Goal: Task Accomplishment & Management: Manage account settings

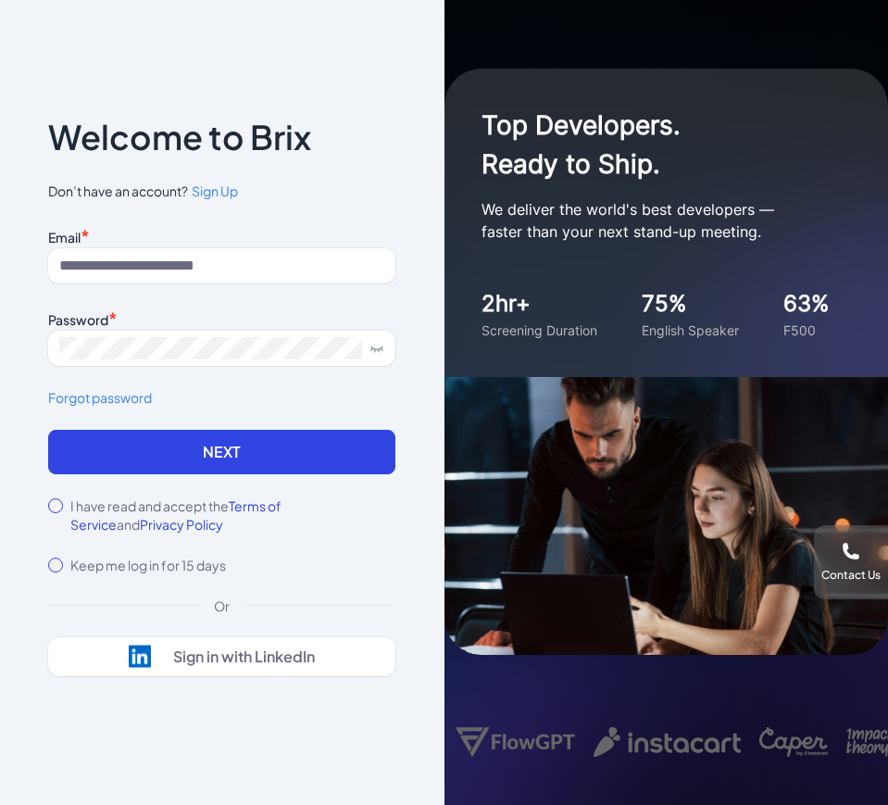
click at [137, 235] on div "Email *" at bounding box center [221, 235] width 347 height 25
drag, startPoint x: 140, startPoint y: 256, endPoint x: 166, endPoint y: 275, distance: 32.4
click at [140, 257] on input at bounding box center [221, 265] width 347 height 35
type input "**********"
click at [64, 499] on div "I have read and accept the Terms of Service and Privacy Policy" at bounding box center [221, 514] width 347 height 37
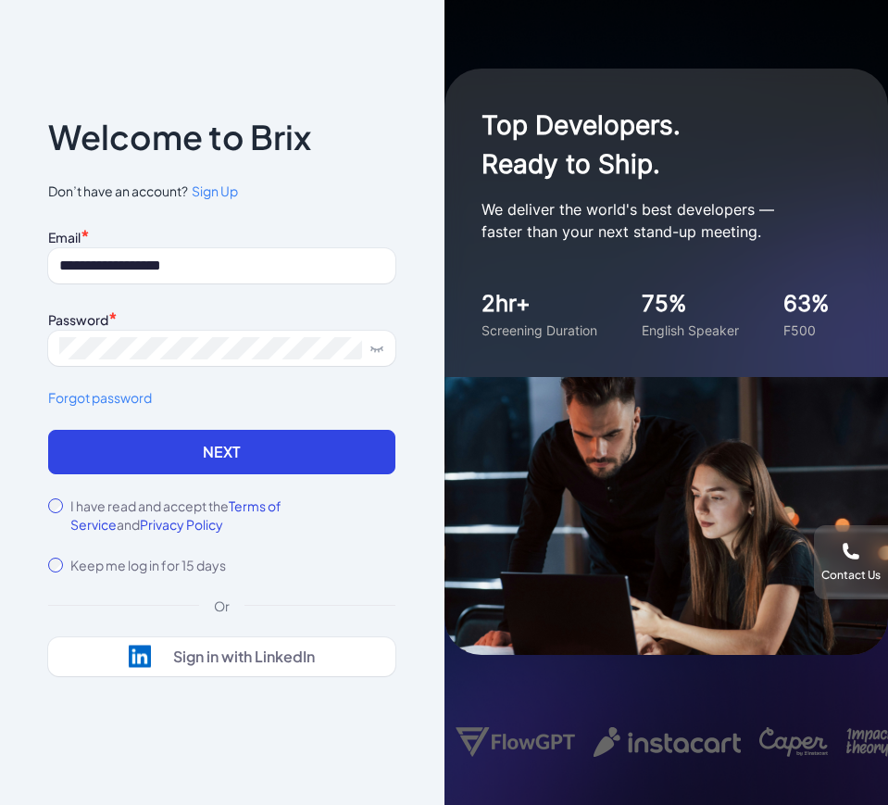
click at [64, 499] on div "I have read and accept the Terms of Service and Privacy Policy" at bounding box center [221, 514] width 347 height 37
click at [104, 457] on button "Next" at bounding box center [221, 452] width 347 height 44
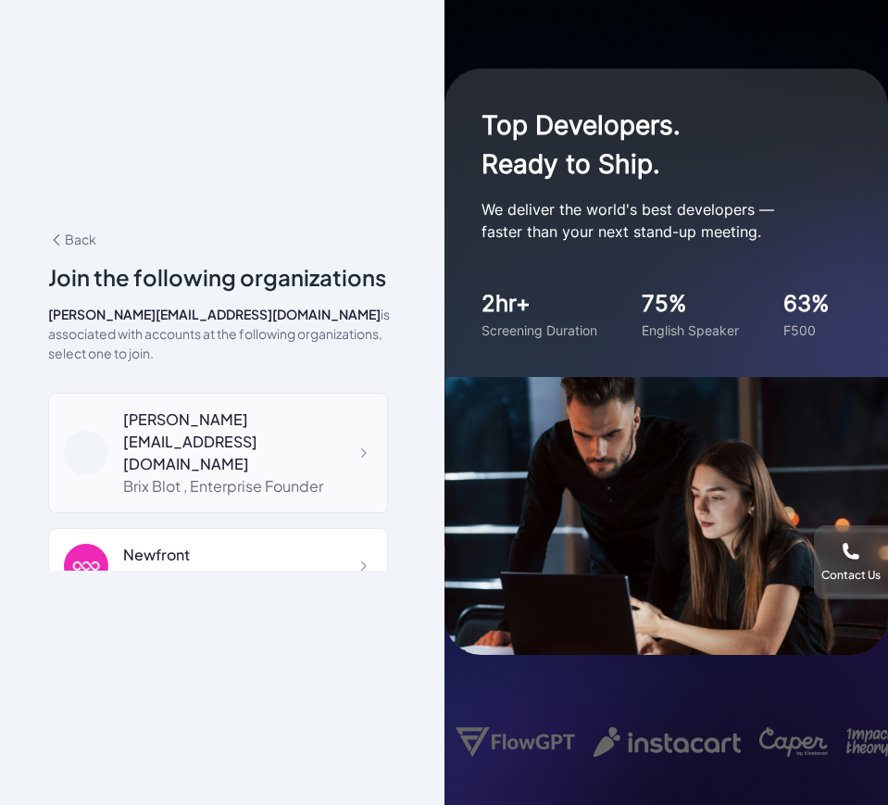
click at [189, 415] on div "[PERSON_NAME][EMAIL_ADDRESS][DOMAIN_NAME]" at bounding box center [247, 441] width 249 height 67
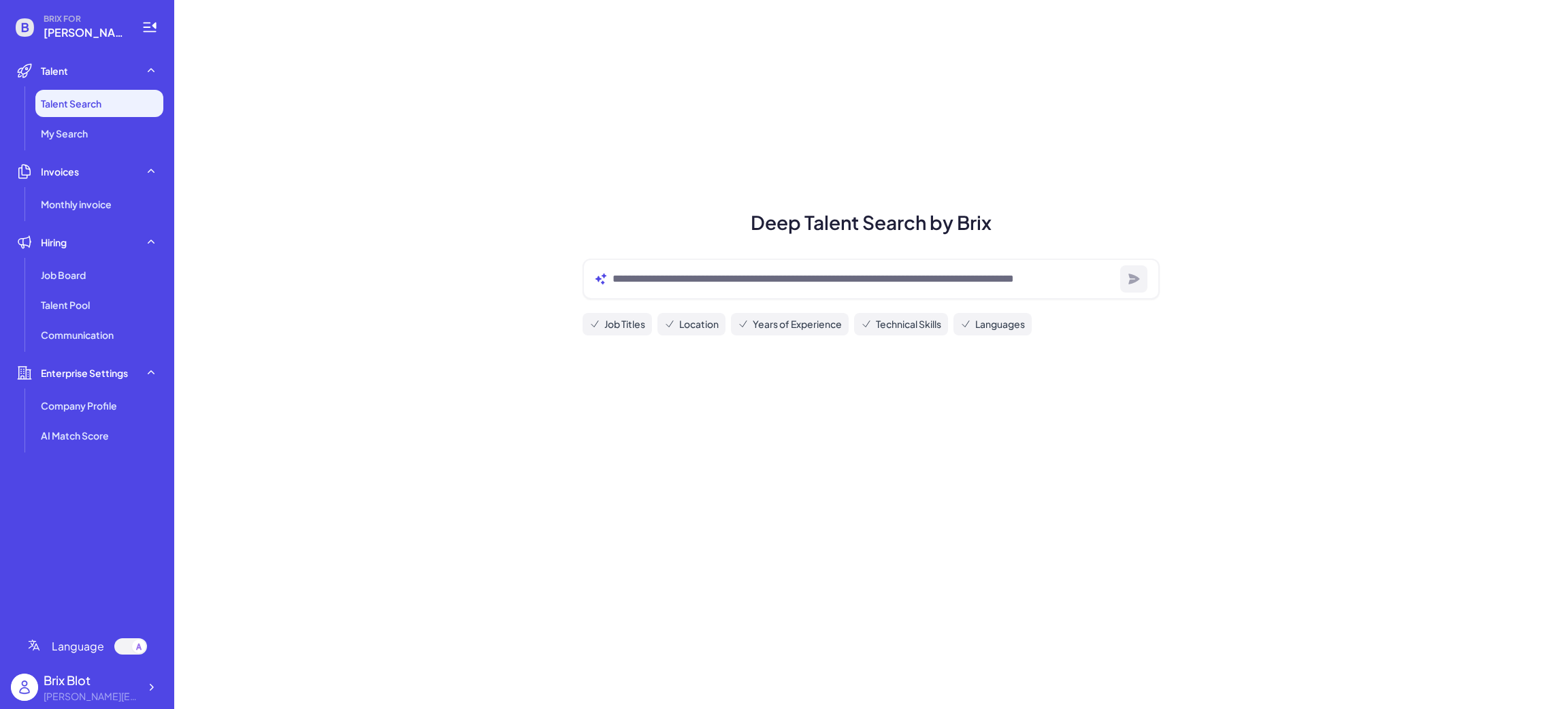
click at [325, 252] on div "Deep Talent Search by Brix Job Titles Location Years of Experience Technical Sk…" at bounding box center [871, 354] width 1394 height 709
click at [156, 591] on icon at bounding box center [151, 687] width 14 height 14
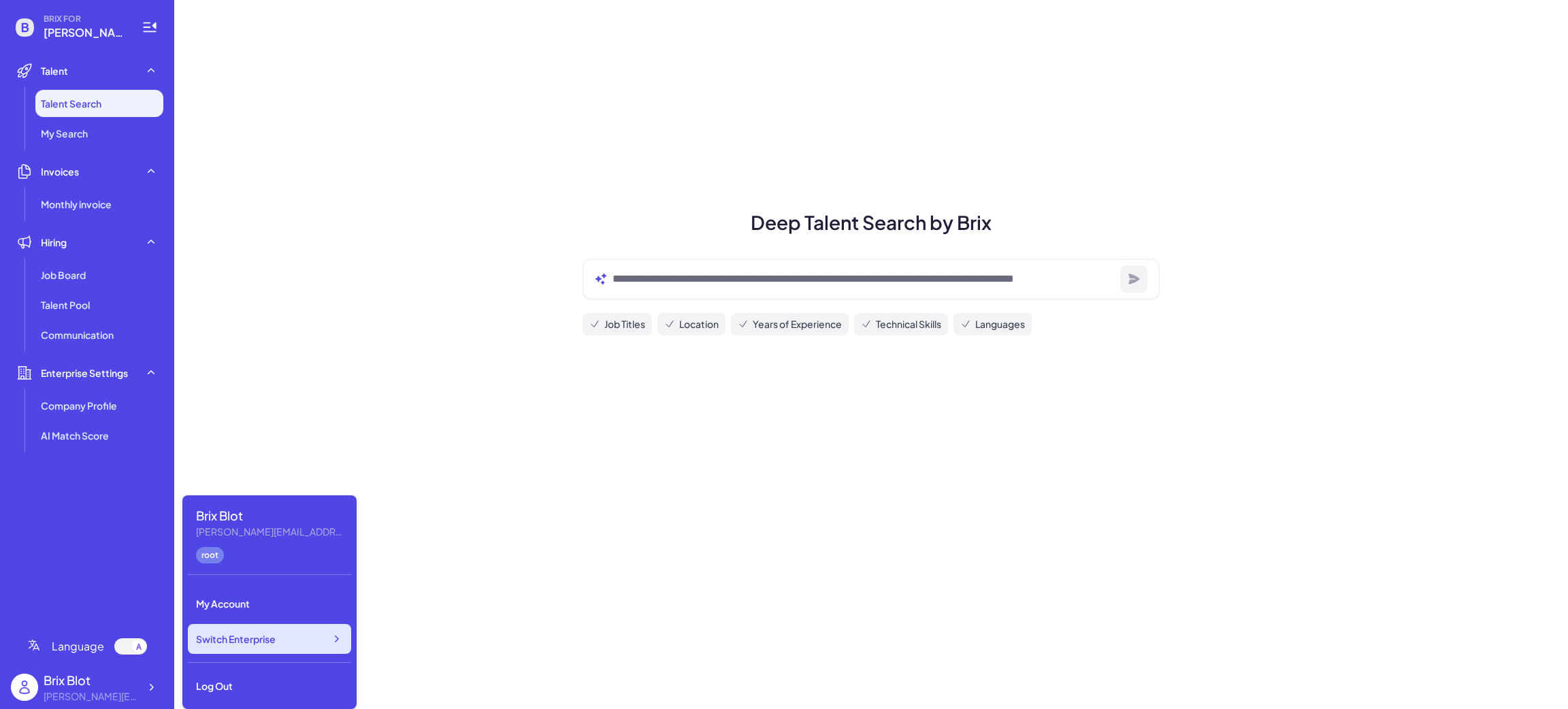
click at [280, 591] on div "Switch Enterprise" at bounding box center [270, 638] width 163 height 30
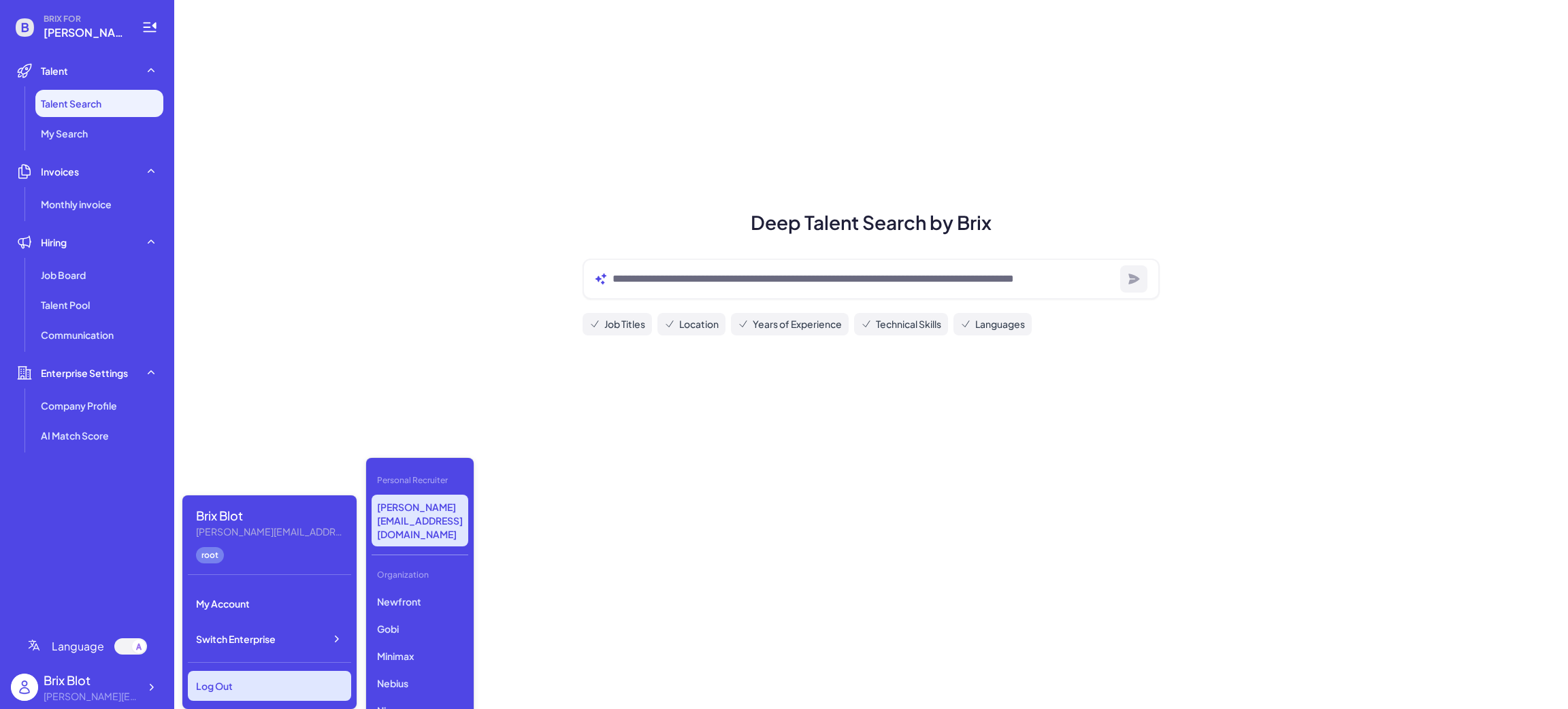
click at [229, 591] on div "Log Out" at bounding box center [270, 685] width 163 height 30
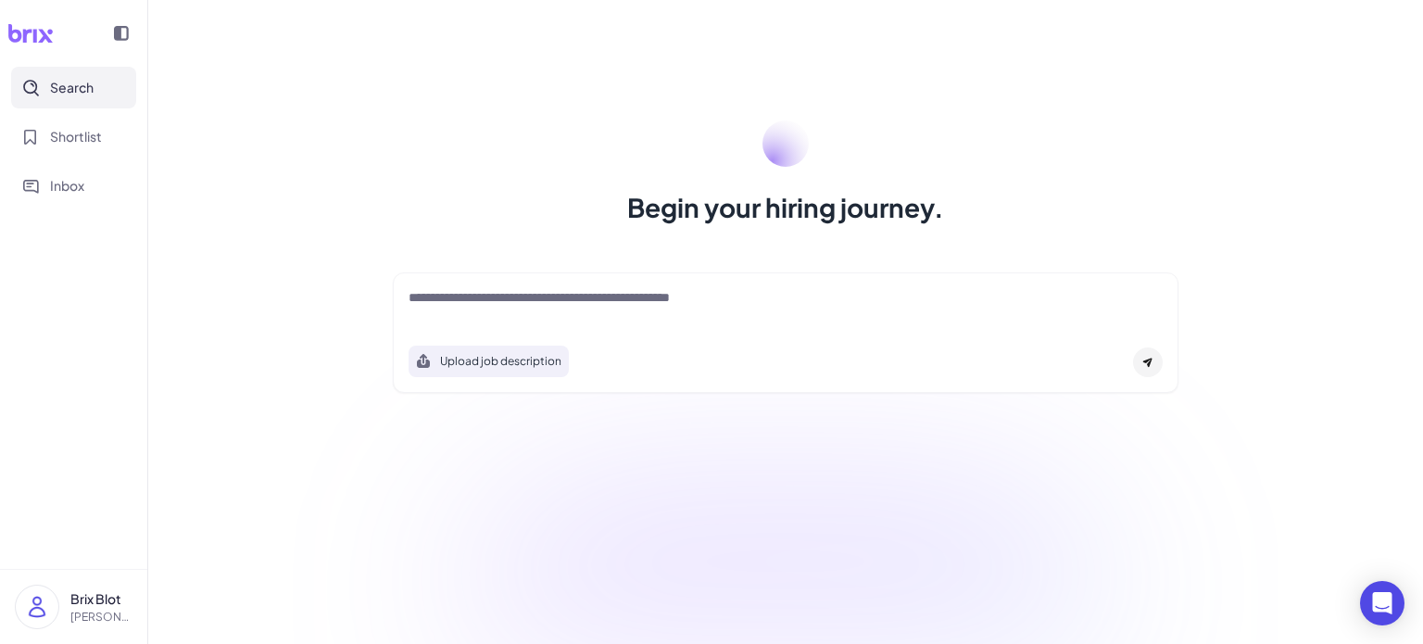
drag, startPoint x: 726, startPoint y: 514, endPoint x: 719, endPoint y: 494, distance: 21.7
click at [84, 127] on span "Shortlist" at bounding box center [76, 136] width 52 height 19
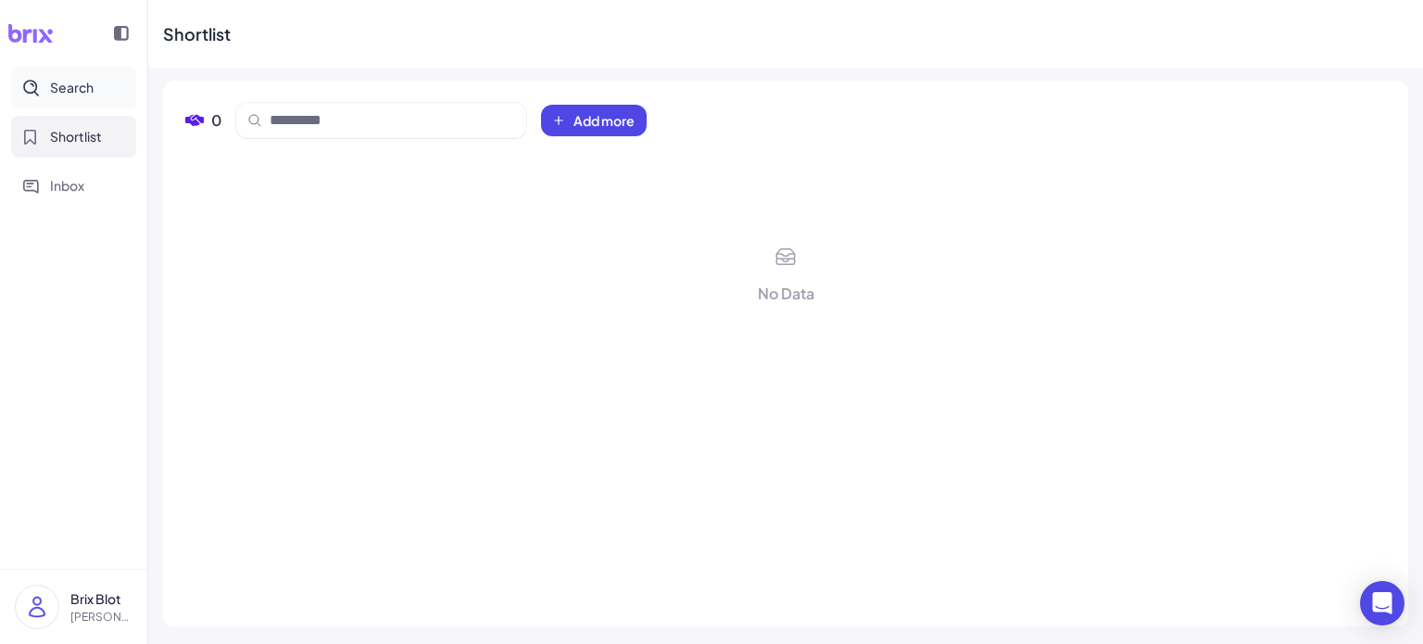
click at [93, 83] on span "Search" at bounding box center [72, 87] width 44 height 19
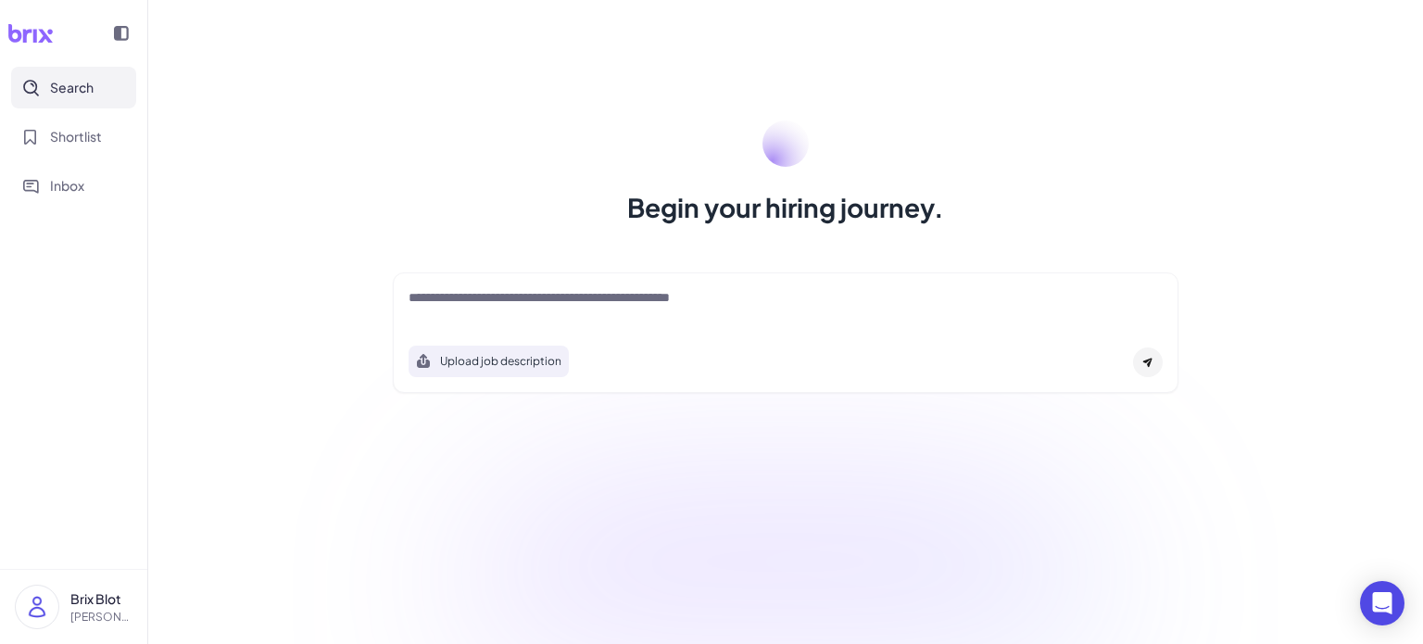
click at [633, 158] on div "Begin your hiring journey." at bounding box center [785, 173] width 830 height 106
click at [80, 135] on span "Shortlist" at bounding box center [76, 136] width 52 height 19
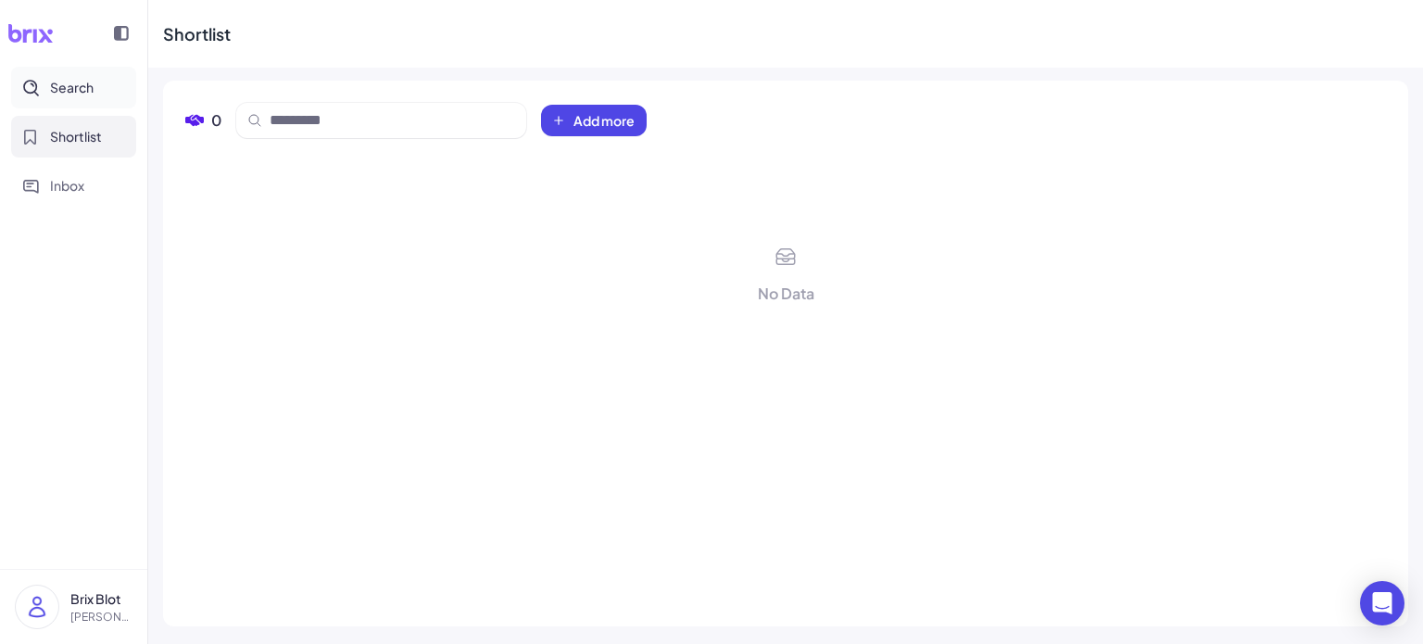
click at [73, 110] on div "Search Shortlist Inbox" at bounding box center [73, 137] width 147 height 140
click at [77, 85] on span "Search" at bounding box center [72, 87] width 44 height 19
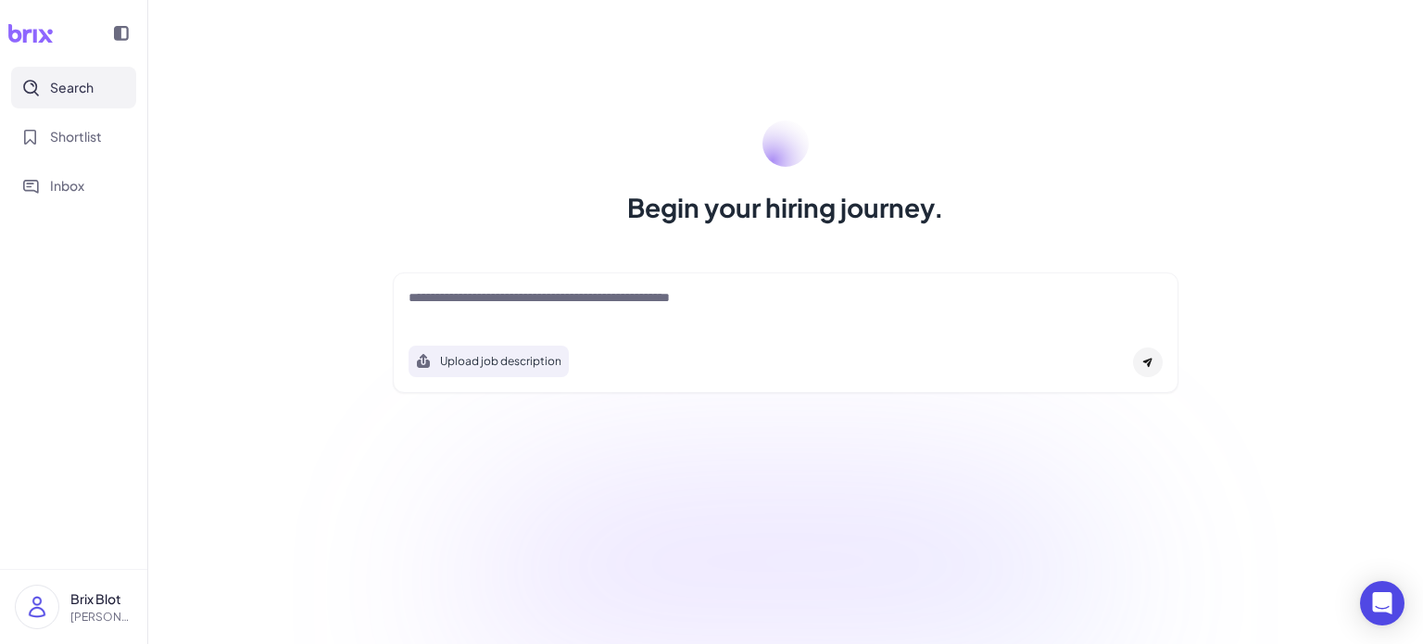
click at [701, 323] on div at bounding box center [785, 306] width 754 height 37
click at [704, 301] on textarea at bounding box center [785, 299] width 754 height 22
click at [1154, 368] on div at bounding box center [1148, 362] width 30 height 30
click at [667, 282] on div "Upload job description" at bounding box center [785, 332] width 785 height 120
click at [667, 289] on textarea at bounding box center [785, 299] width 754 height 22
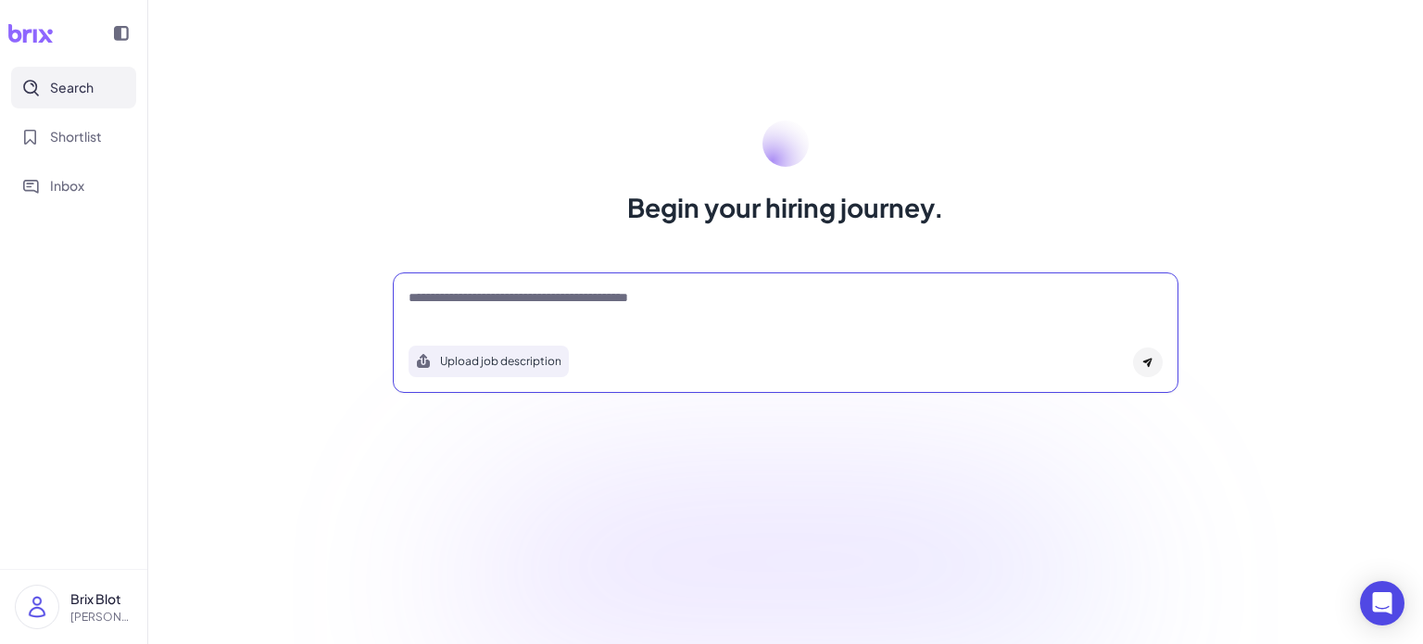
type textarea "**********"
click at [1158, 362] on div at bounding box center [1148, 362] width 30 height 30
click at [1376, 611] on icon "Open Intercom Messenger" at bounding box center [1382, 603] width 24 height 24
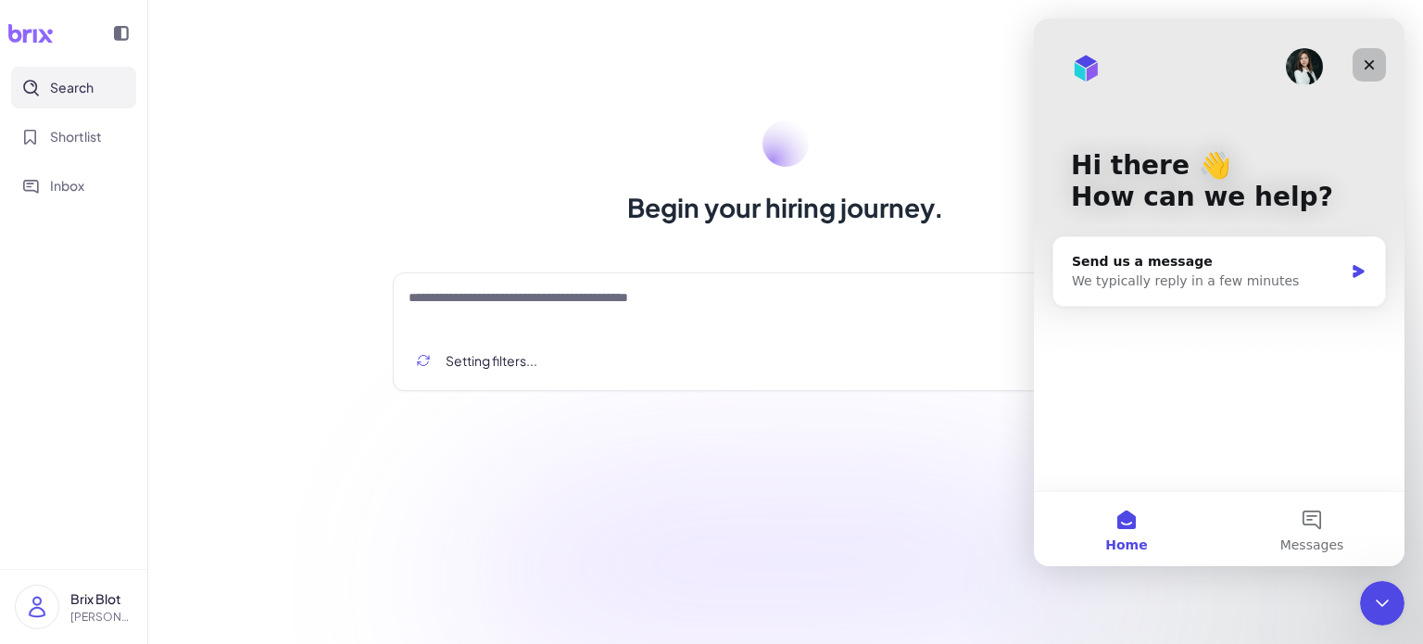
click at [1363, 62] on icon "Close" at bounding box center [1368, 64] width 15 height 15
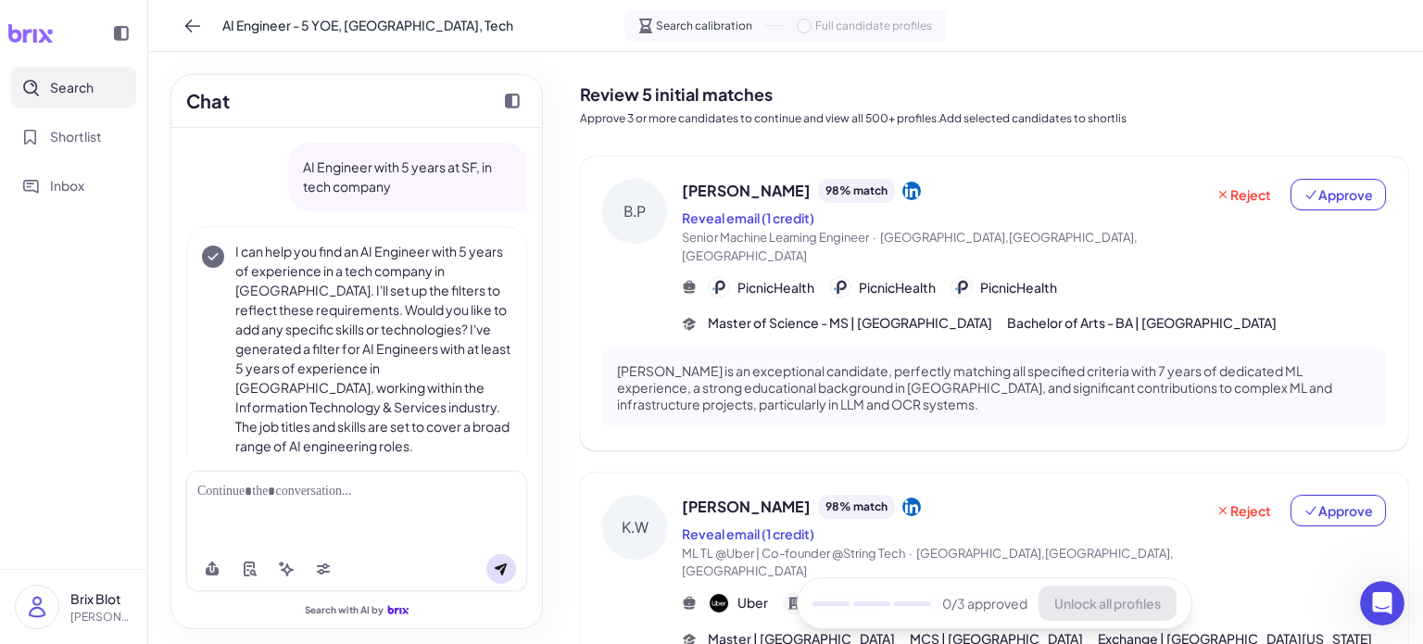
click at [1079, 196] on div "Benjamin Pastel 98 % match" at bounding box center [942, 191] width 521 height 24
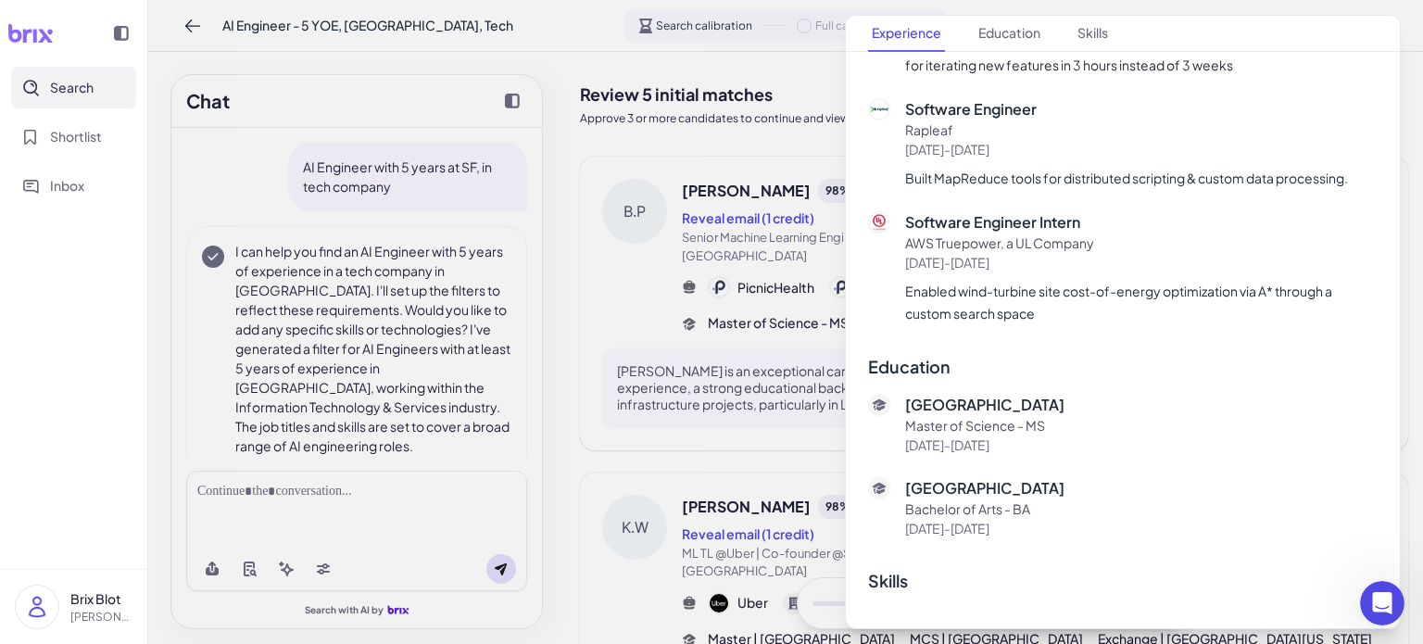
scroll to position [1127, 0]
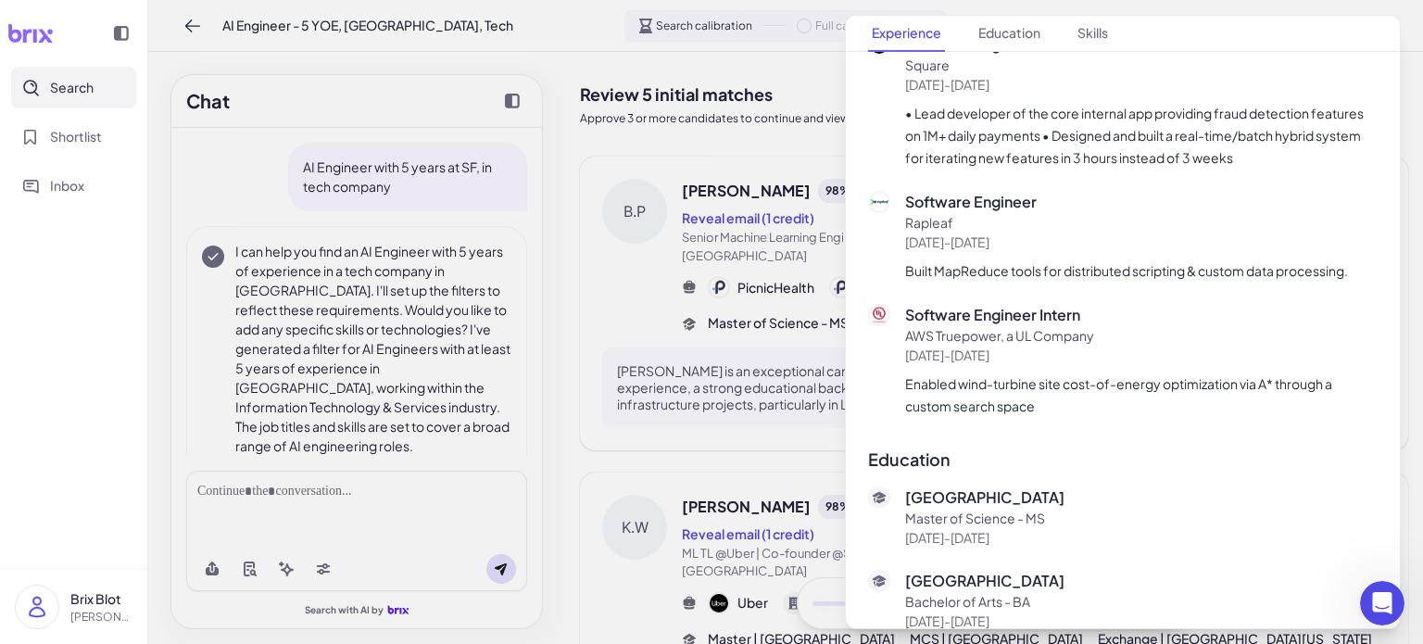
click at [718, 445] on div at bounding box center [711, 322] width 1423 height 644
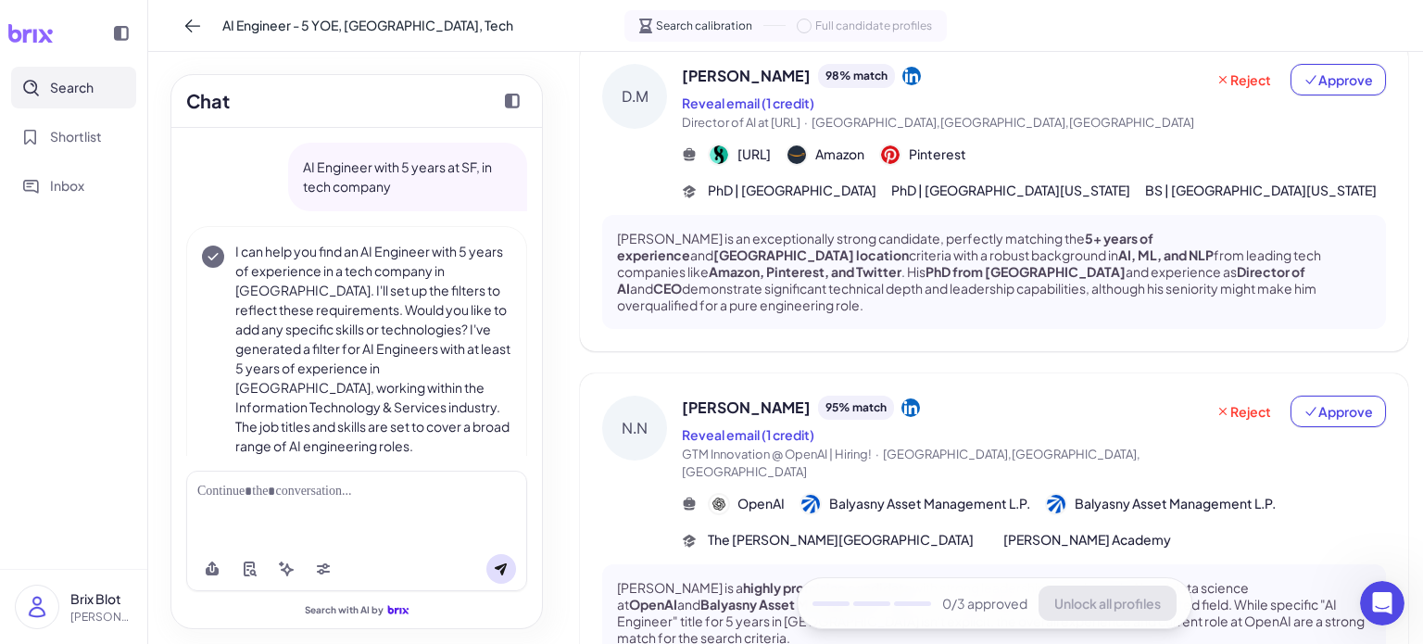
scroll to position [468, 0]
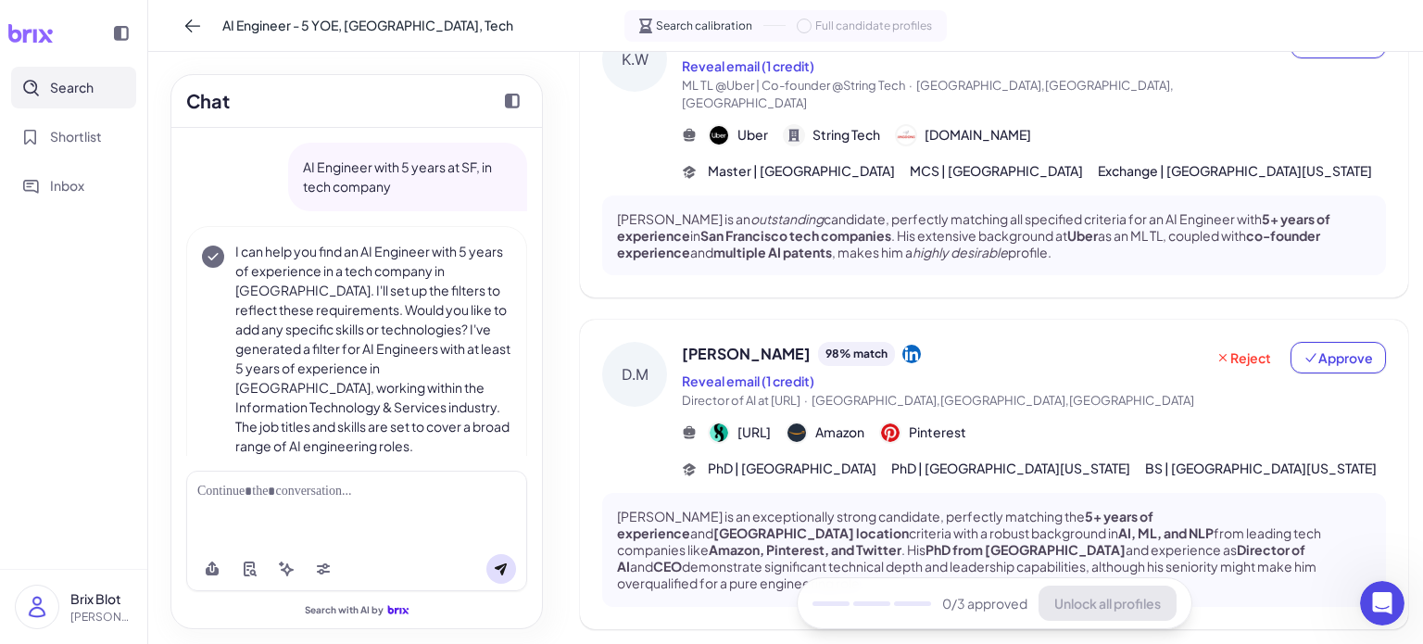
click at [771, 343] on span "Douglas Mason" at bounding box center [746, 354] width 129 height 22
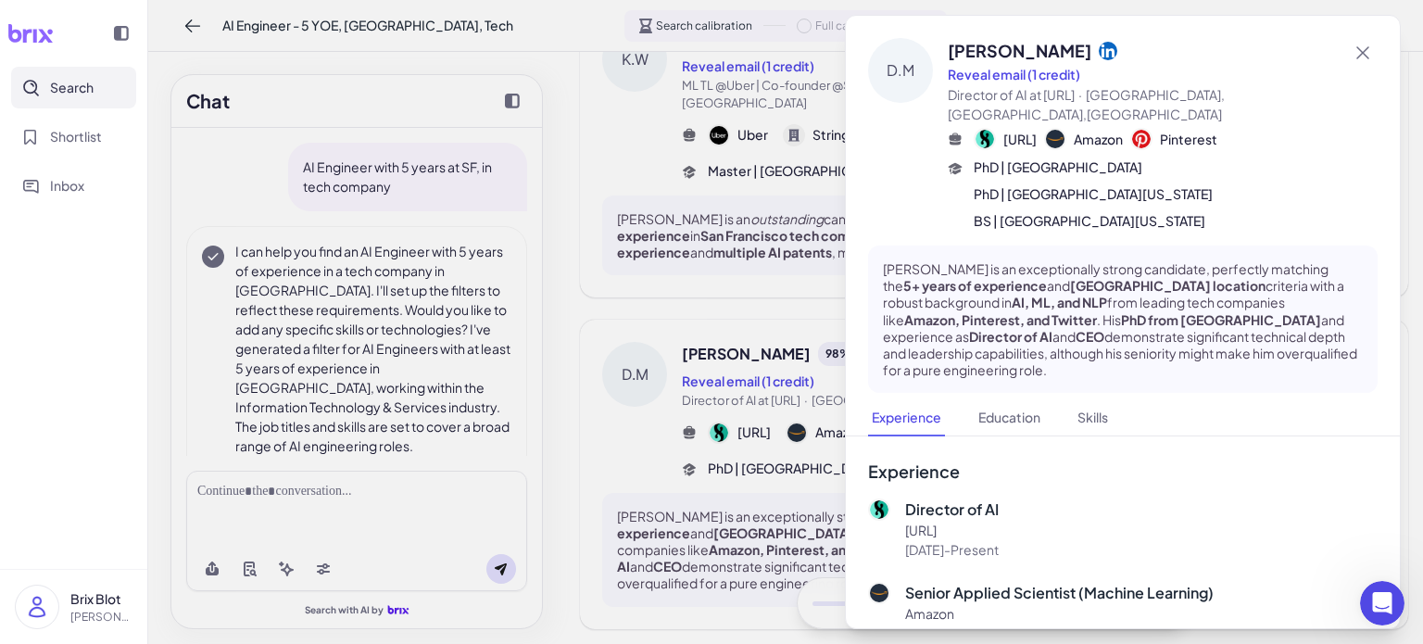
click at [756, 314] on div at bounding box center [711, 322] width 1423 height 644
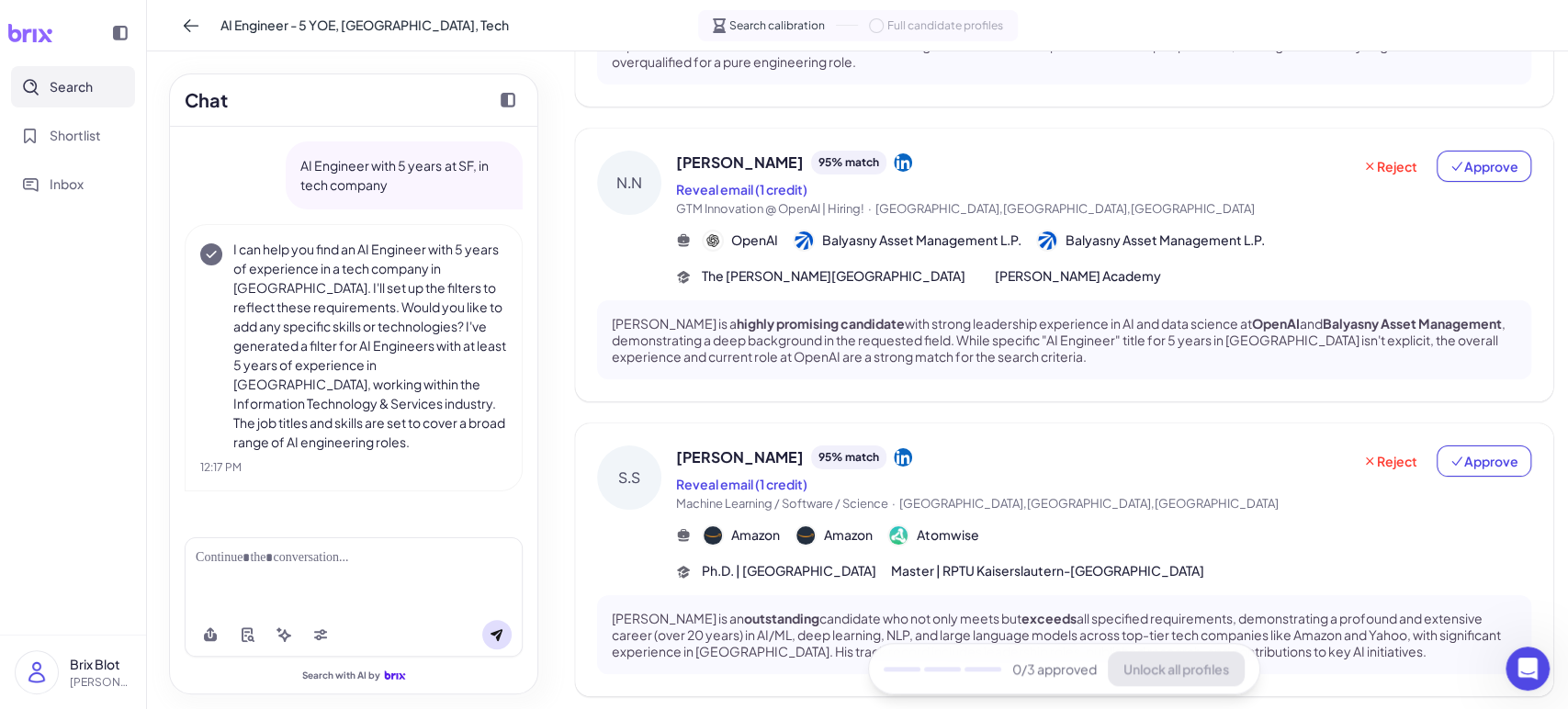
scroll to position [986, 0]
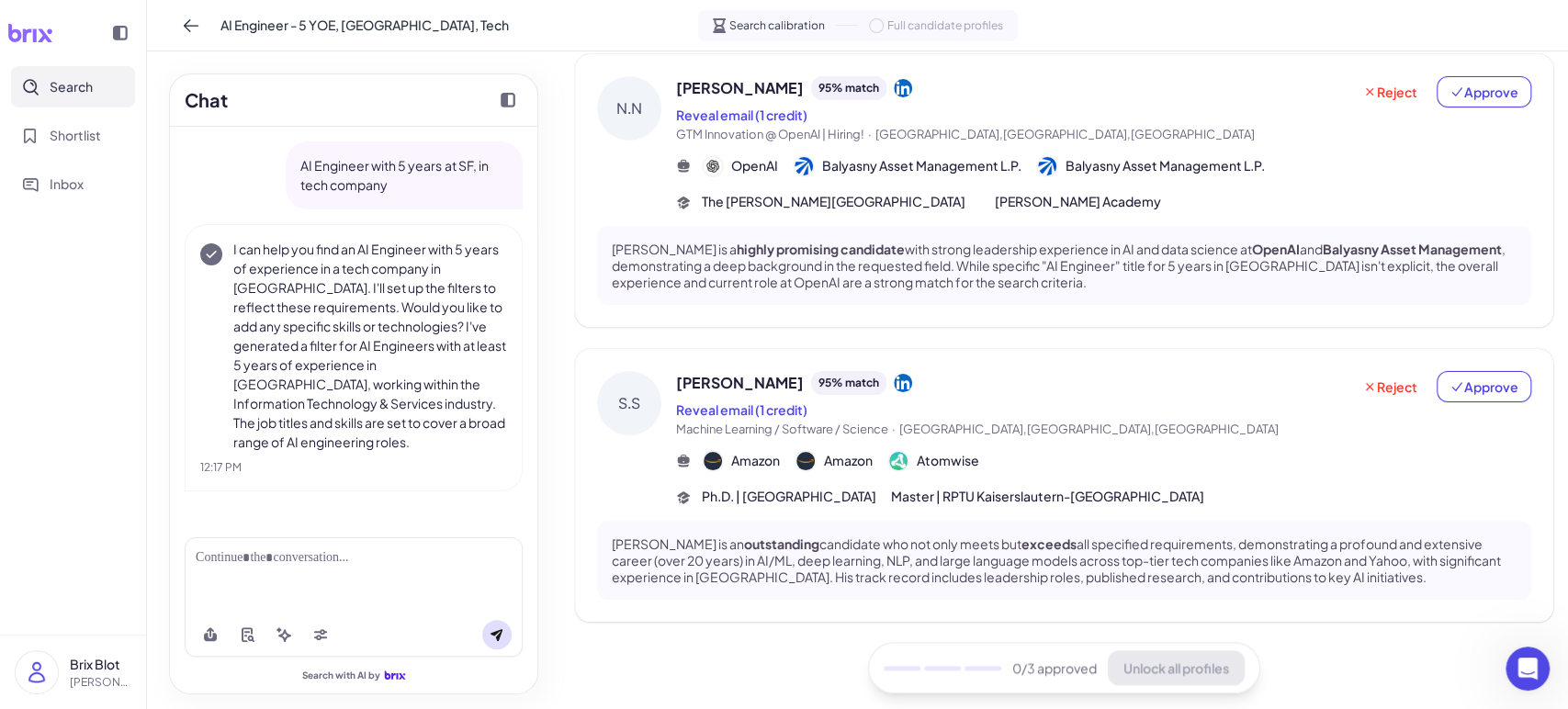
click at [988, 391] on div "Stefan Schroedl 95 % match" at bounding box center [1014, 383] width 674 height 24
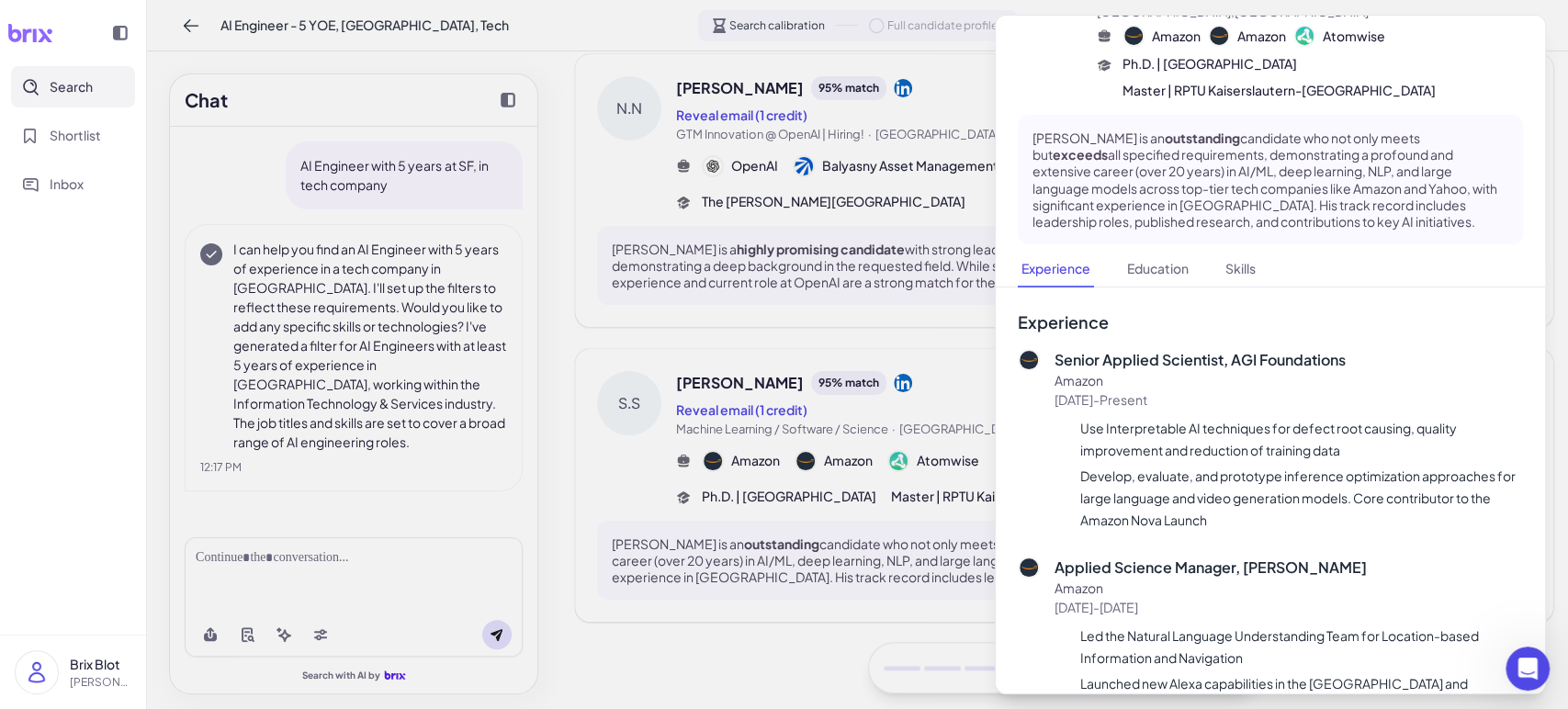
scroll to position [0, 0]
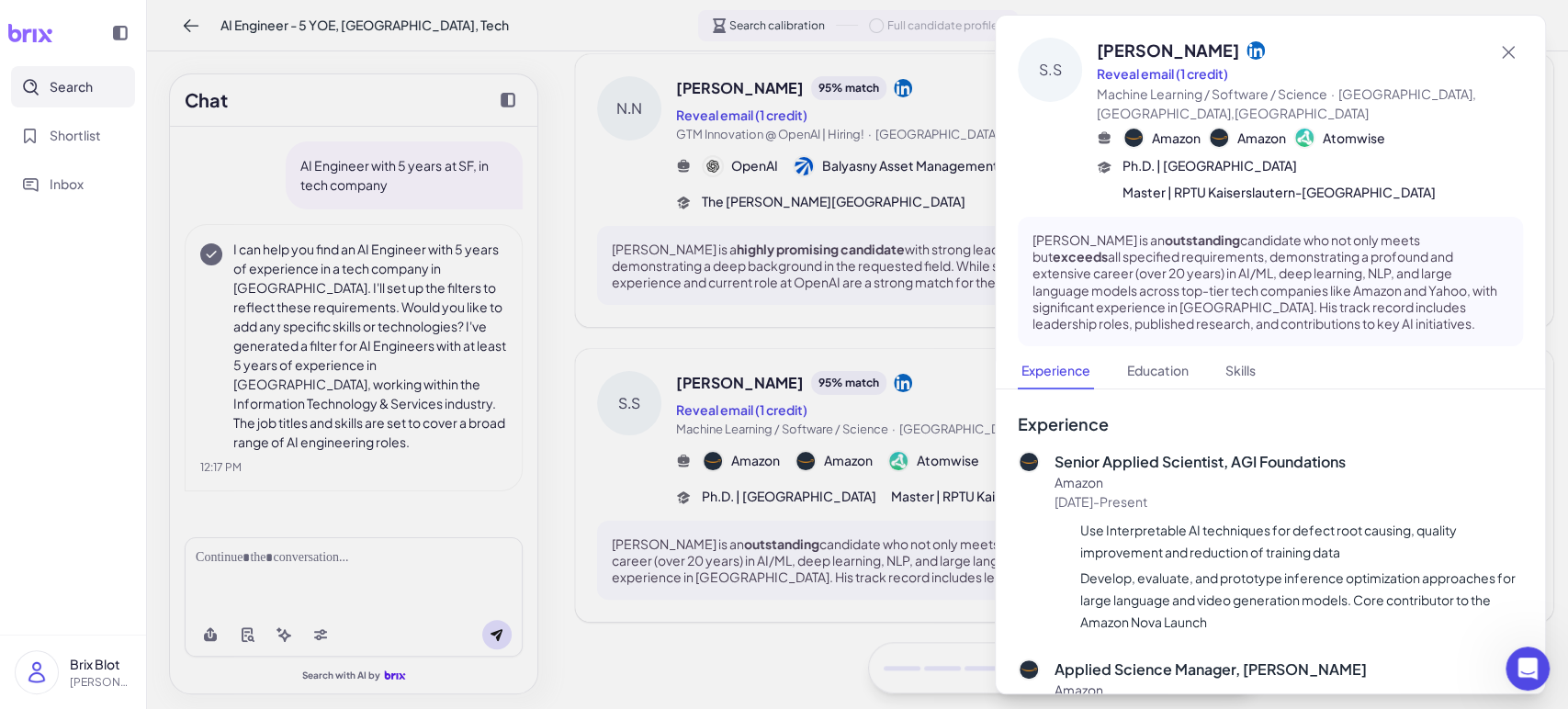
click at [384, 578] on div at bounding box center [784, 354] width 1568 height 709
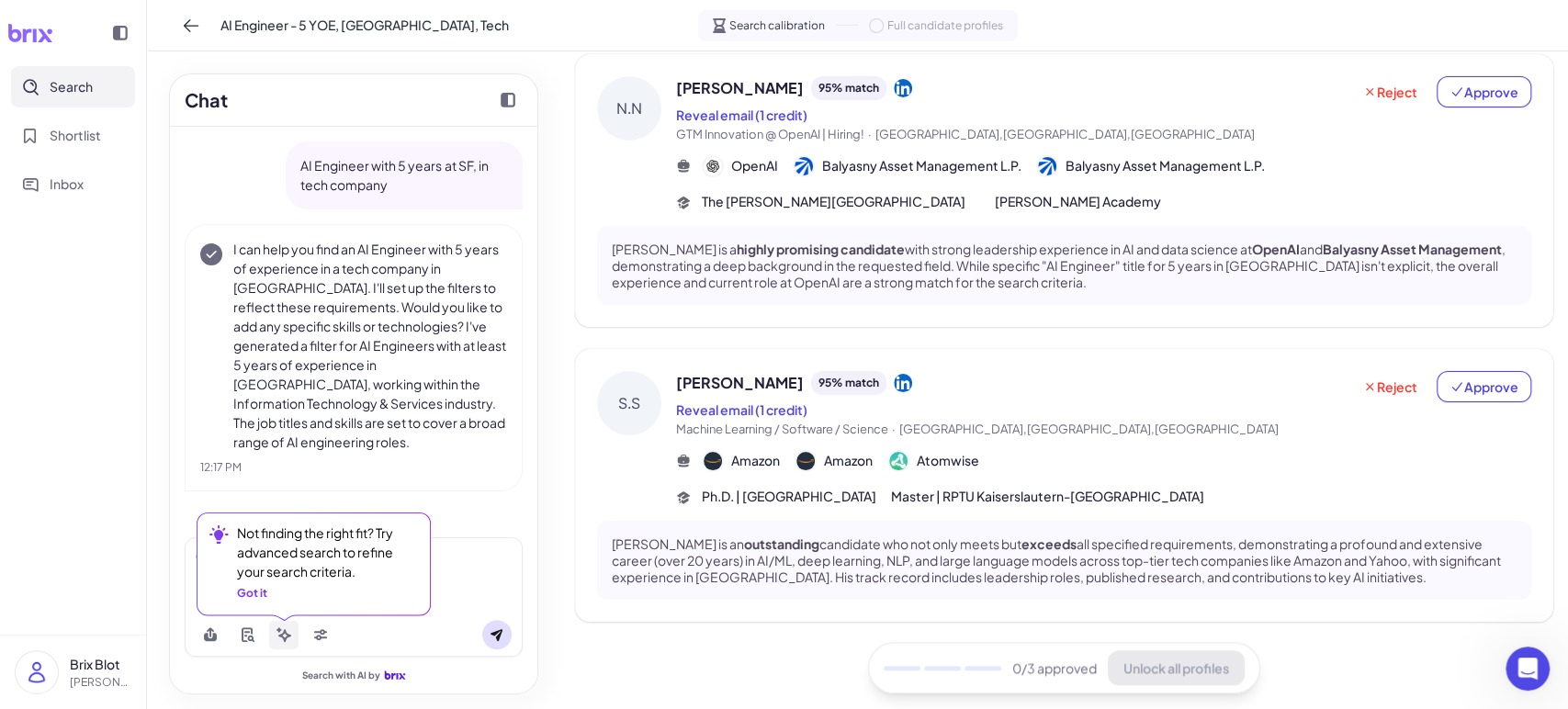
click at [278, 629] on icon at bounding box center [284, 635] width 15 height 15
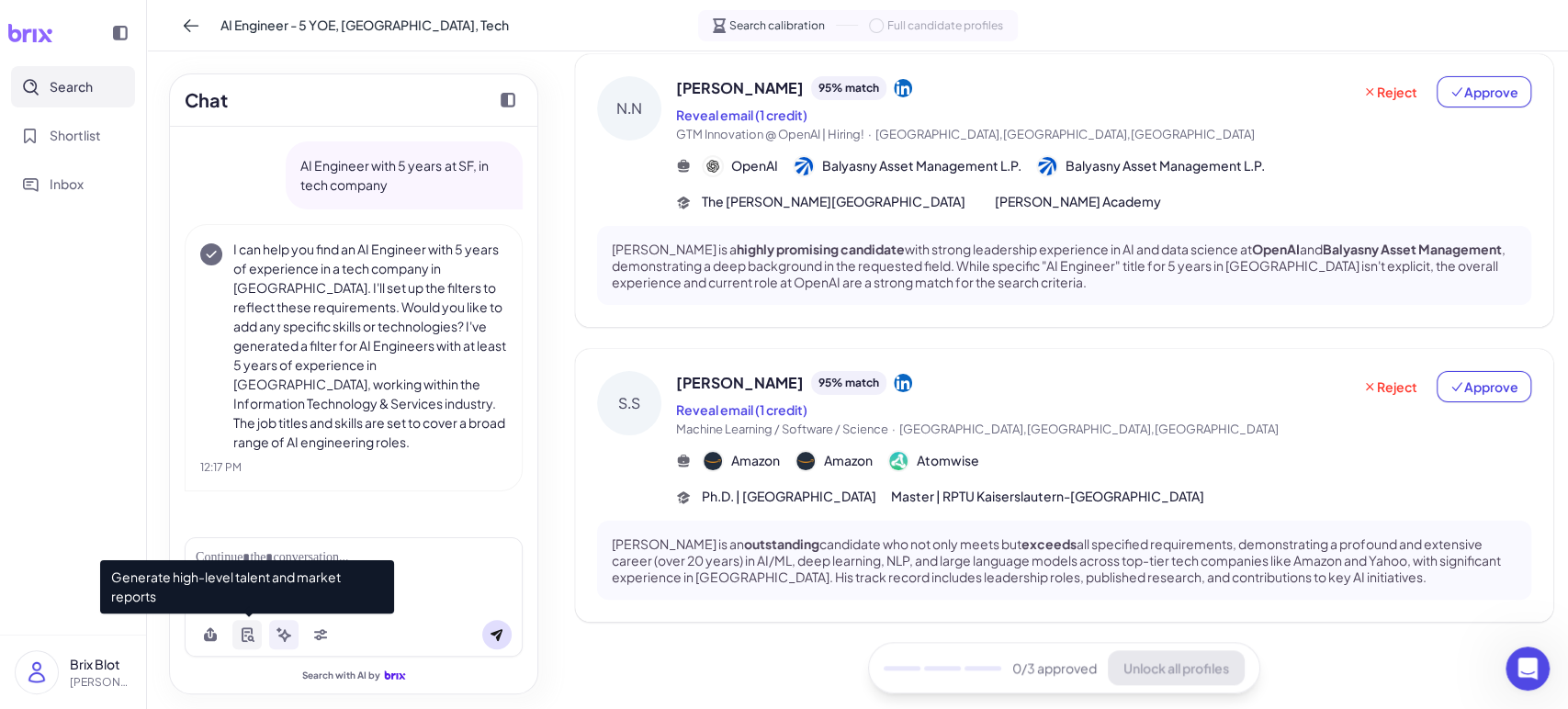
click at [251, 634] on icon at bounding box center [247, 635] width 11 height 15
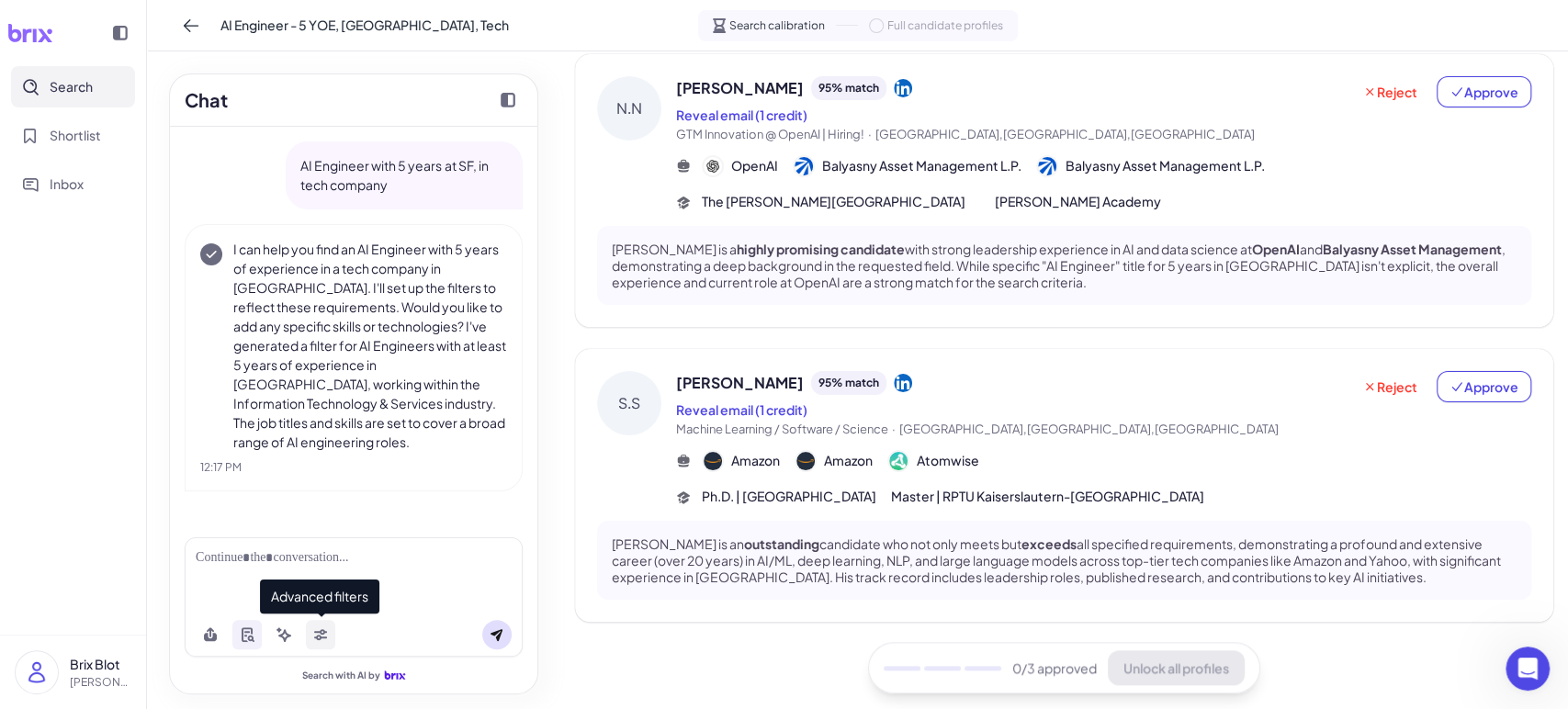
click at [317, 633] on icon at bounding box center [320, 632] width 13 height 6
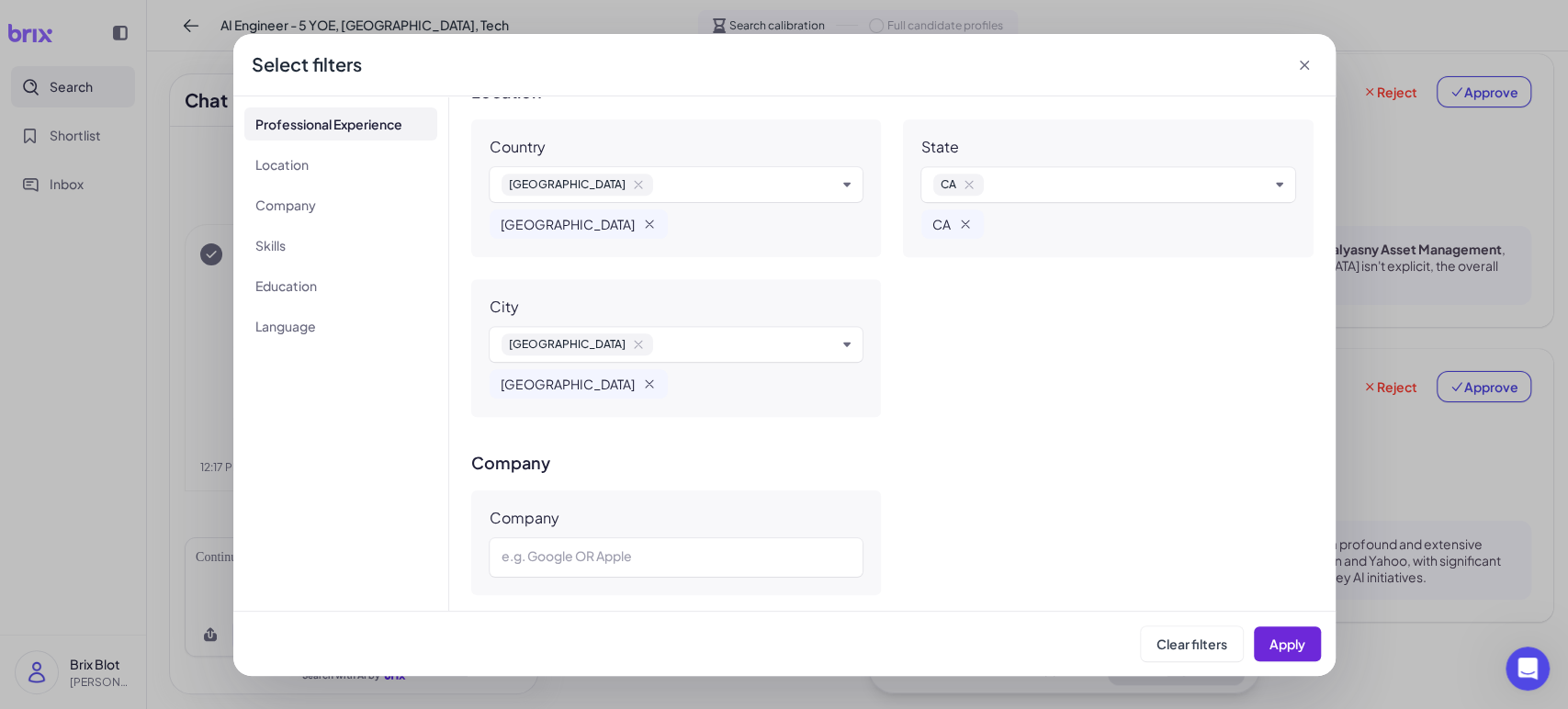
scroll to position [305, 0]
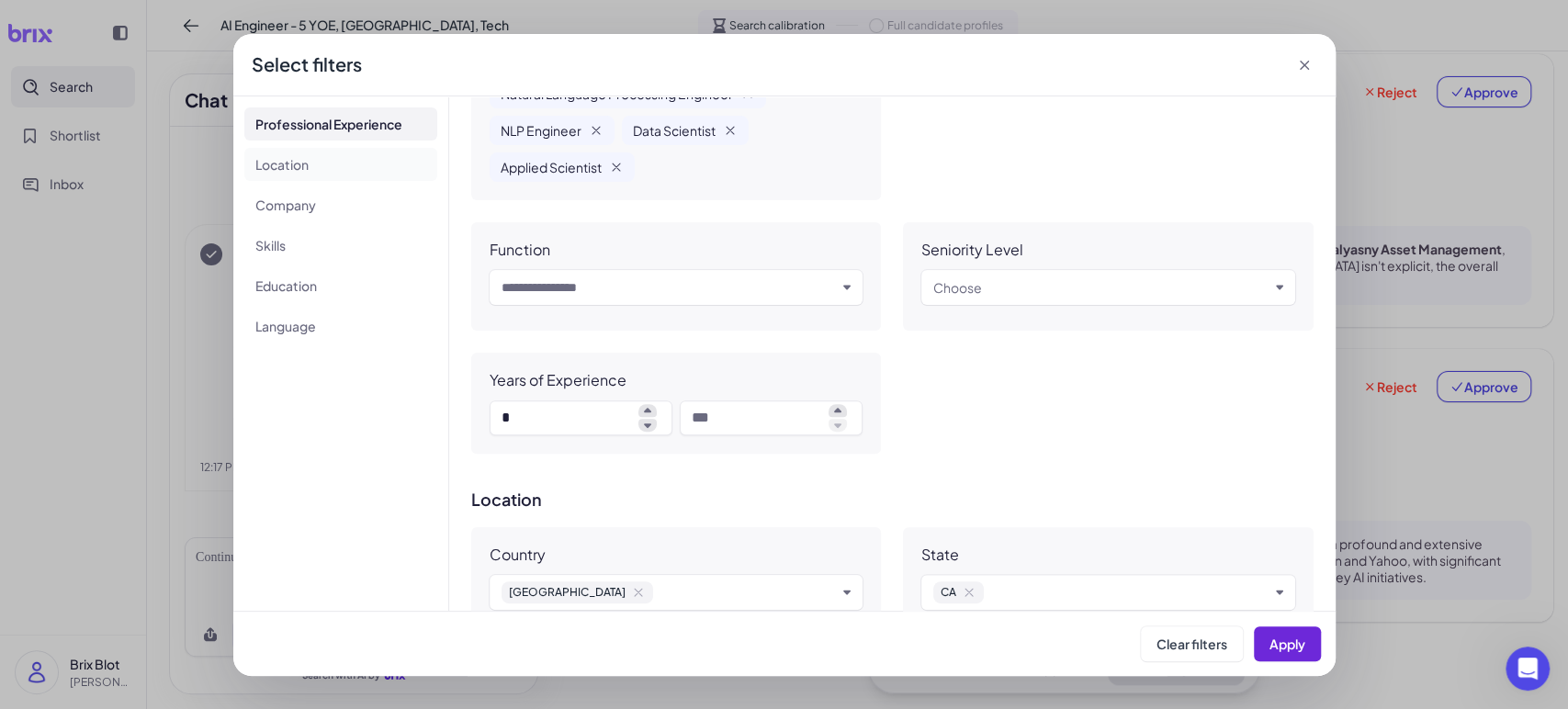
click at [330, 164] on li "Location" at bounding box center [340, 164] width 192 height 33
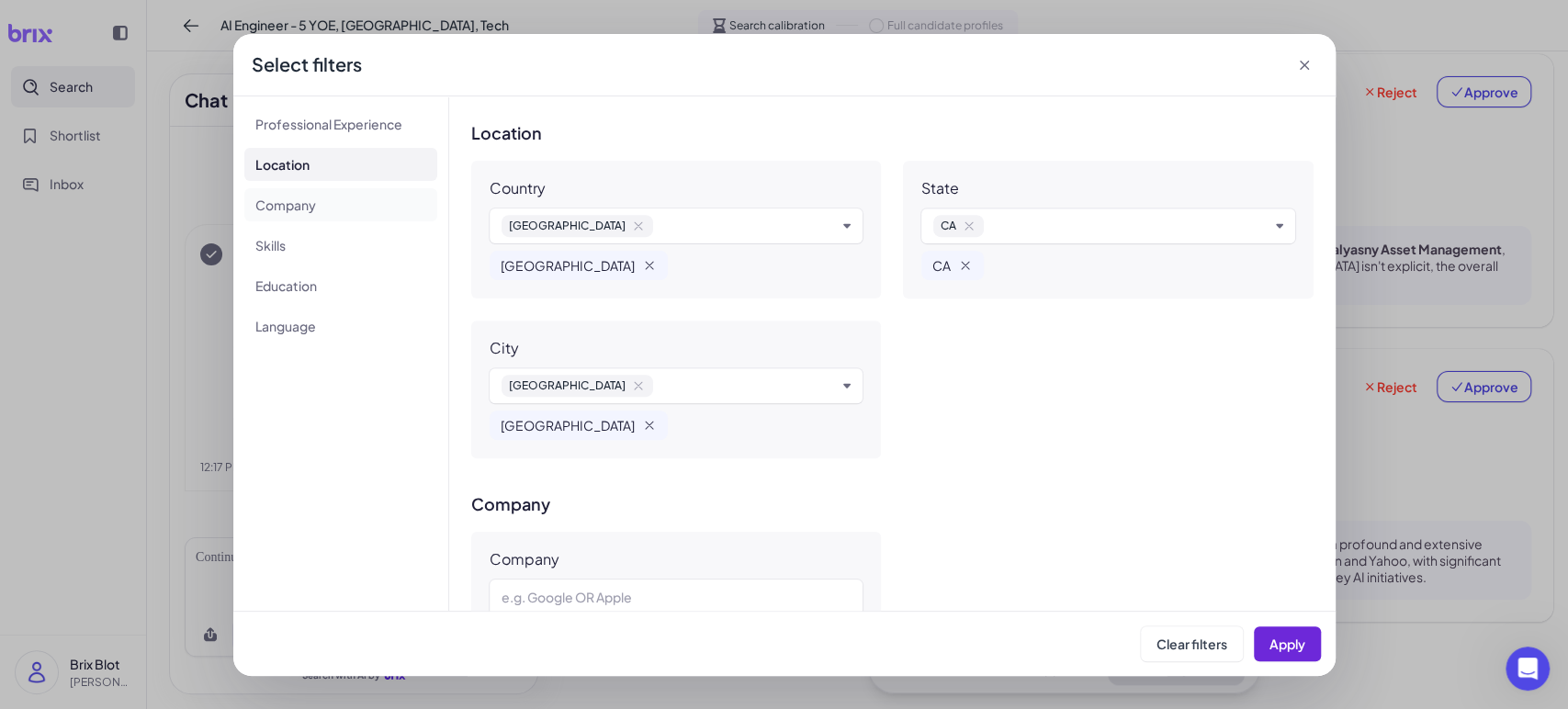
click at [297, 210] on li "Company" at bounding box center [340, 204] width 192 height 33
click at [297, 261] on li "Skills" at bounding box center [340, 245] width 192 height 33
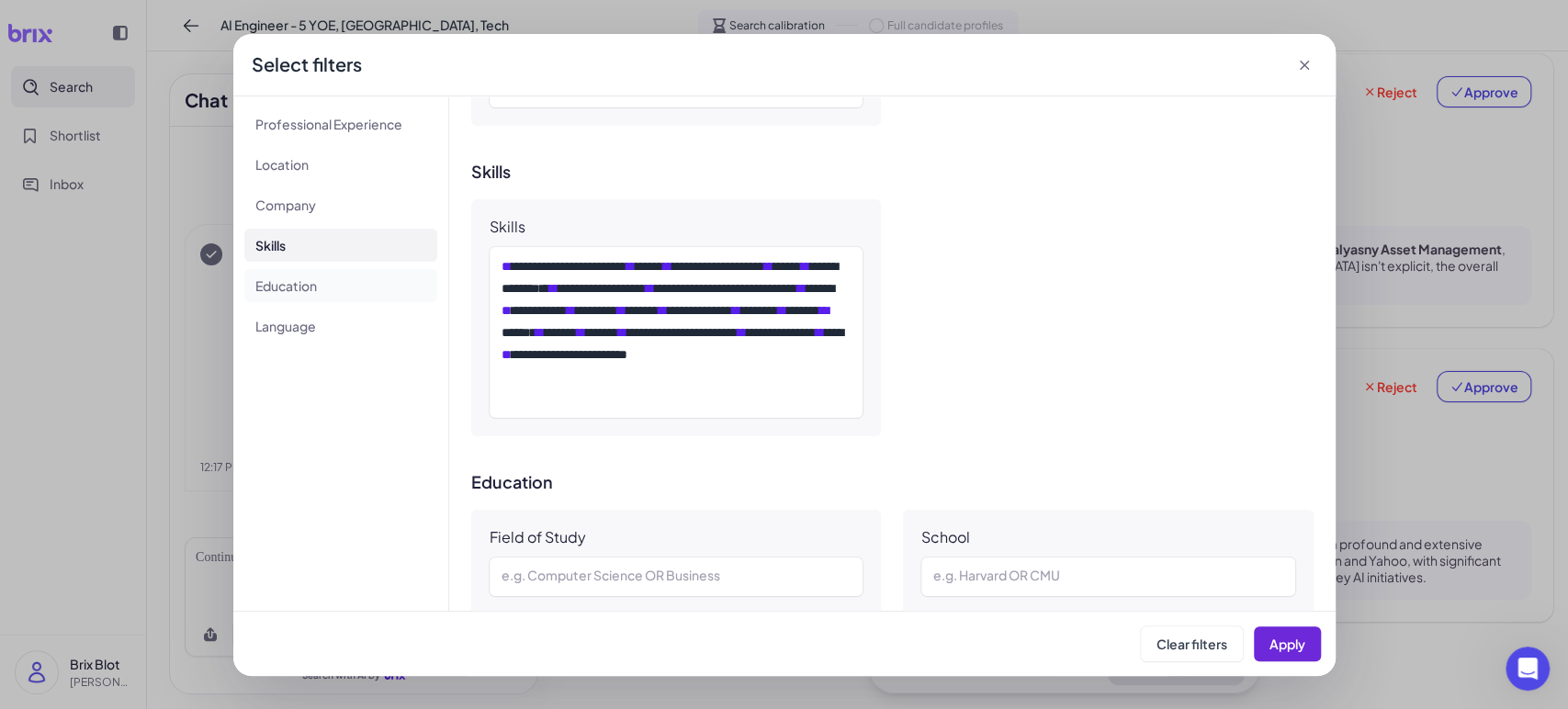
click at [295, 297] on li "Education" at bounding box center [340, 285] width 192 height 33
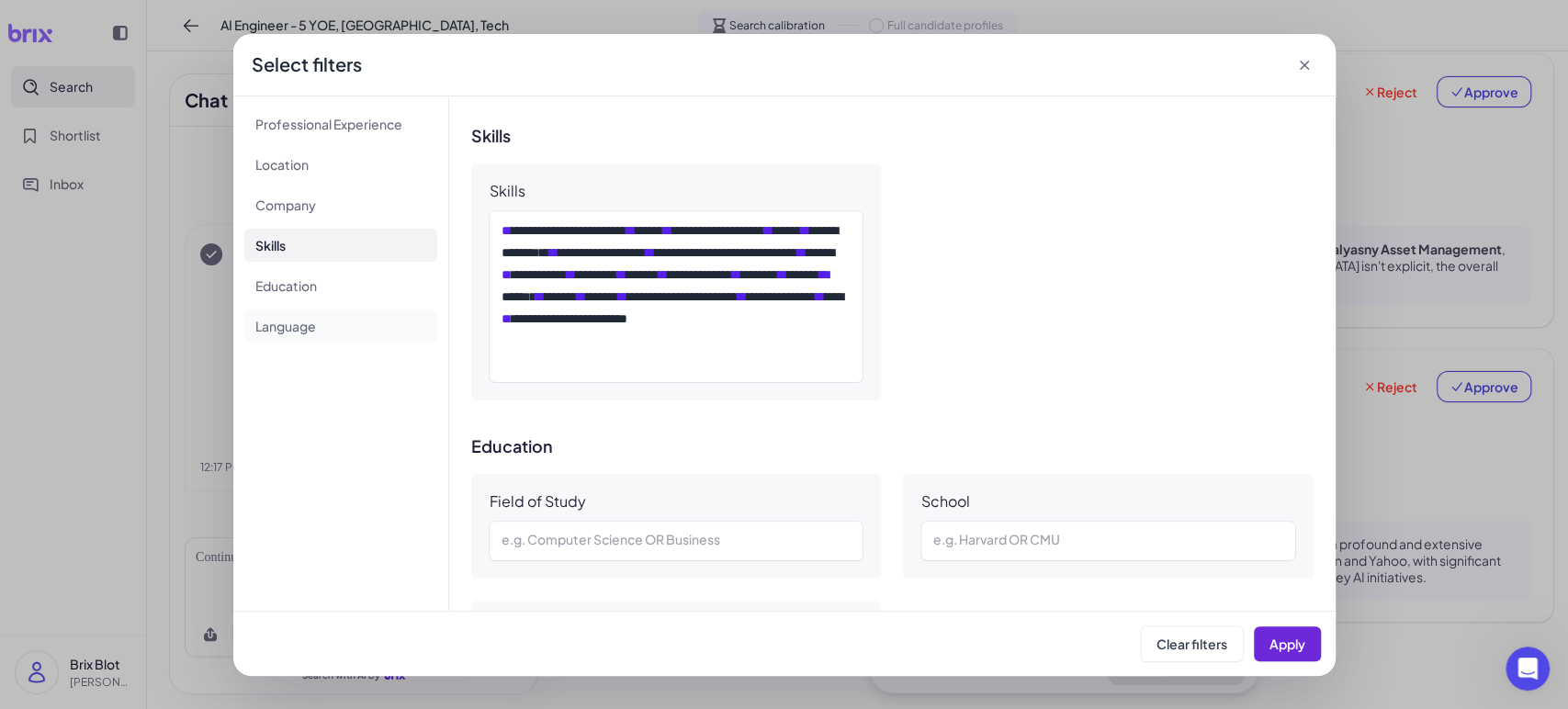
scroll to position [1224, 0]
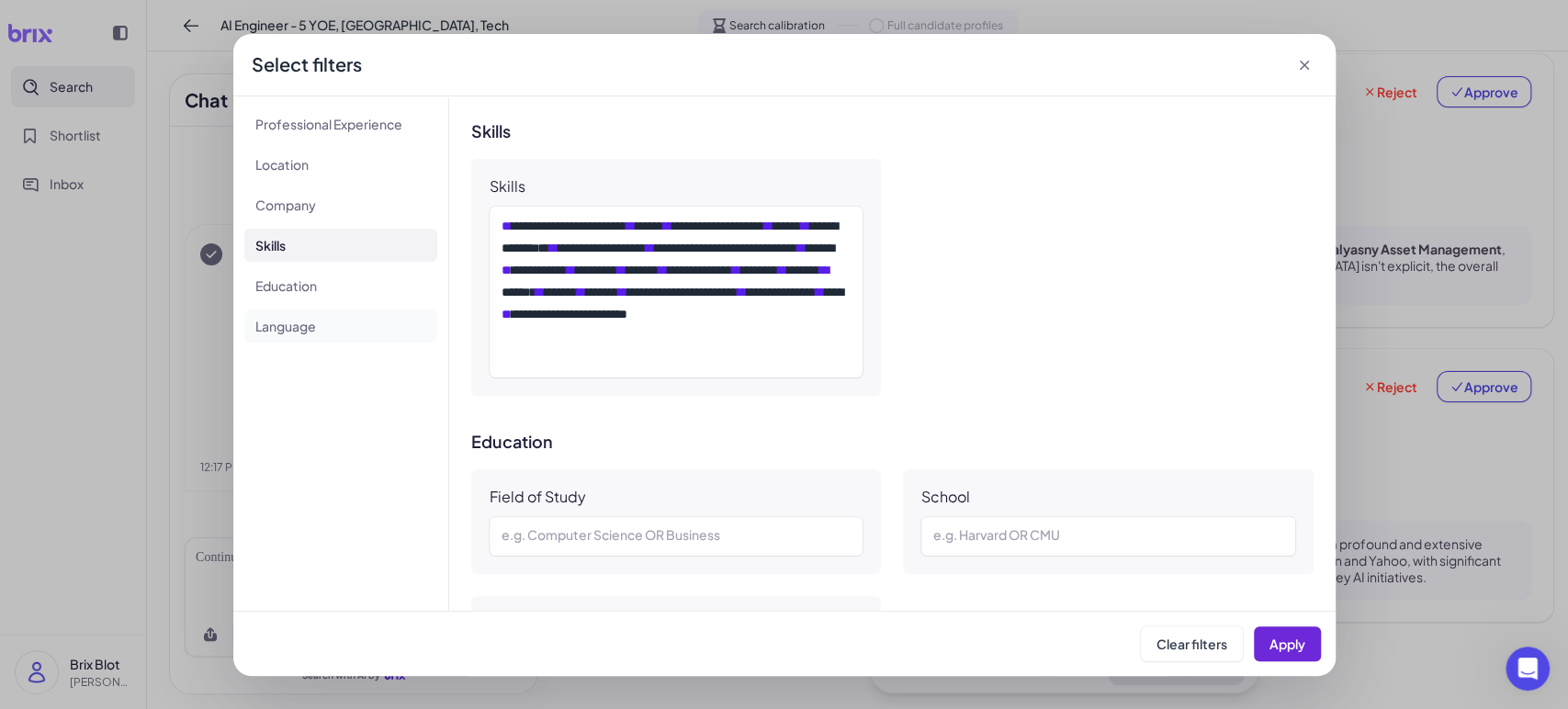
click at [288, 342] on div "Professional Experience Location Company Skills Education Language" at bounding box center [341, 353] width 216 height 515
click at [1308, 67] on icon at bounding box center [1304, 64] width 19 height 19
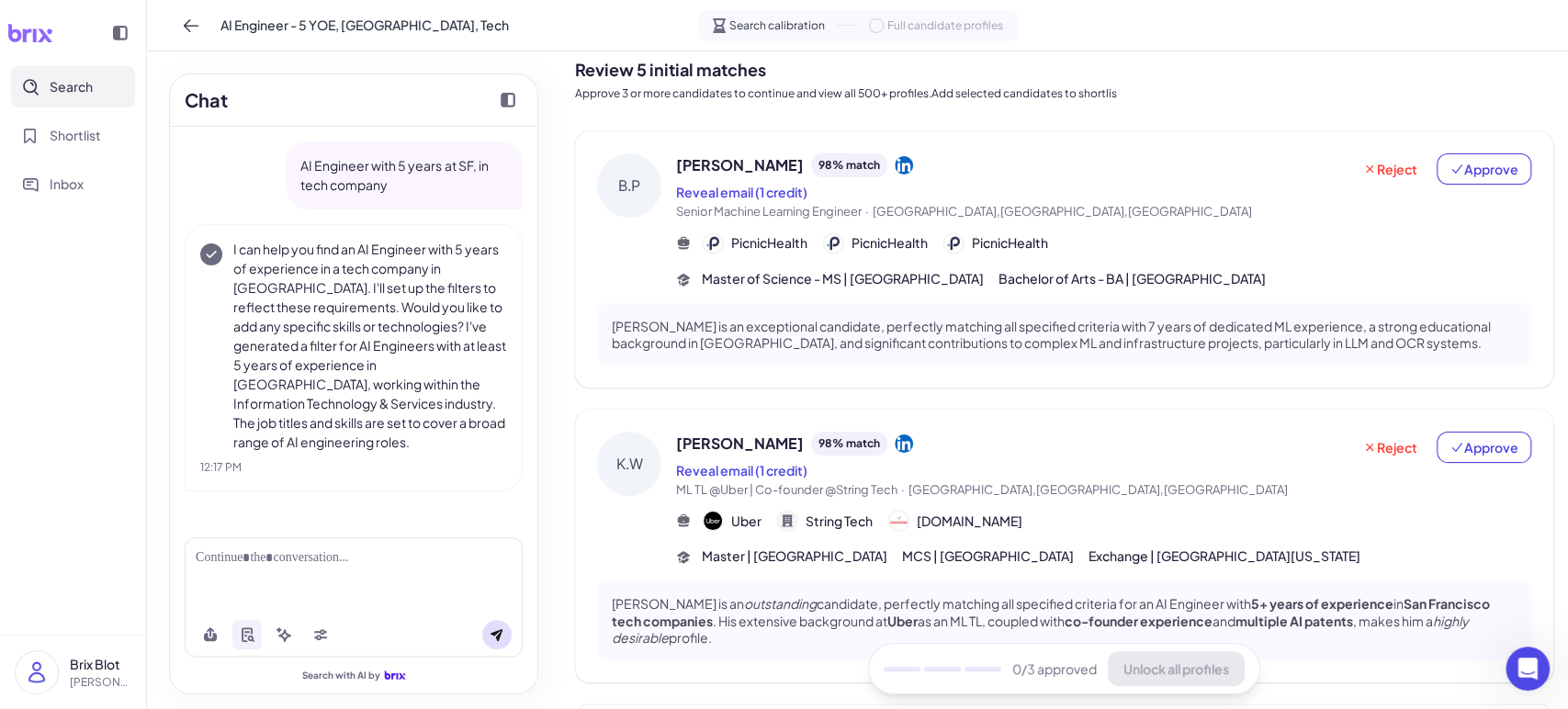
scroll to position [0, 0]
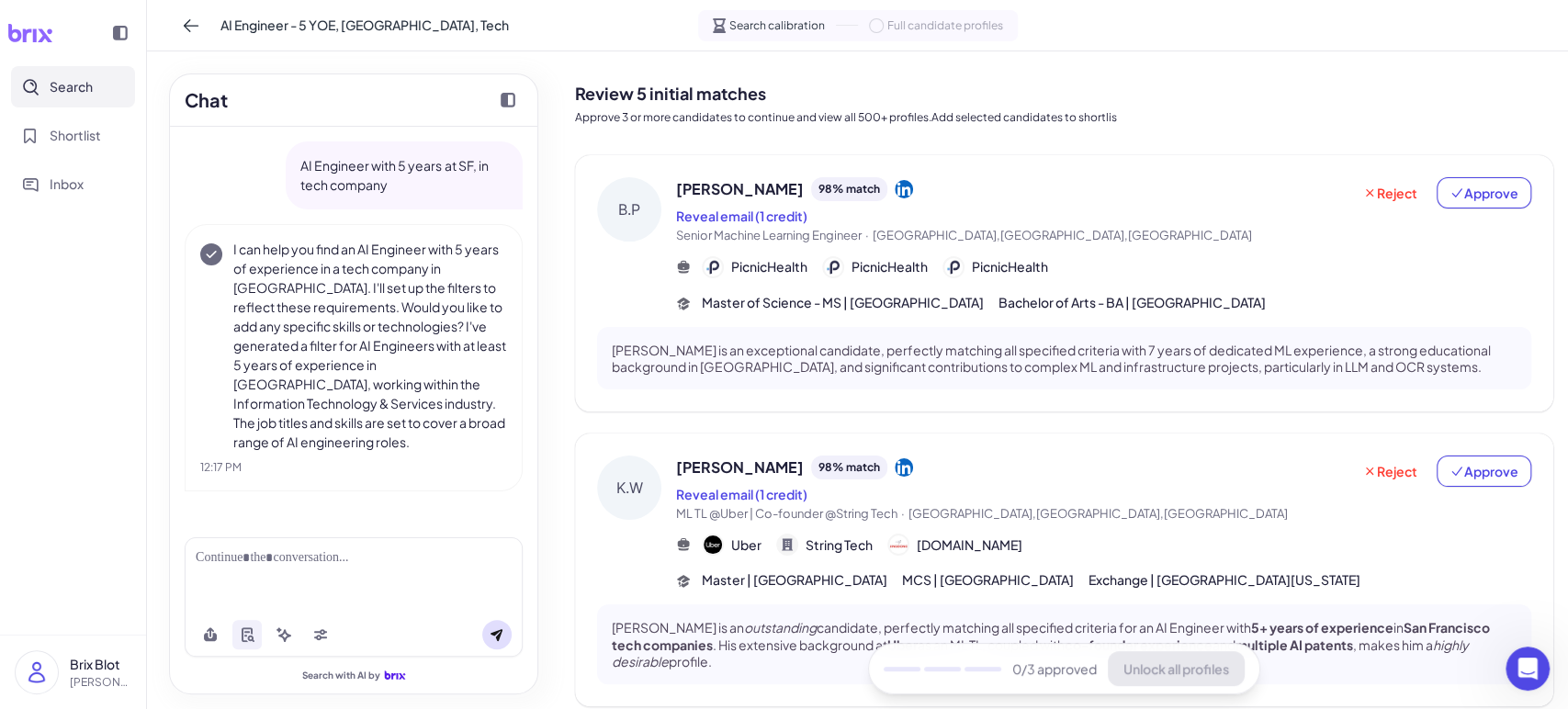
click at [174, 24] on div "AI Engineer - 5 YOE, SF, Tech Search calibration Full candidate profiles" at bounding box center [857, 26] width 1421 height 52
click at [181, 22] on icon at bounding box center [190, 26] width 19 height 19
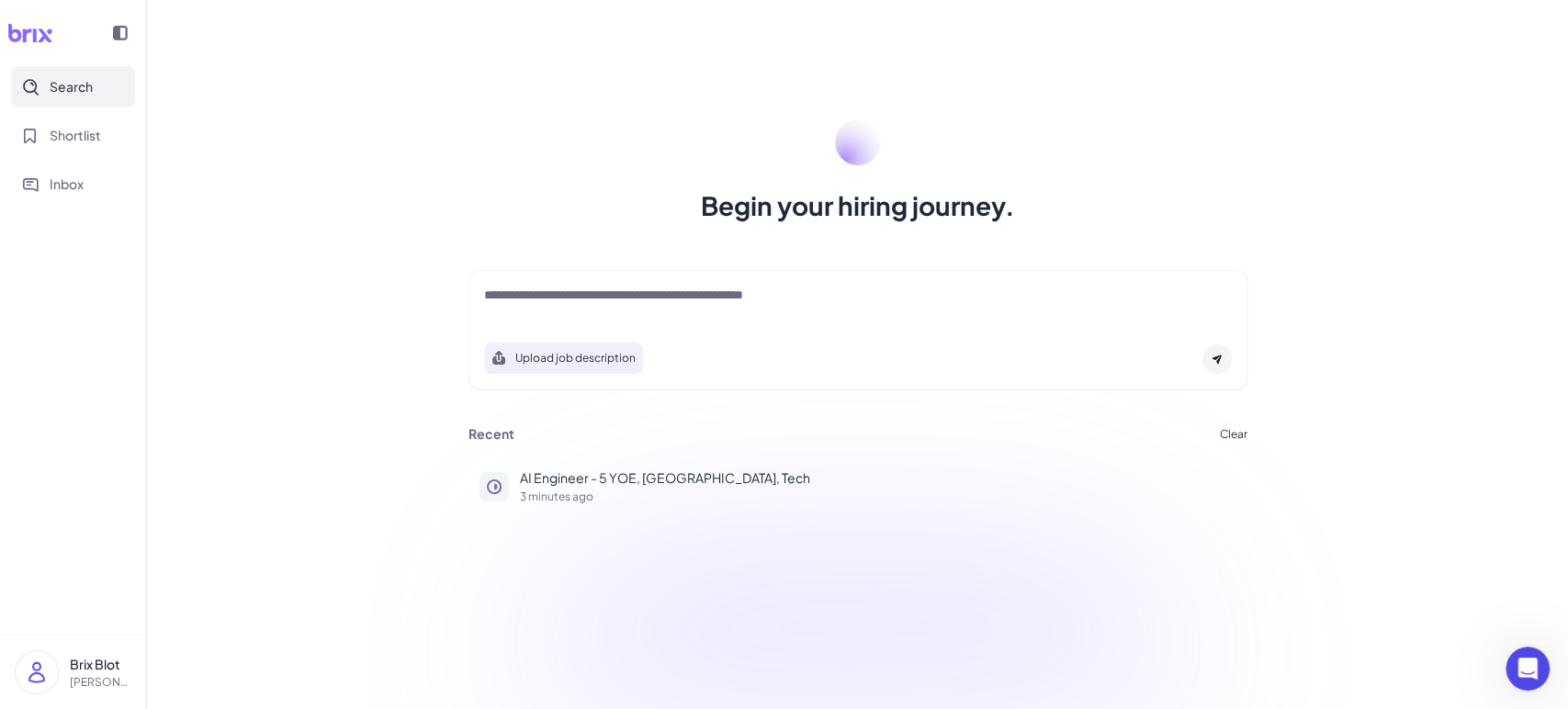
click at [38, 30] on icon at bounding box center [30, 33] width 46 height 19
click at [1349, 102] on div "Begin your hiring journey. Upload job description Job Titles Location Years of …" at bounding box center [857, 354] width 1421 height 709
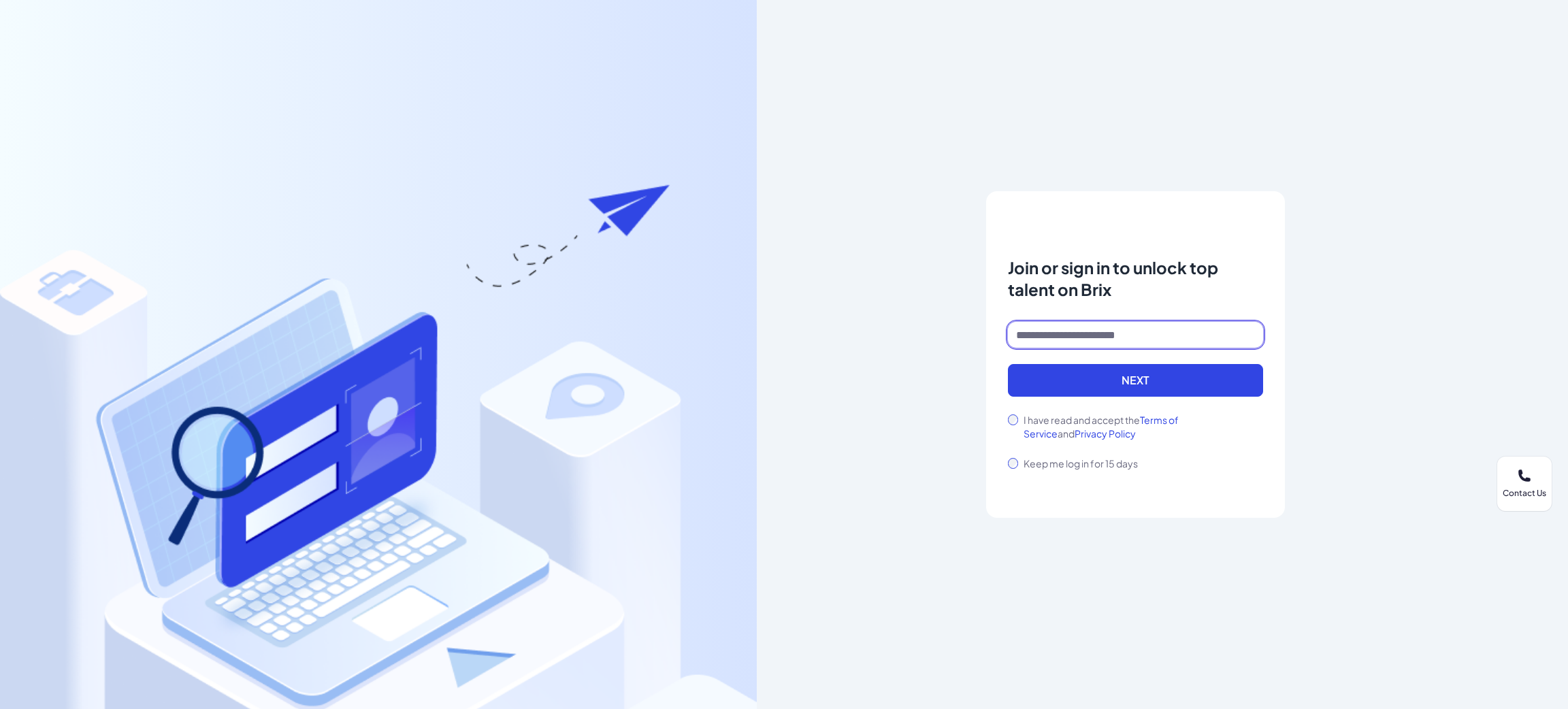
click at [1048, 345] on input at bounding box center [1135, 334] width 255 height 26
type input "***"
drag, startPoint x: 1071, startPoint y: 334, endPoint x: 942, endPoint y: 308, distance: 131.6
click at [942, 308] on div "Notice To proceed, please agree to the Terms of Service and Privary Policy . Ca…" at bounding box center [1135, 354] width 757 height 709
click at [395, 306] on div at bounding box center [378, 354] width 757 height 709
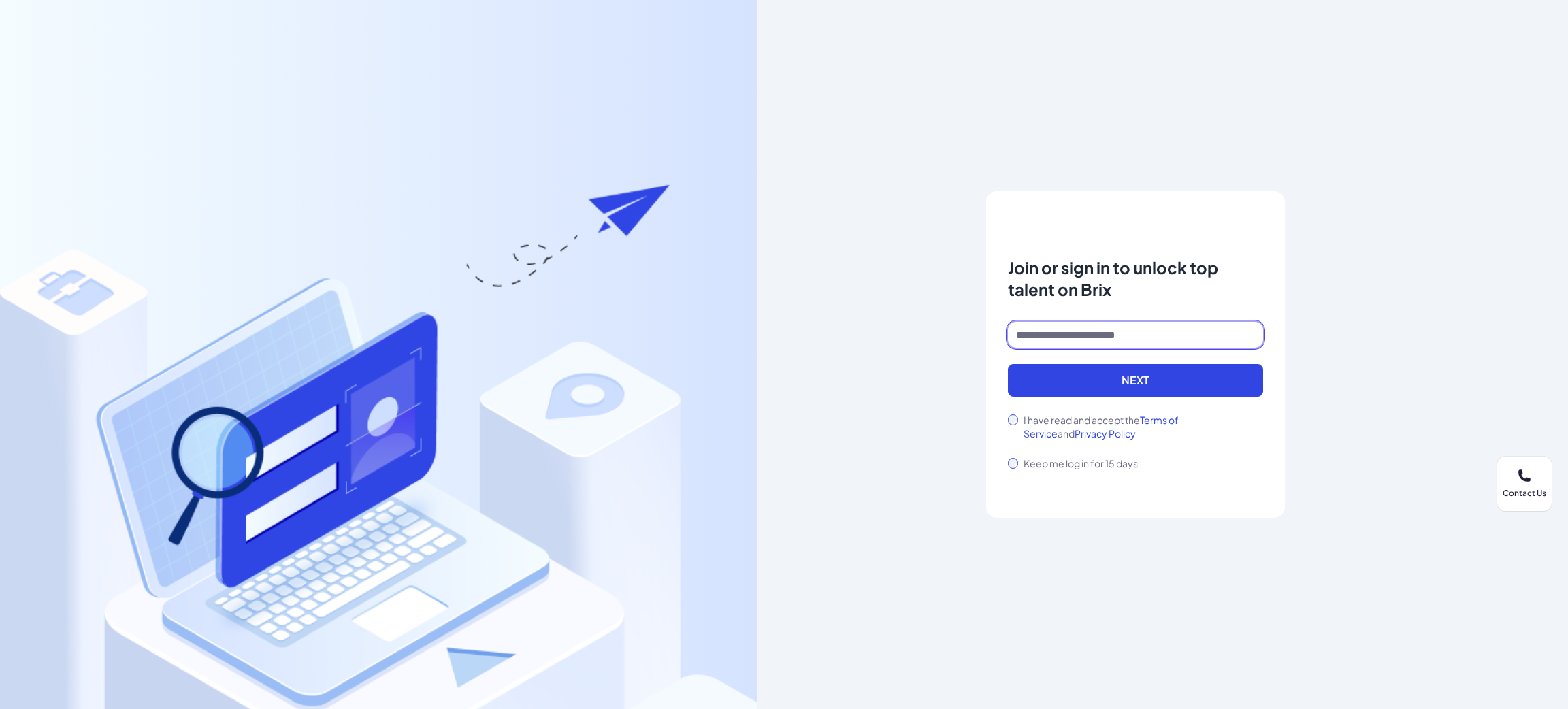
click at [1073, 333] on input at bounding box center [1135, 334] width 255 height 26
type input "**********"
drag, startPoint x: 1115, startPoint y: 379, endPoint x: 1085, endPoint y: 389, distance: 31.6
click at [1115, 378] on button "Next" at bounding box center [1135, 380] width 255 height 32
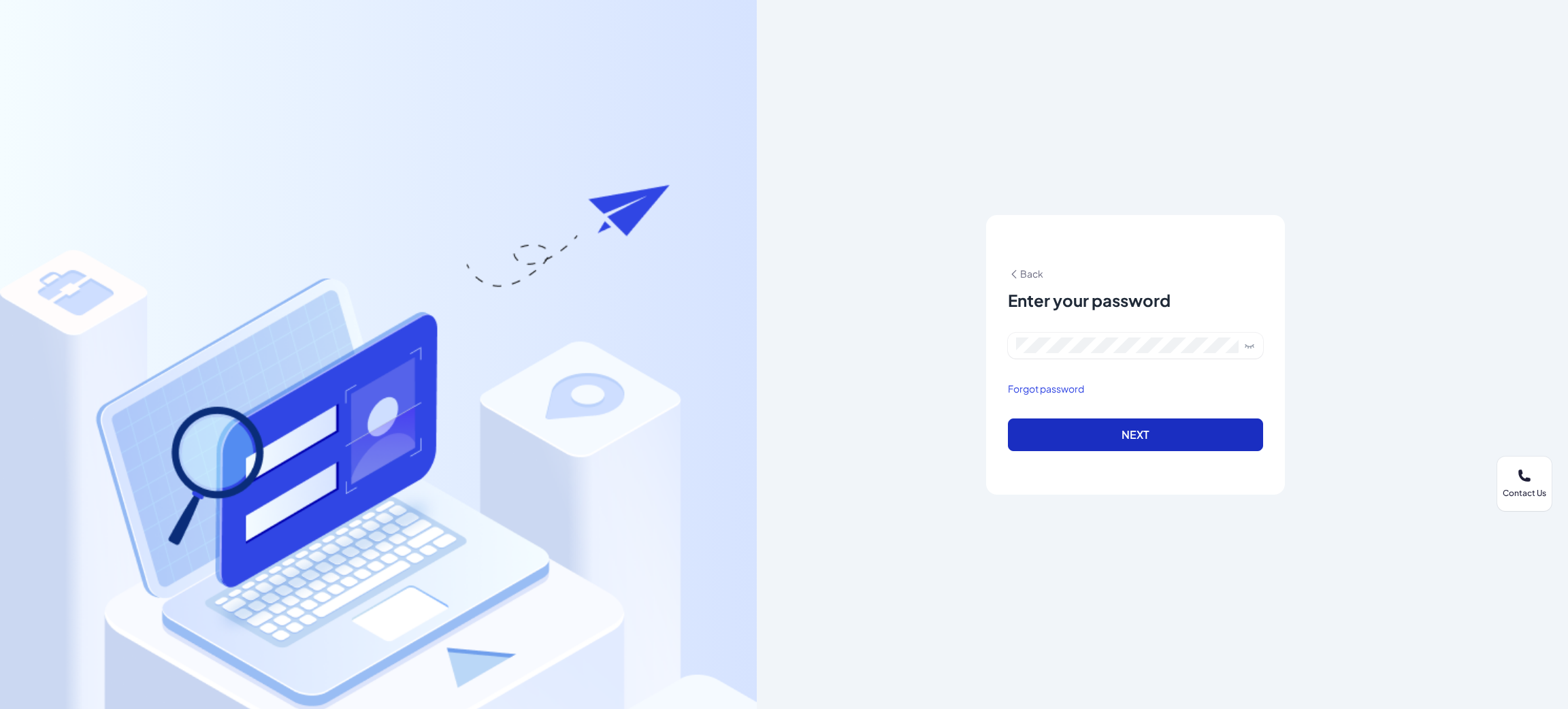
click at [1060, 436] on button "Next" at bounding box center [1135, 435] width 255 height 32
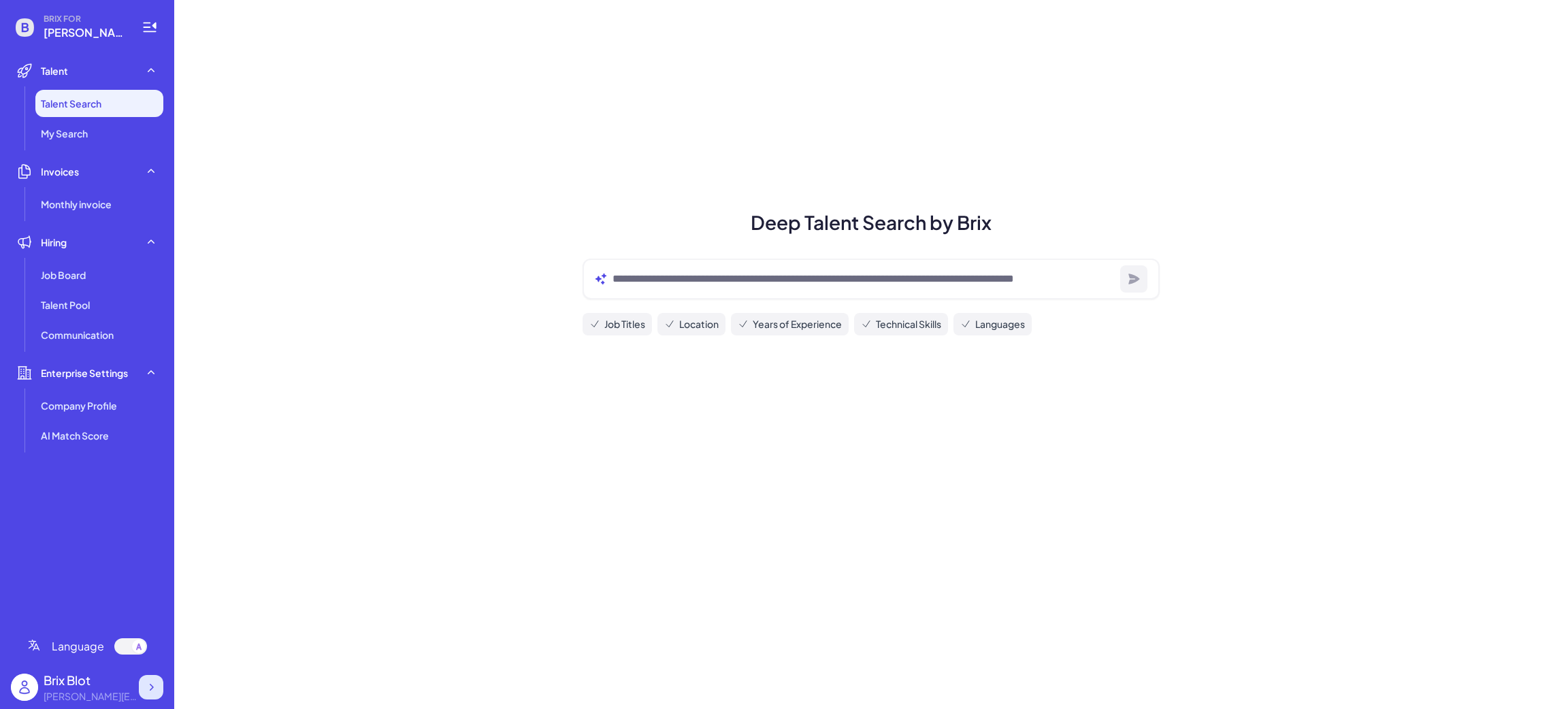
click at [148, 683] on icon at bounding box center [151, 687] width 14 height 14
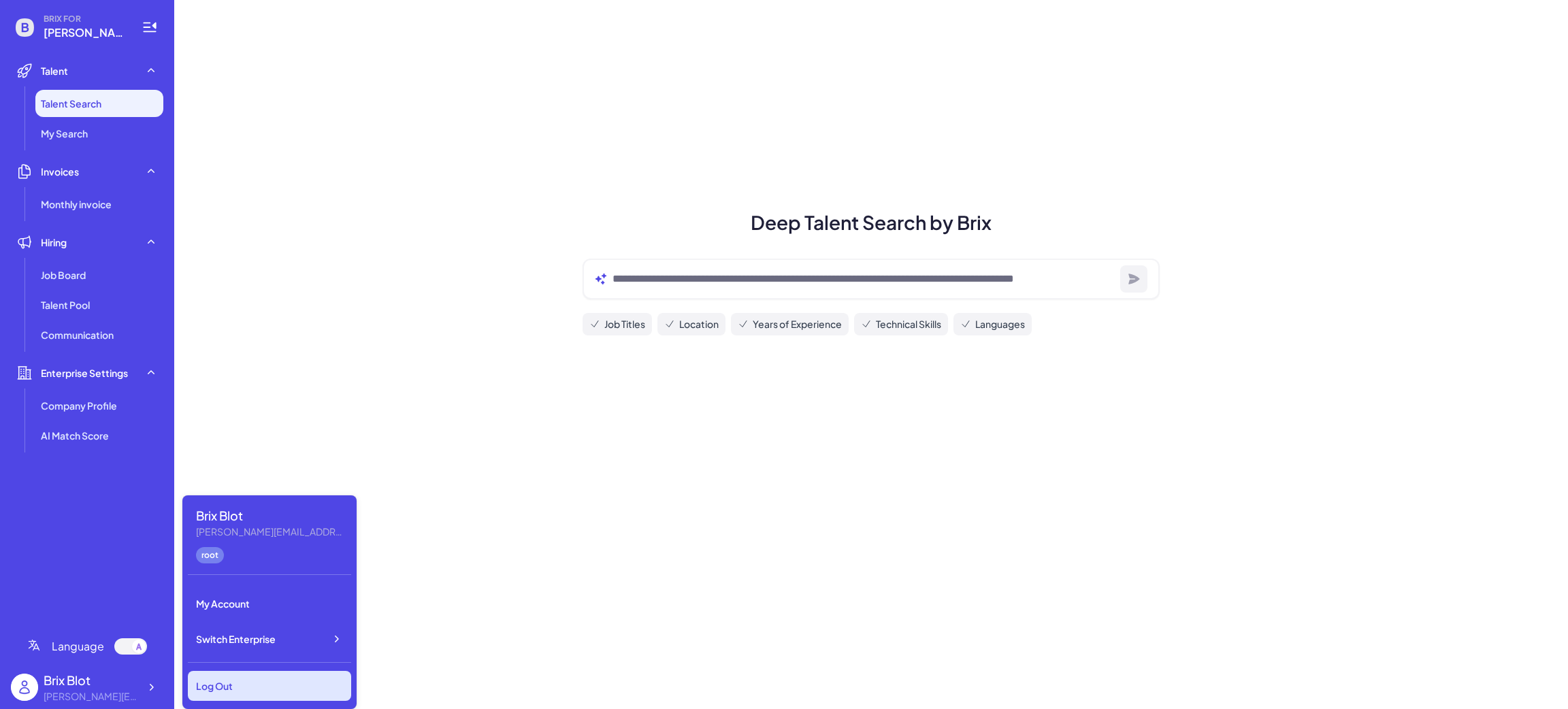
click at [300, 681] on div "Log Out" at bounding box center [270, 685] width 163 height 30
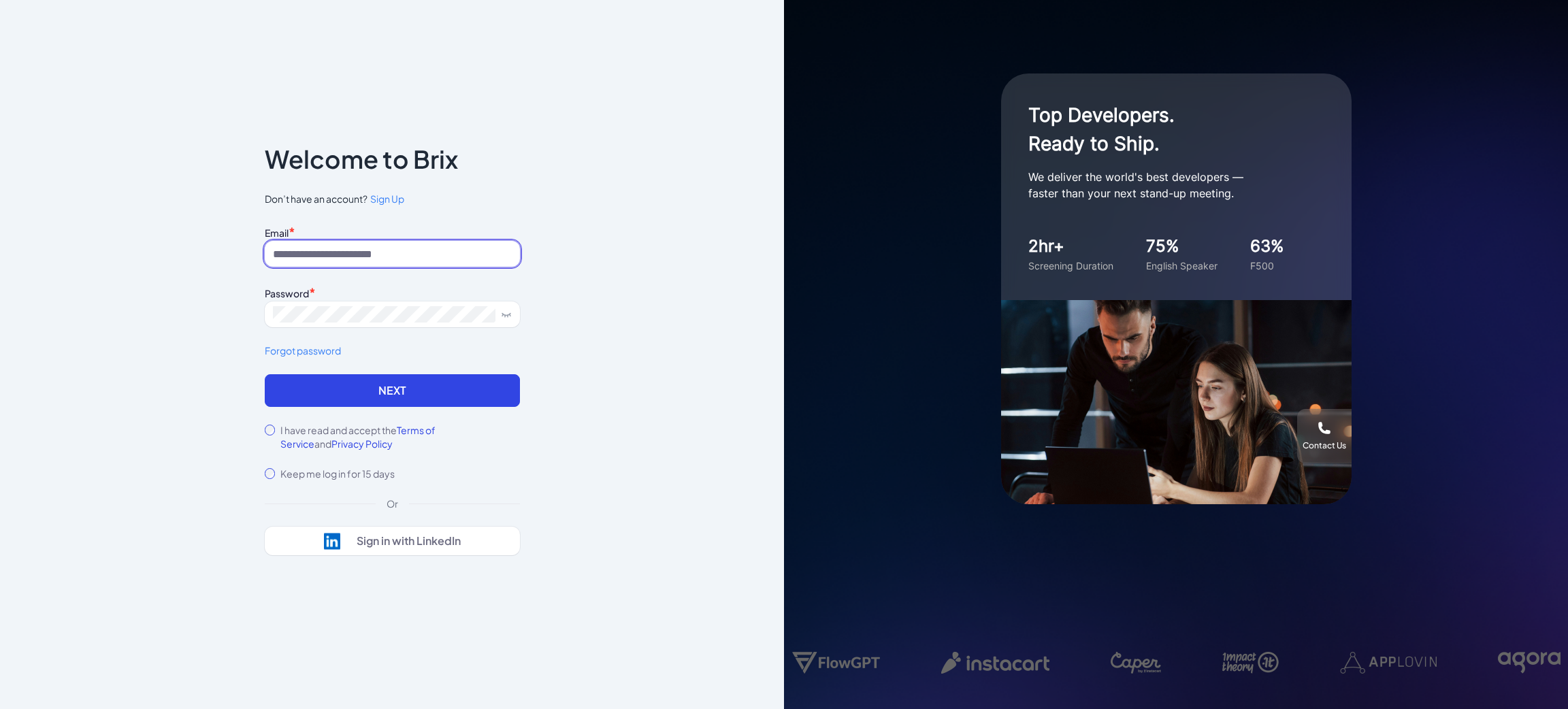
click at [359, 253] on input at bounding box center [392, 253] width 255 height 26
type input "**********"
drag, startPoint x: 340, startPoint y: 383, endPoint x: 488, endPoint y: 403, distance: 149.3
click at [340, 383] on button "Next" at bounding box center [392, 390] width 255 height 32
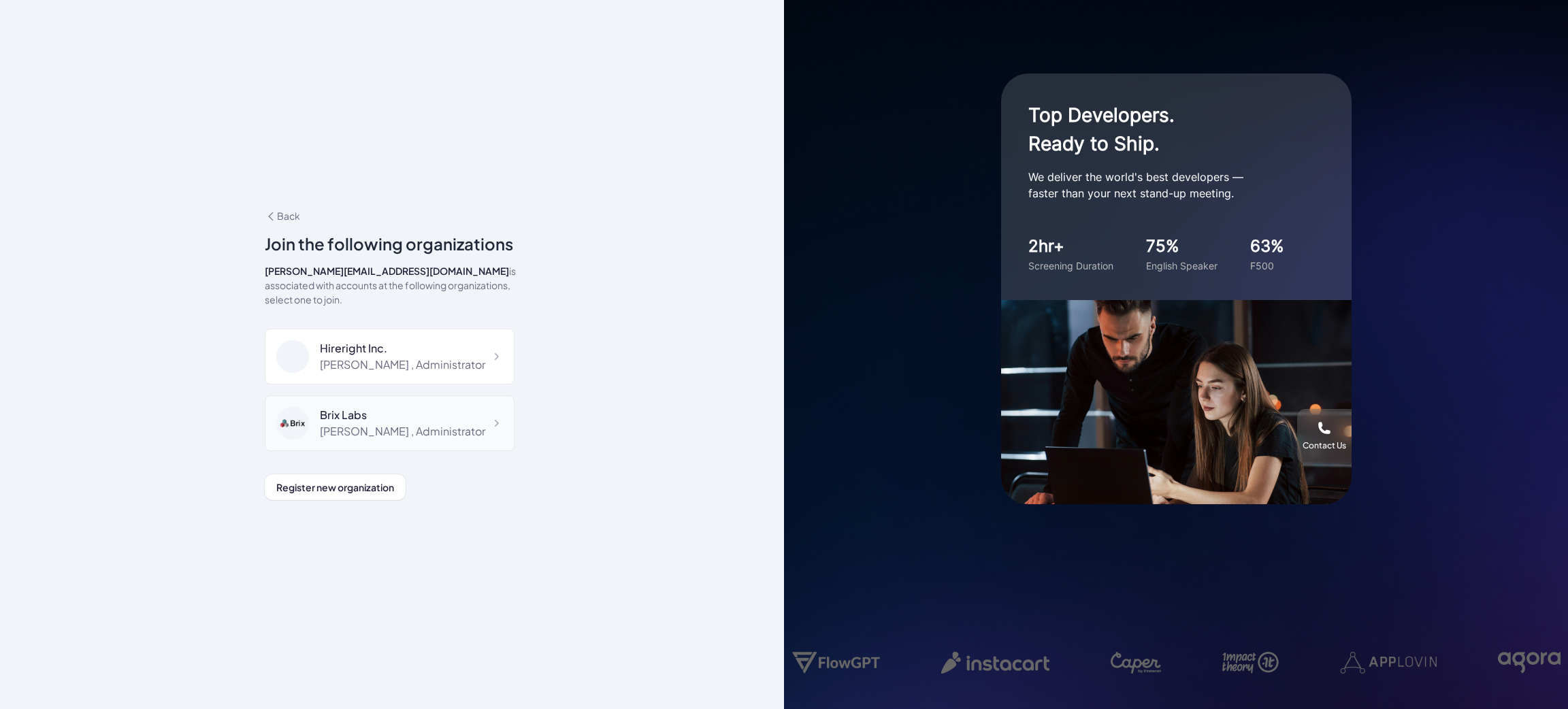
click at [373, 425] on div "[PERSON_NAME] , Administrator" at bounding box center [402, 431] width 165 height 16
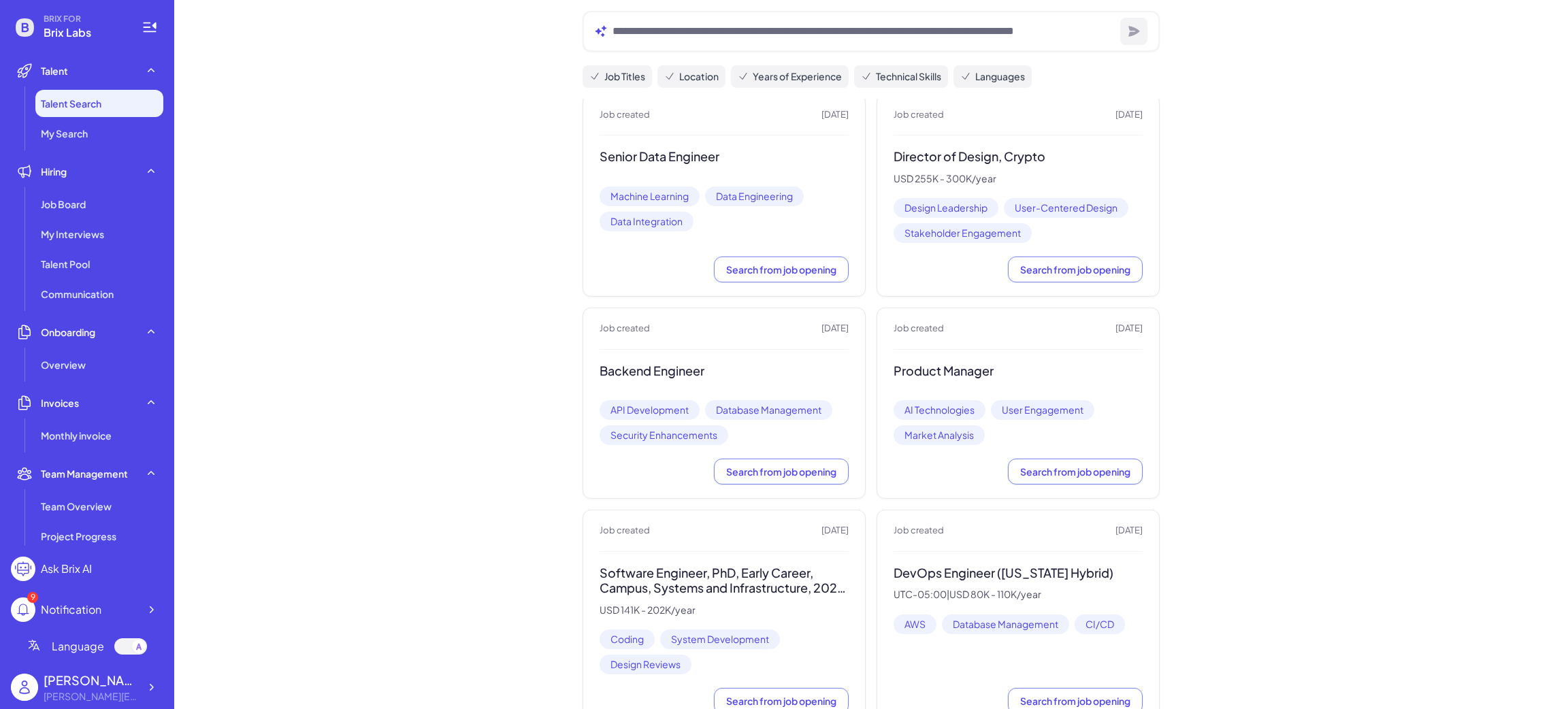
scroll to position [306, 0]
click at [89, 208] on div "Job Board" at bounding box center [99, 204] width 128 height 27
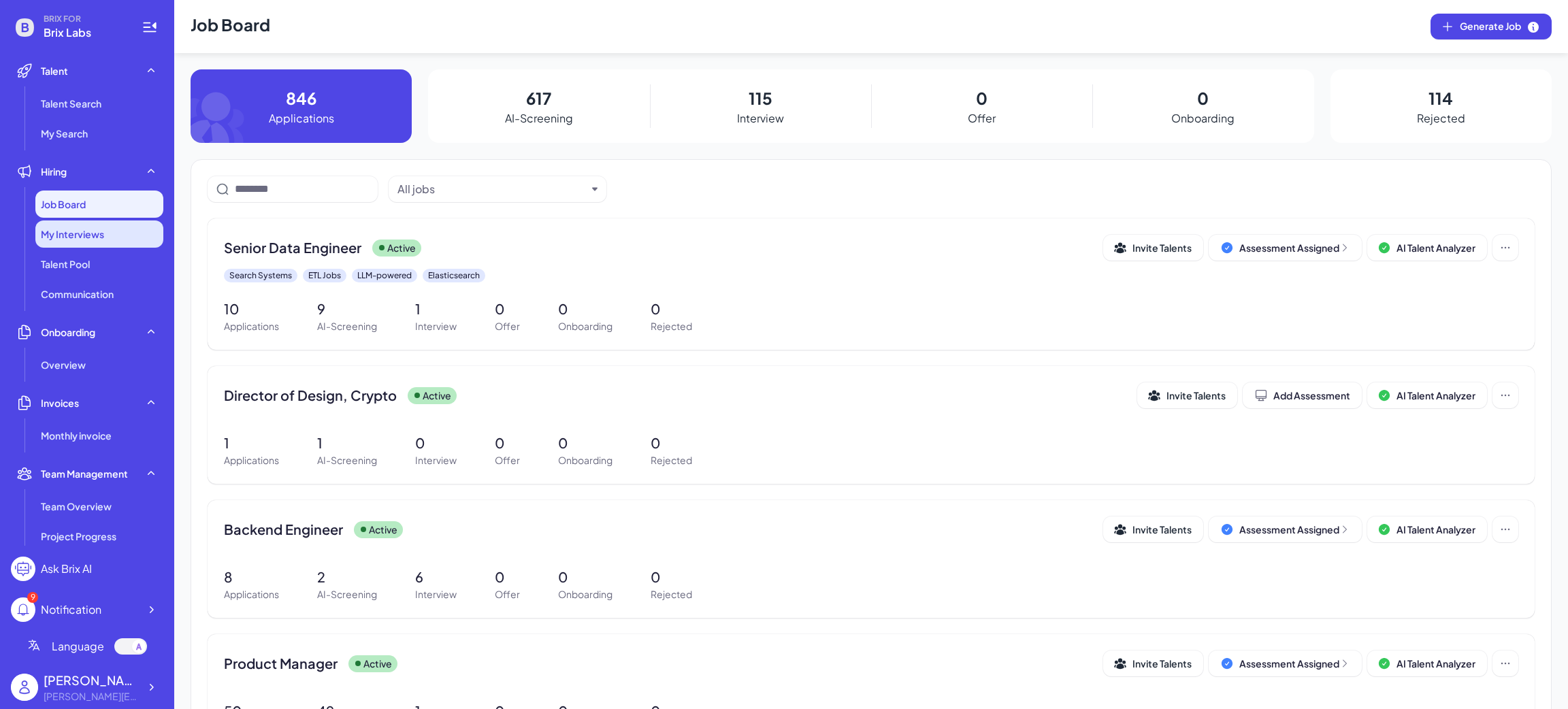
click at [109, 236] on div "My Interviews" at bounding box center [99, 234] width 128 height 27
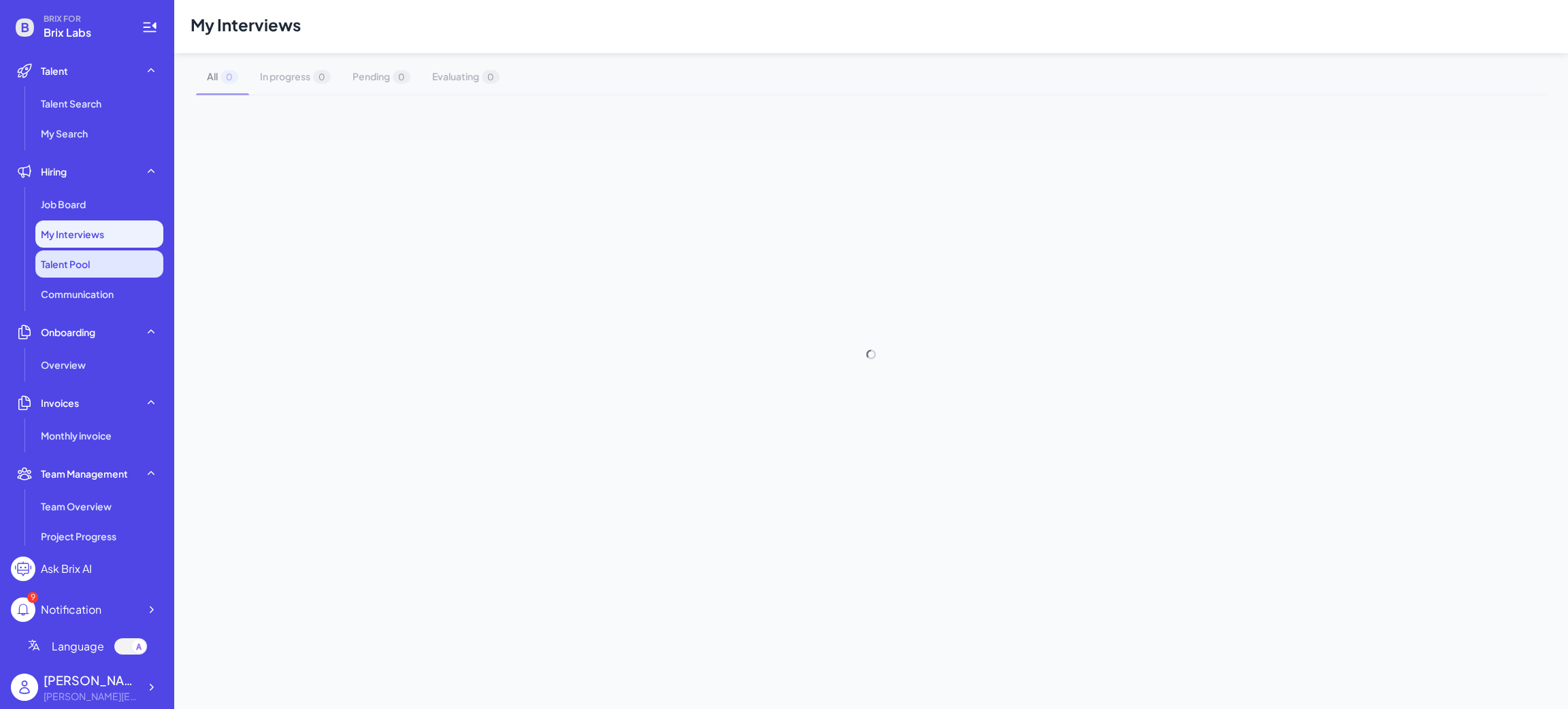
click at [97, 263] on li "Talent Pool" at bounding box center [99, 264] width 128 height 27
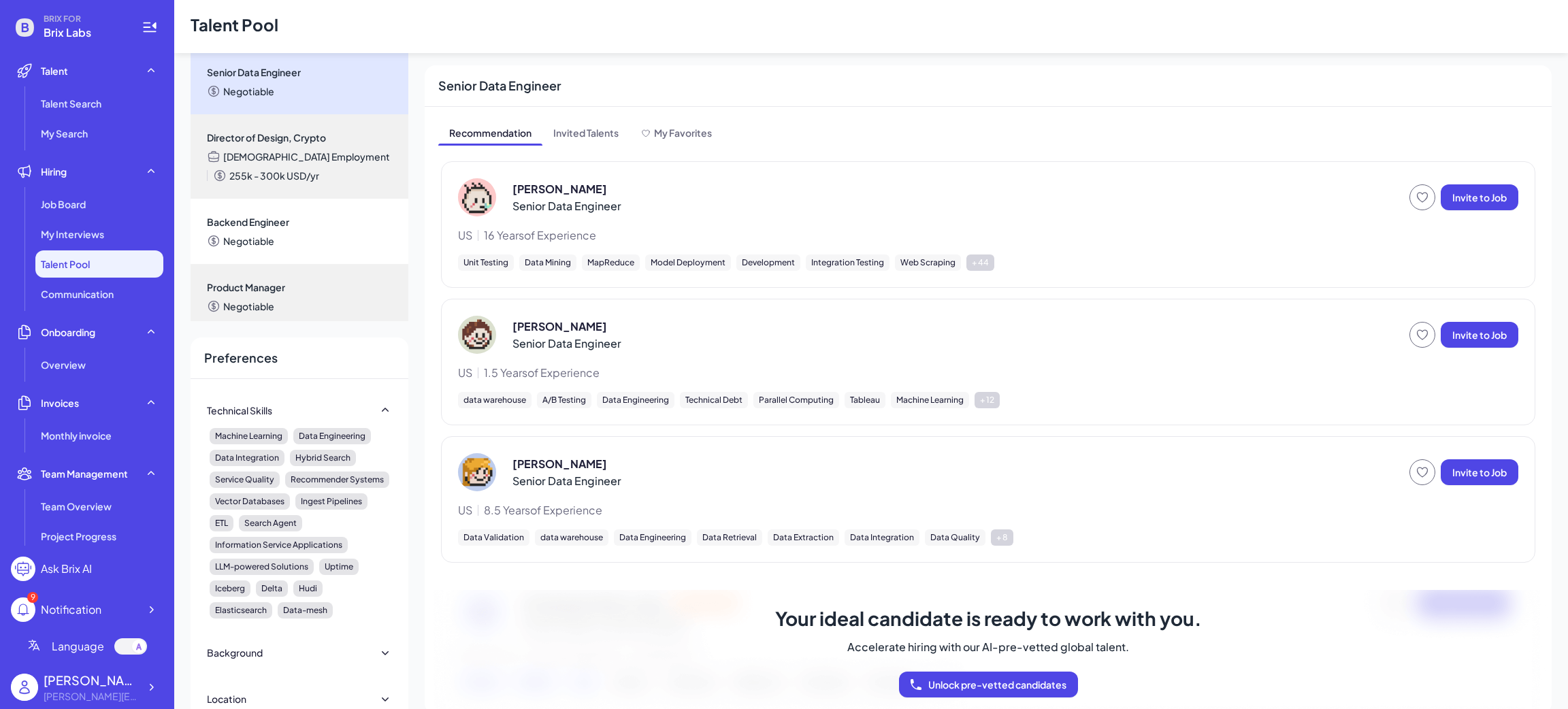
scroll to position [201, 0]
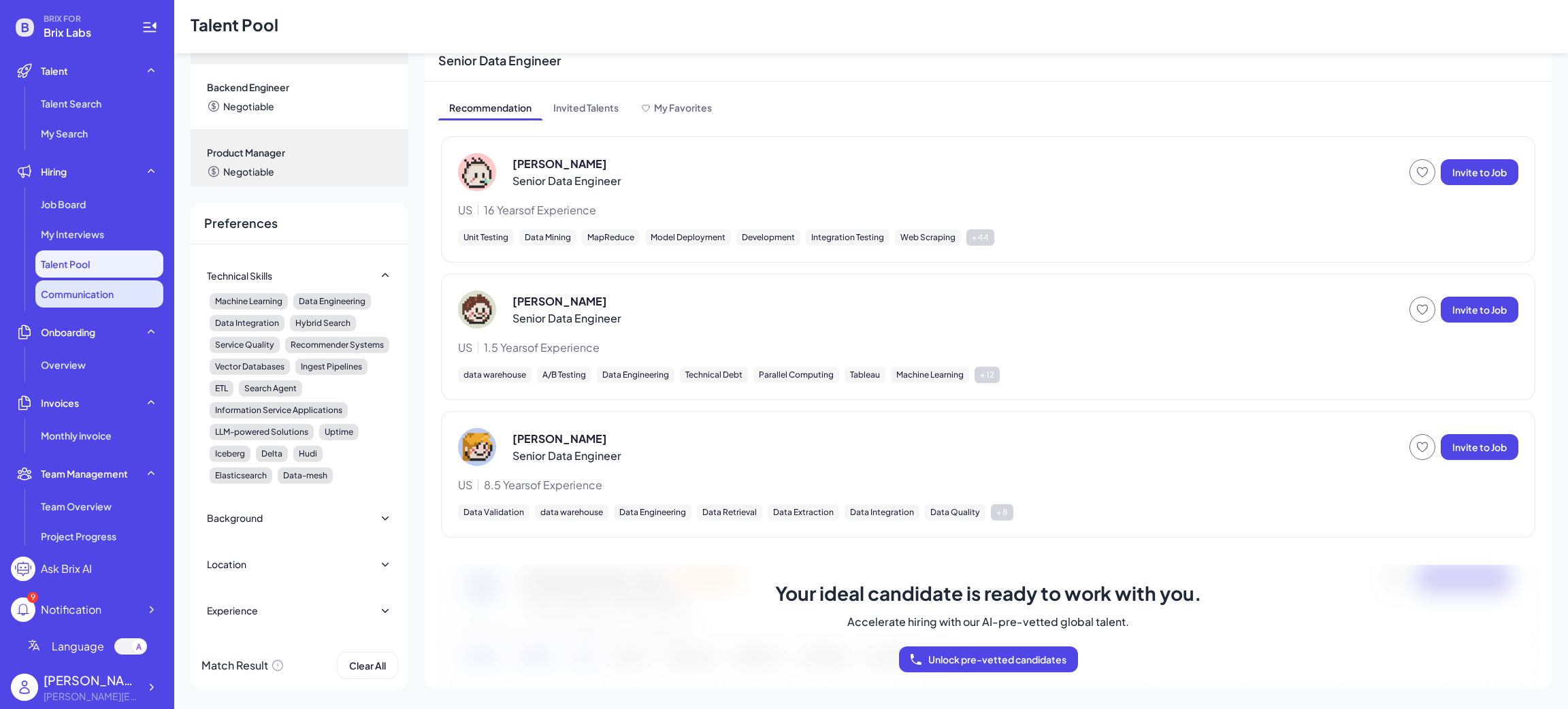
click at [68, 281] on li "Communication" at bounding box center [99, 294] width 128 height 27
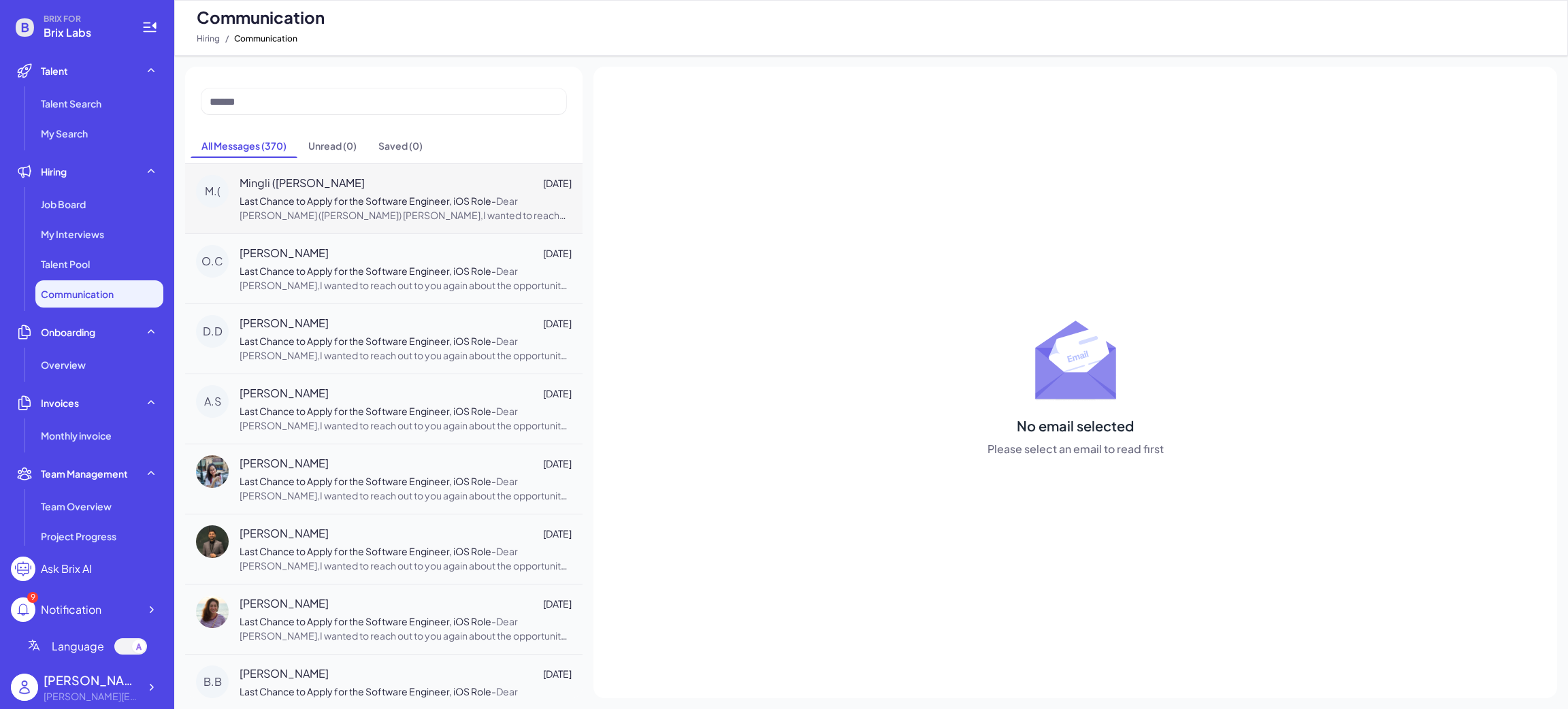
click at [354, 220] on span "Dear Mingli (Allen) Li,I wanted to reach out to you again about the opportunity…" at bounding box center [406, 265] width 332 height 141
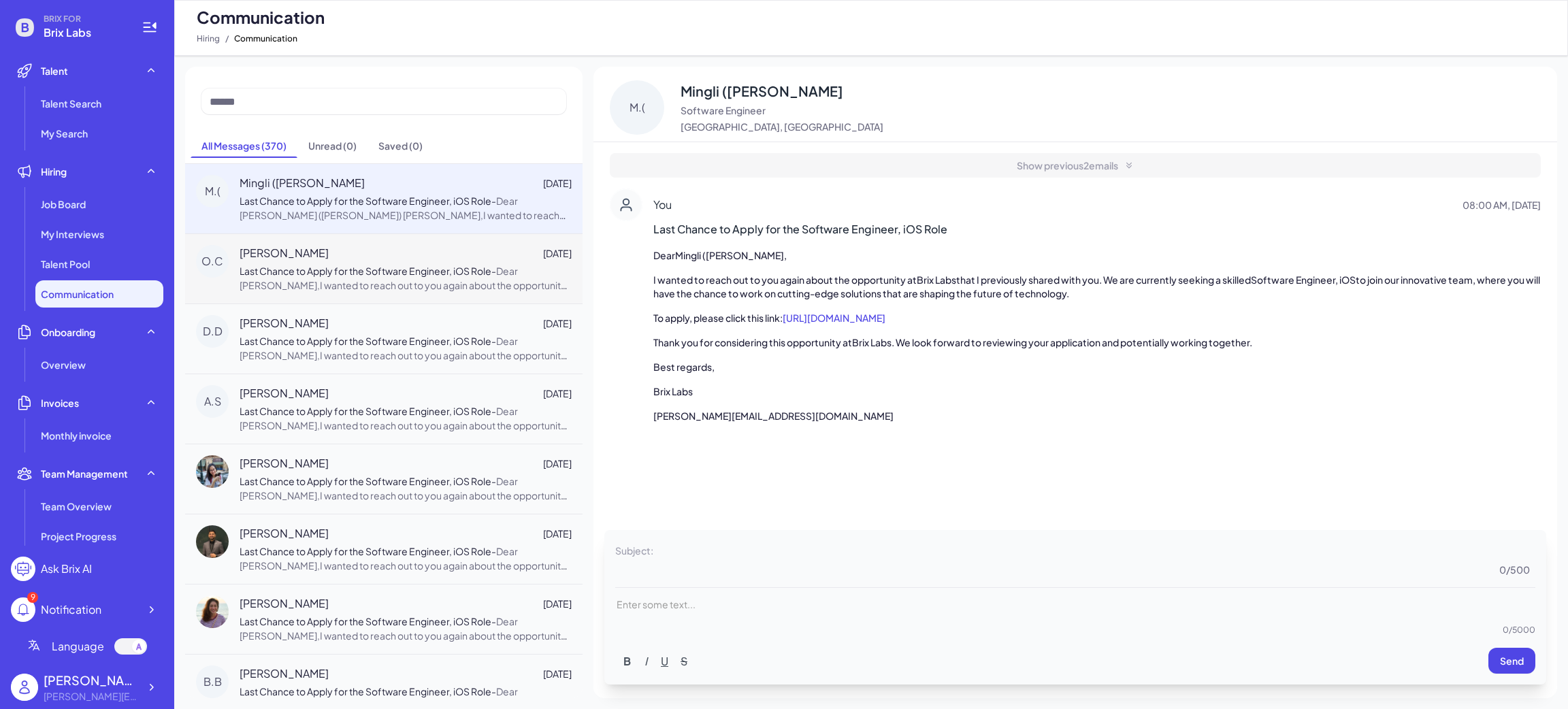
click at [362, 286] on span "Dear Olivia Corrodi,I wanted to reach out to you again about the opportunity at…" at bounding box center [404, 328] width 329 height 126
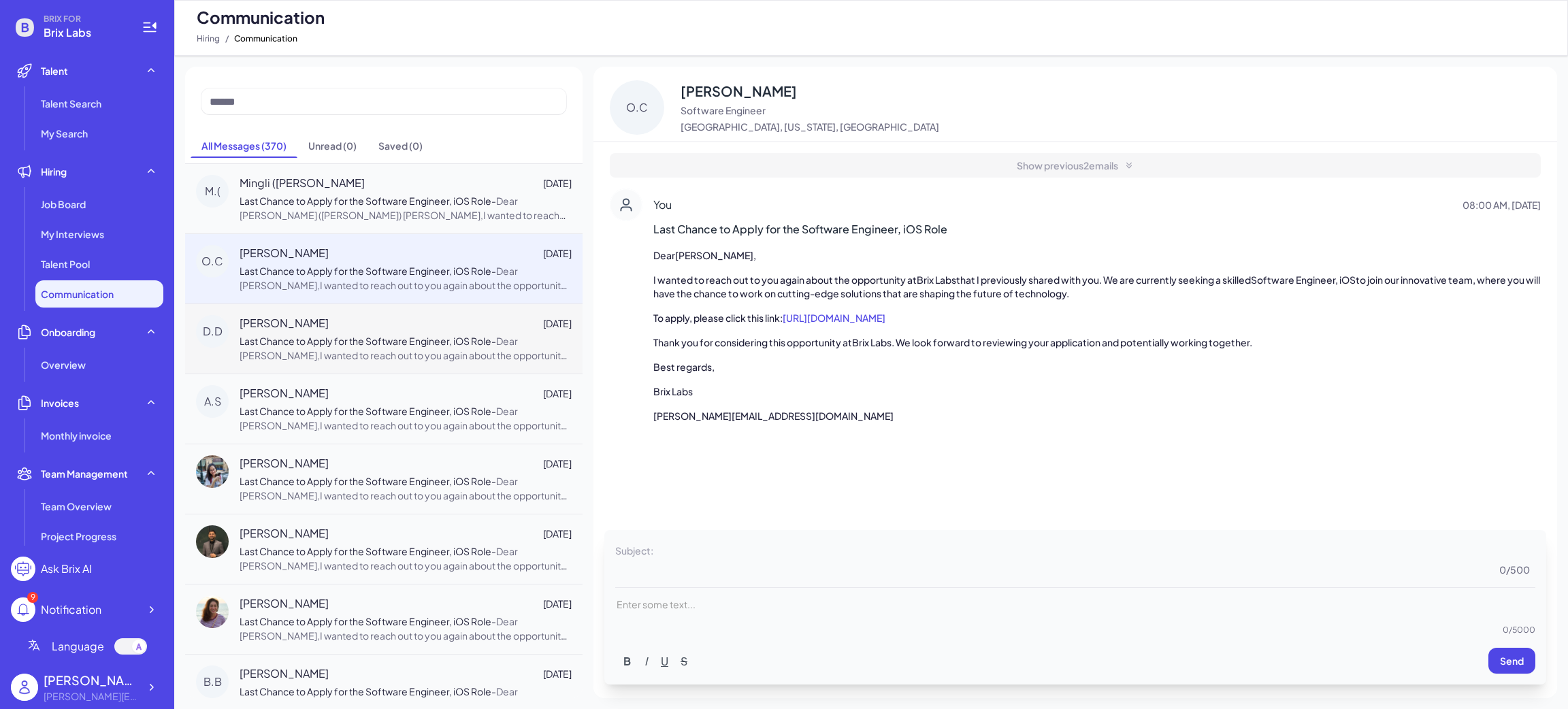
click at [364, 355] on span "Dear Dinula De Silva,I wanted to reach out to you again about the opportunity a…" at bounding box center [404, 398] width 329 height 126
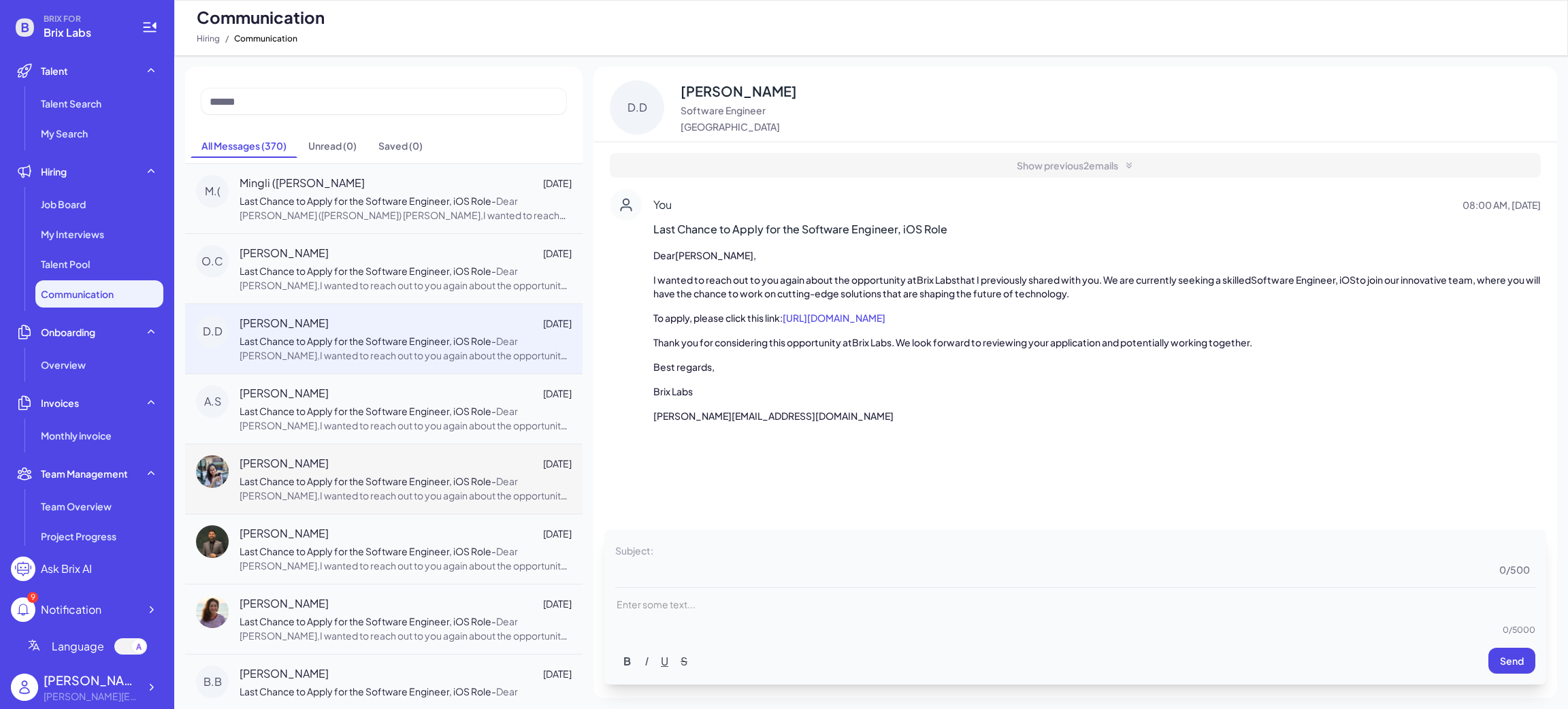
click at [410, 506] on div "Mai Tran Jun 10 Last Chance to Apply for the Software Engineer, iOS Role - Dear…" at bounding box center [384, 478] width 398 height 70
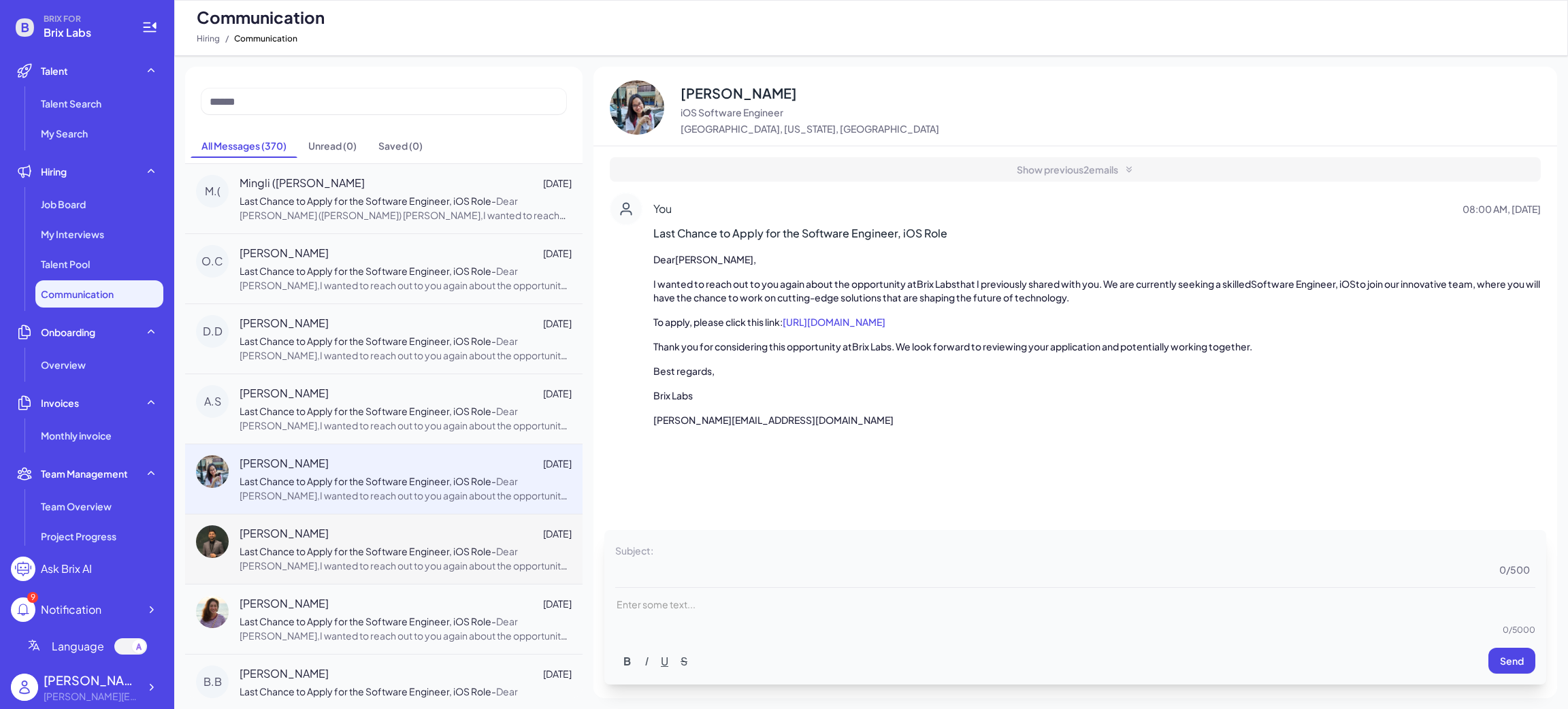
click at [365, 585] on div "Natalia Orbach-Mandel Jun 10 Last Chance to Apply for the Software Engineer, iO…" at bounding box center [384, 619] width 398 height 70
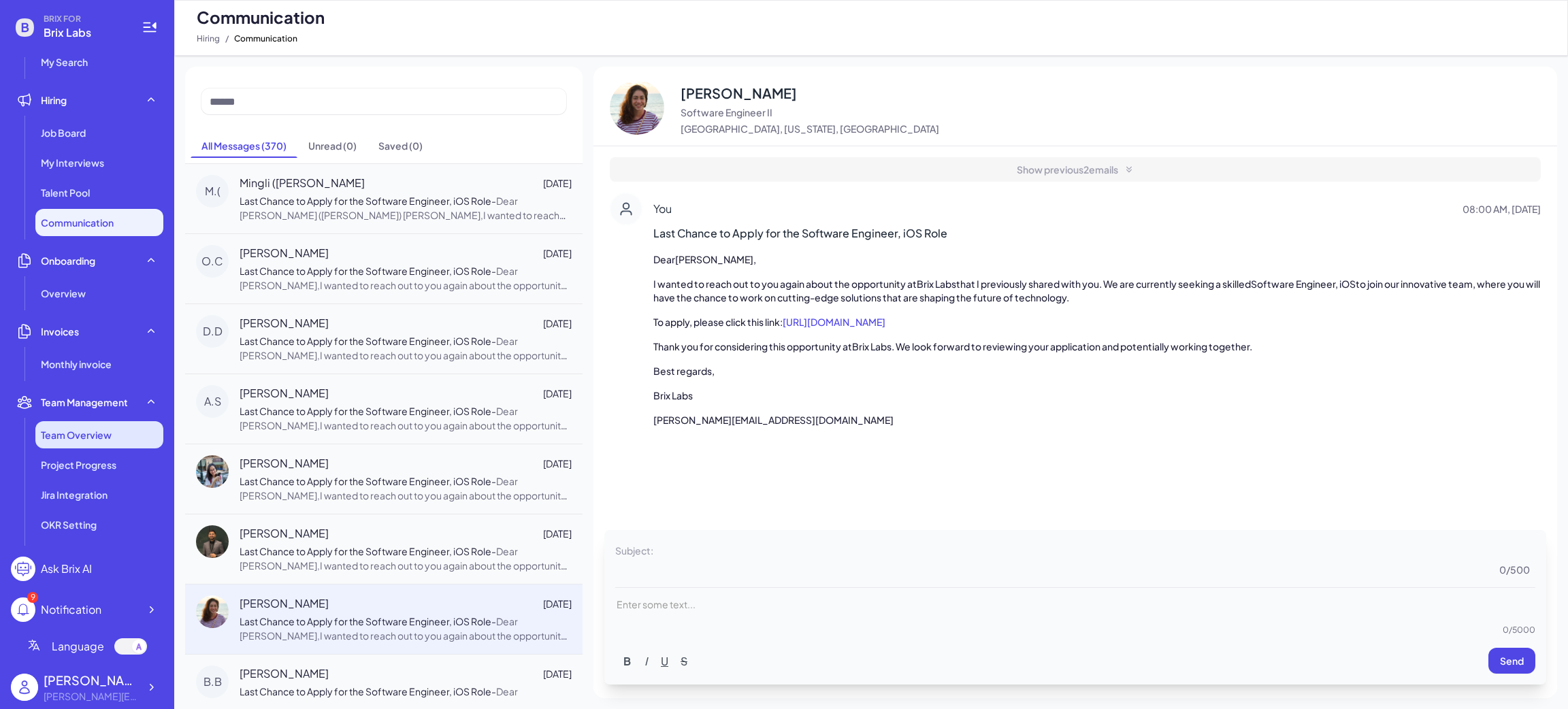
scroll to position [102, 0]
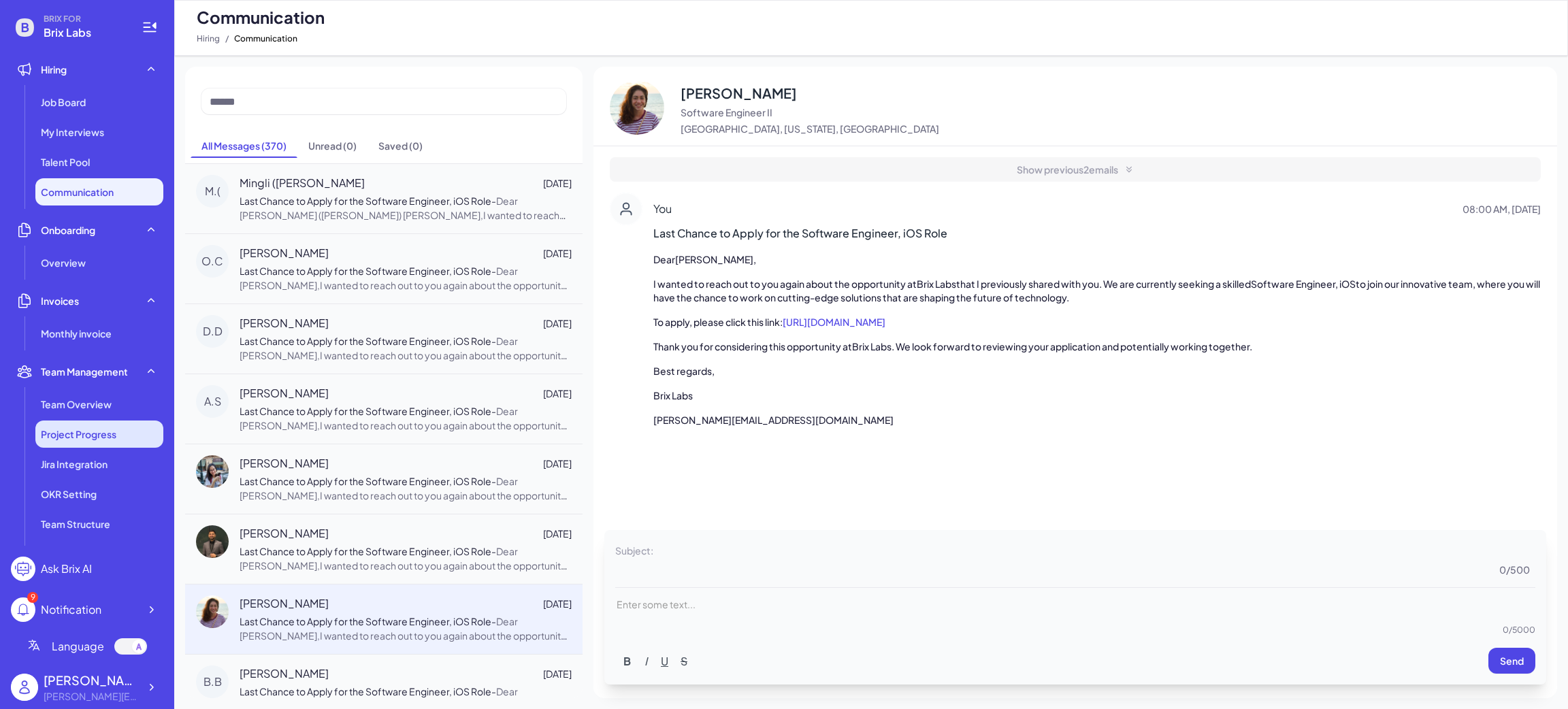
click at [70, 436] on span "Project Progress" at bounding box center [79, 434] width 76 height 14
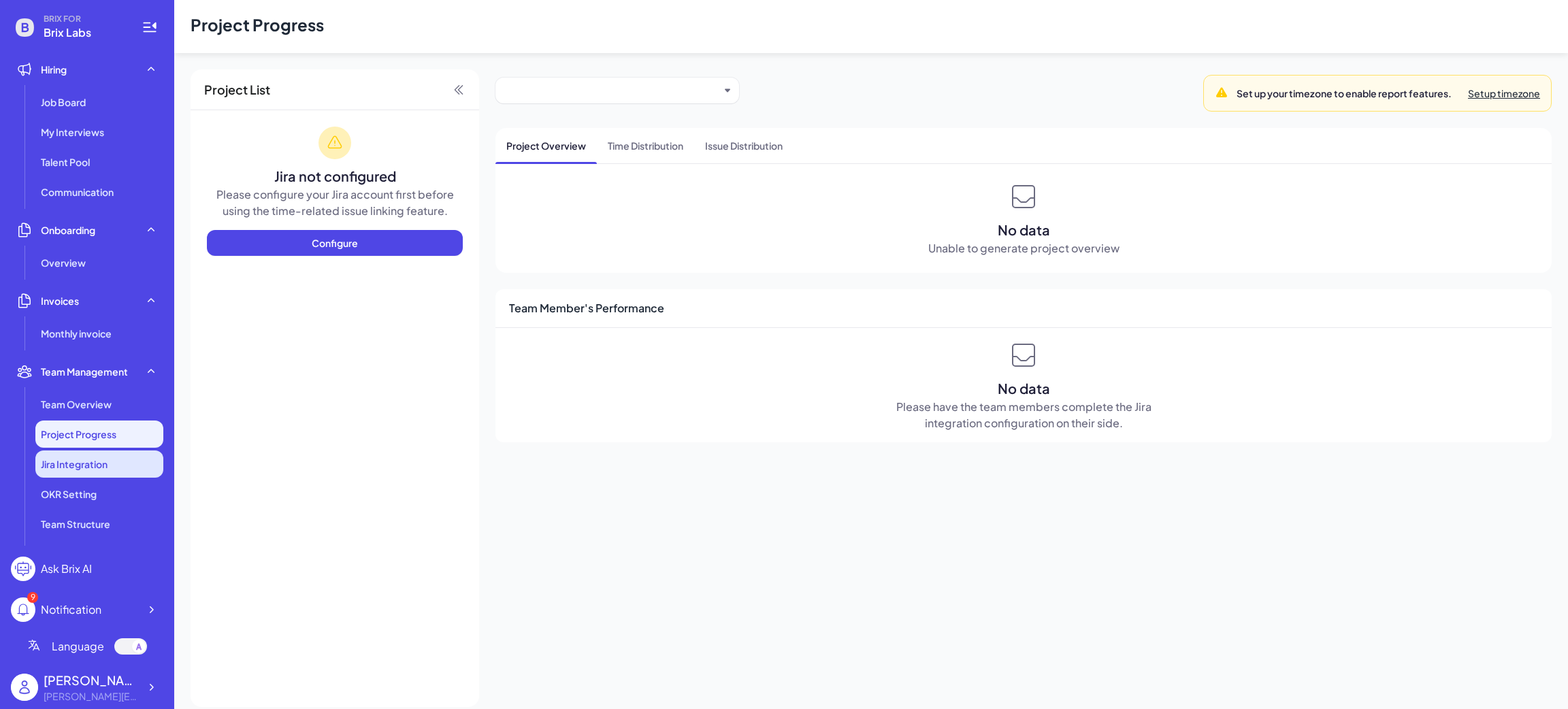
click at [62, 464] on span "Jira Integration" at bounding box center [74, 464] width 67 height 14
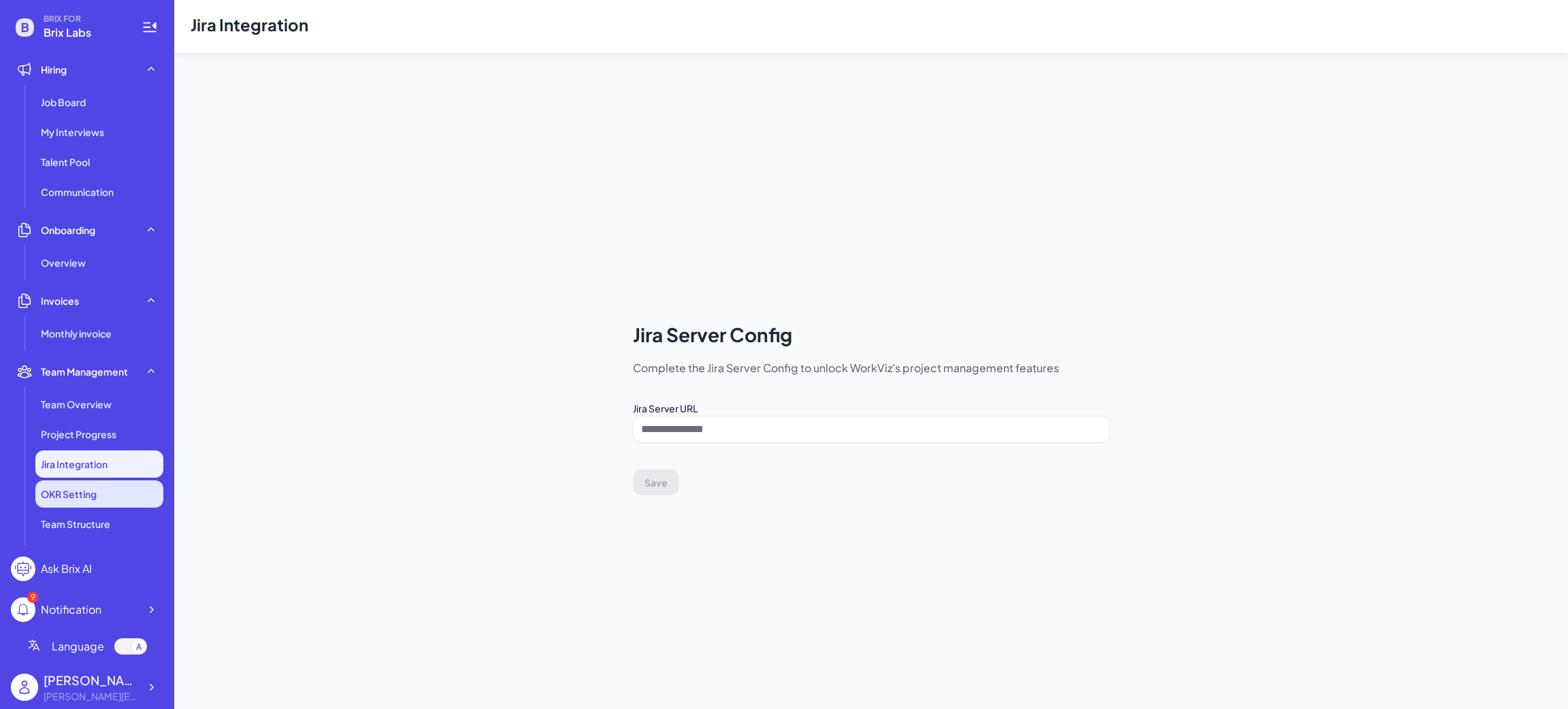
click at [58, 500] on span "OKR Setting" at bounding box center [69, 494] width 56 height 14
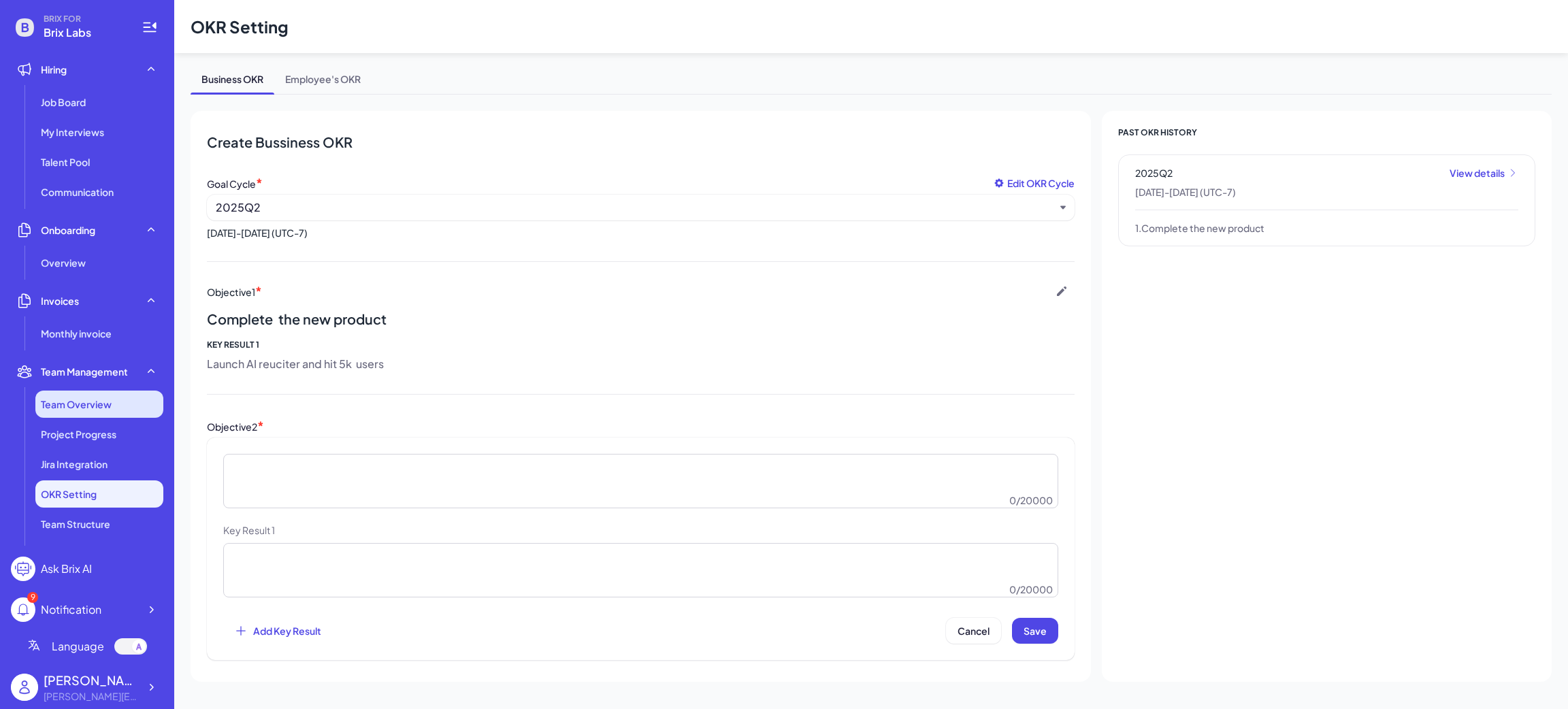
click at [70, 403] on span "Team Overview" at bounding box center [76, 404] width 71 height 14
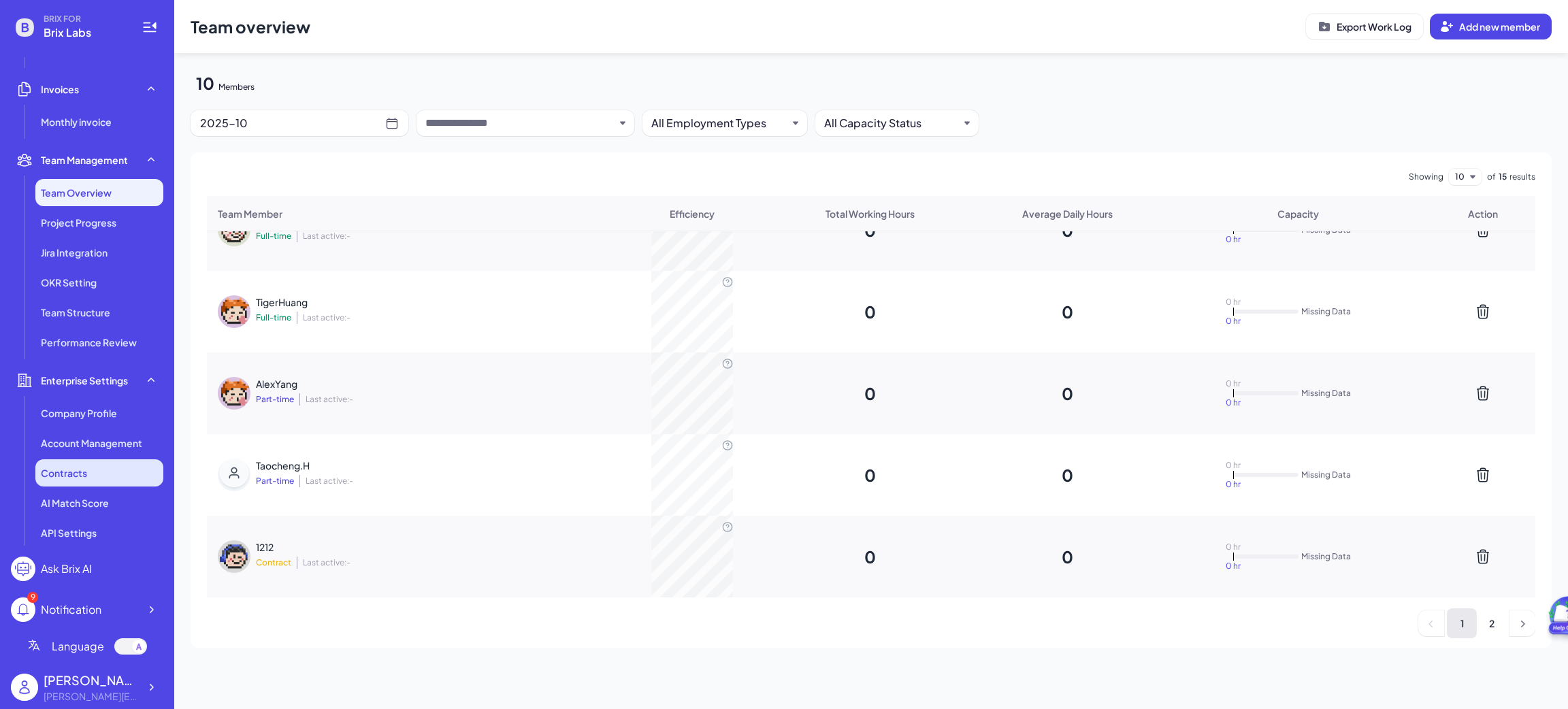
scroll to position [317, 0]
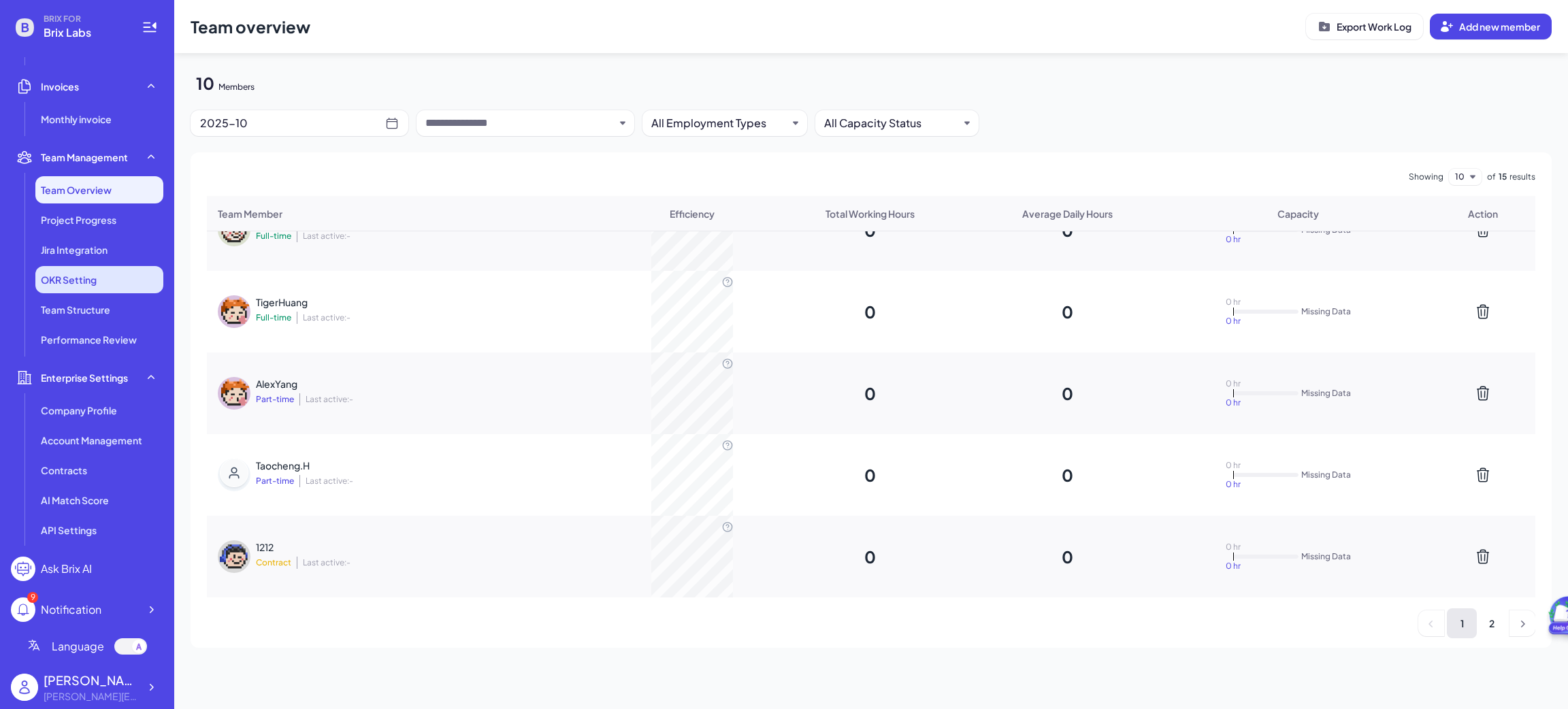
click at [54, 271] on li "OKR Setting" at bounding box center [99, 279] width 128 height 27
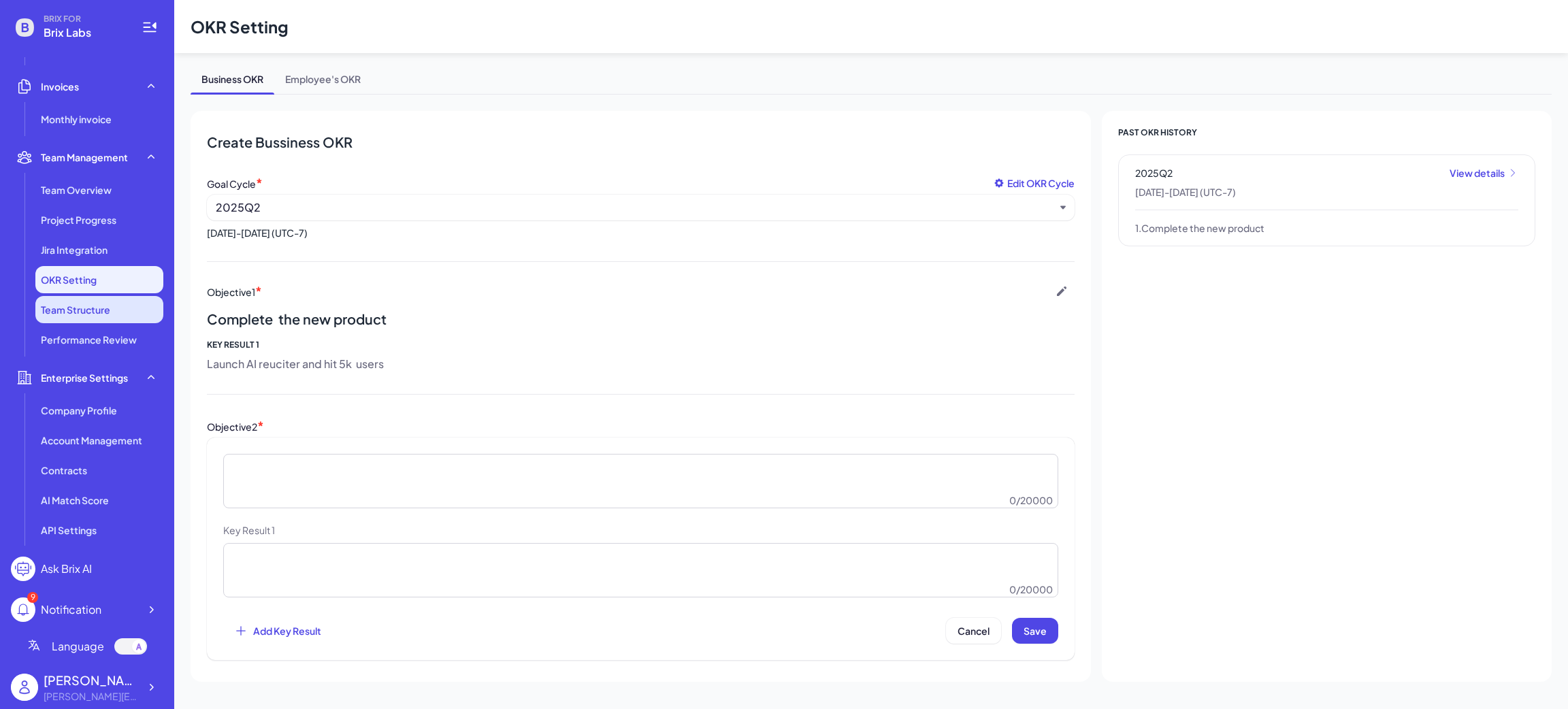
click at [62, 296] on li "Team Structure" at bounding box center [99, 309] width 128 height 27
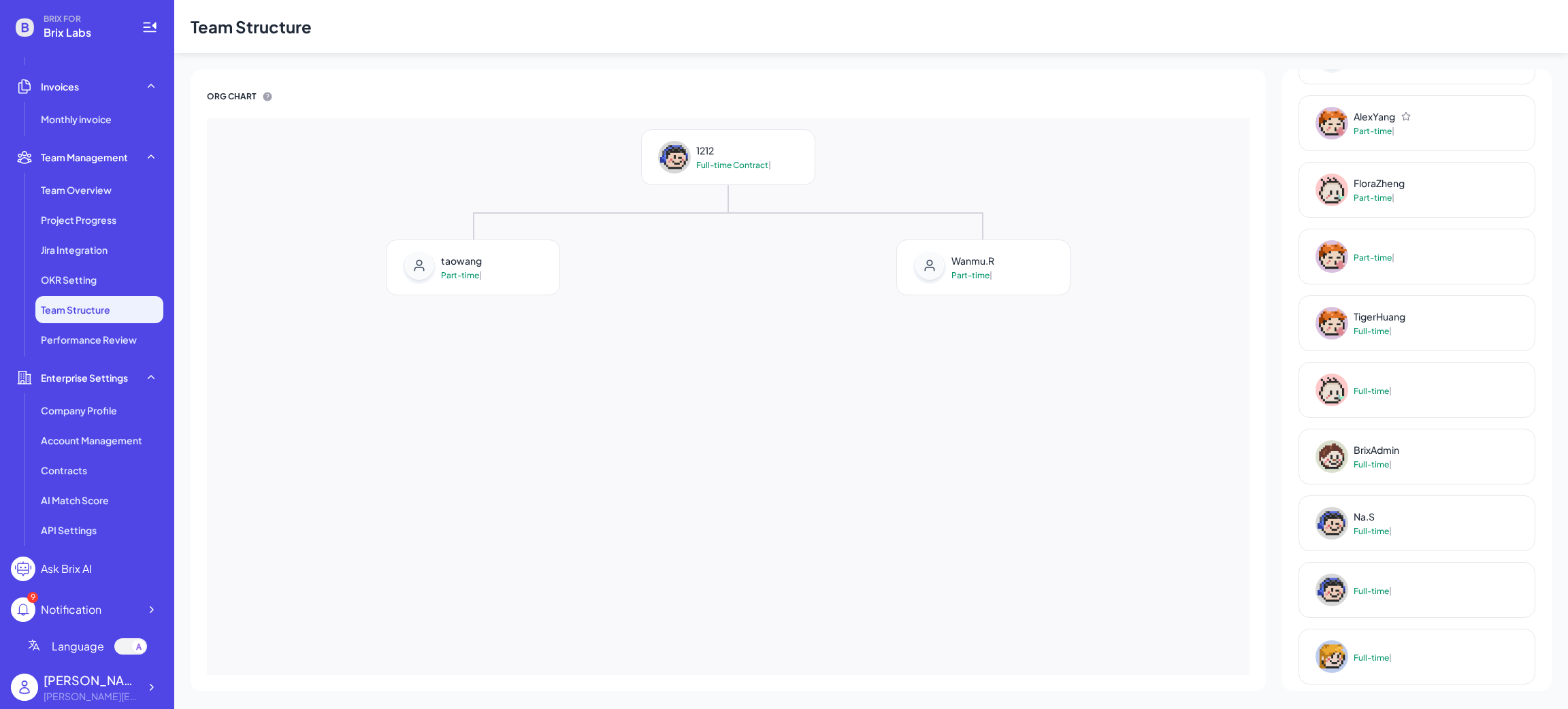
scroll to position [235, 0]
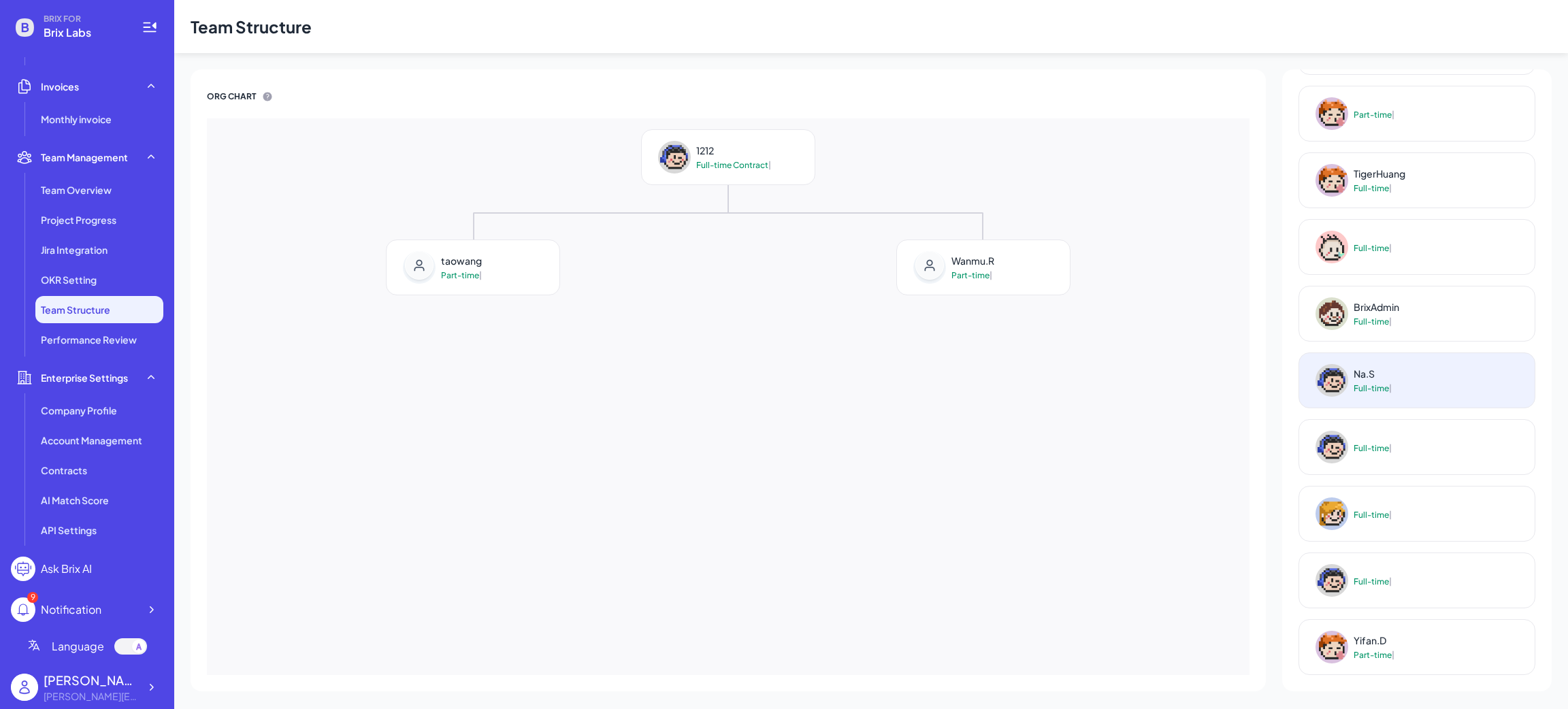
click at [1399, 375] on div "Na.S Full-time |" at bounding box center [1353, 381] width 109 height 54
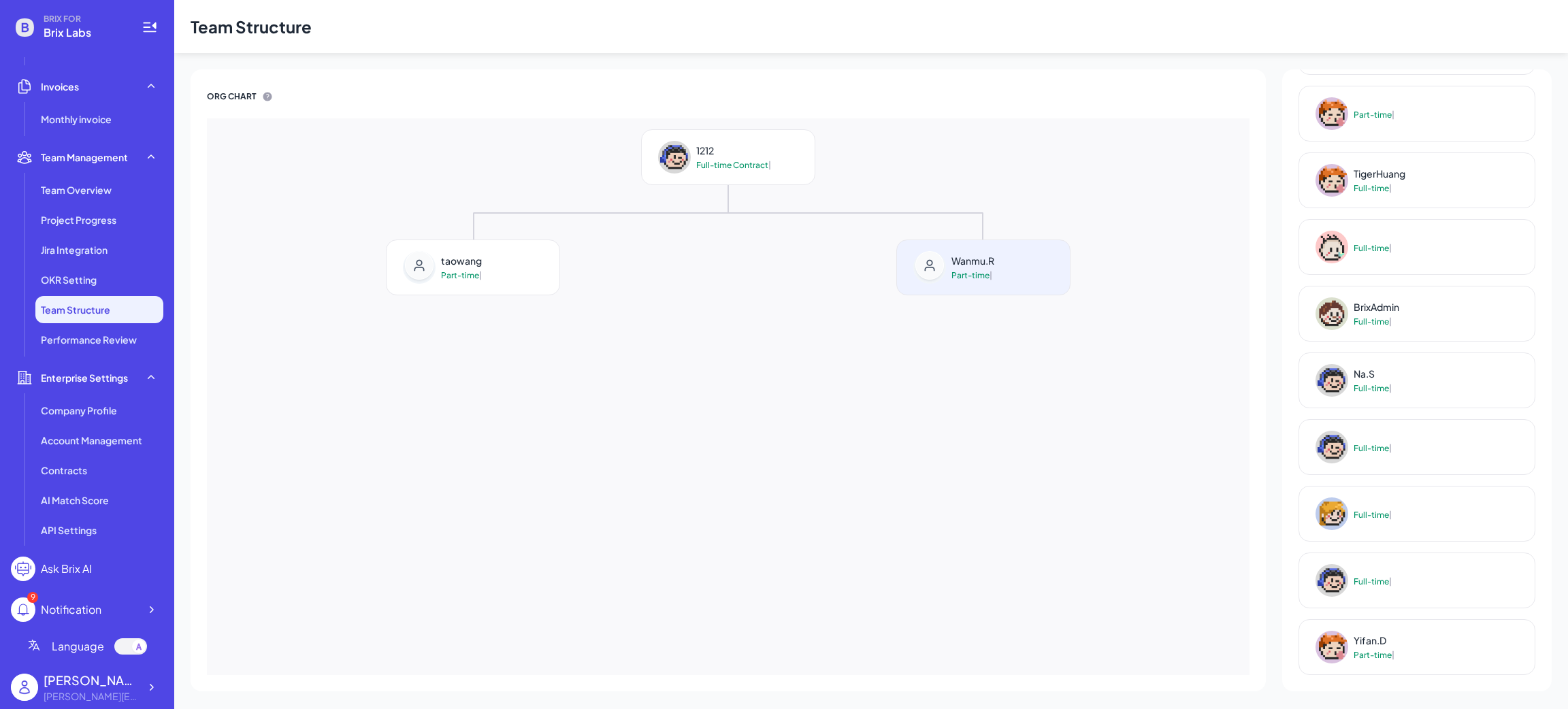
click at [954, 284] on div "Wanmu.R Part-time |" at bounding box center [954, 267] width 114 height 54
click at [601, 146] on div "1212 Full-time Contract |" at bounding box center [727, 157] width 1021 height 56
click at [695, 156] on div "1212 Full-time Contract |" at bounding box center [714, 157] width 145 height 54
click at [567, 342] on div "1212 Full-time Contract | taowang Part-time | Wanmu.R Part-time |" at bounding box center [728, 397] width 1043 height 557
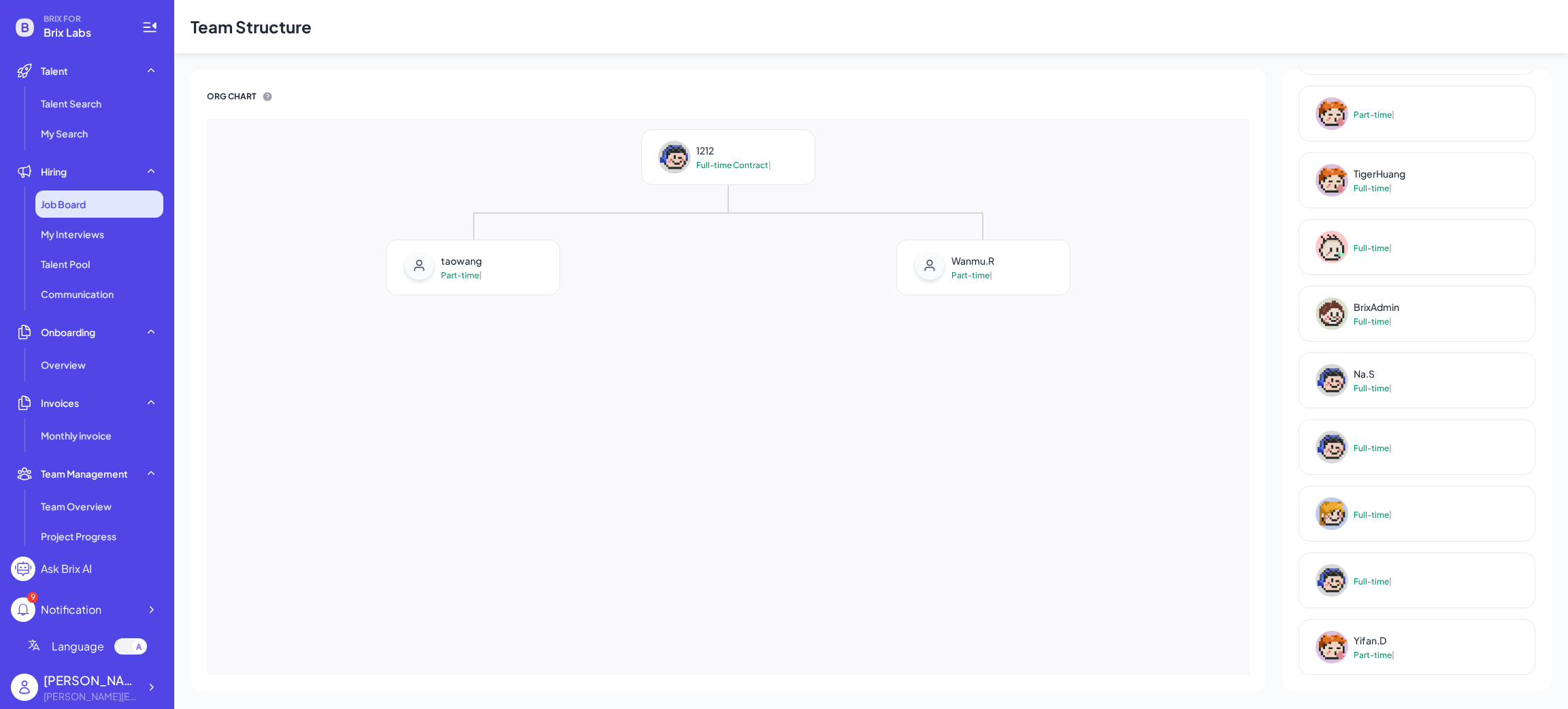
click at [51, 215] on div "Job Board" at bounding box center [99, 204] width 128 height 27
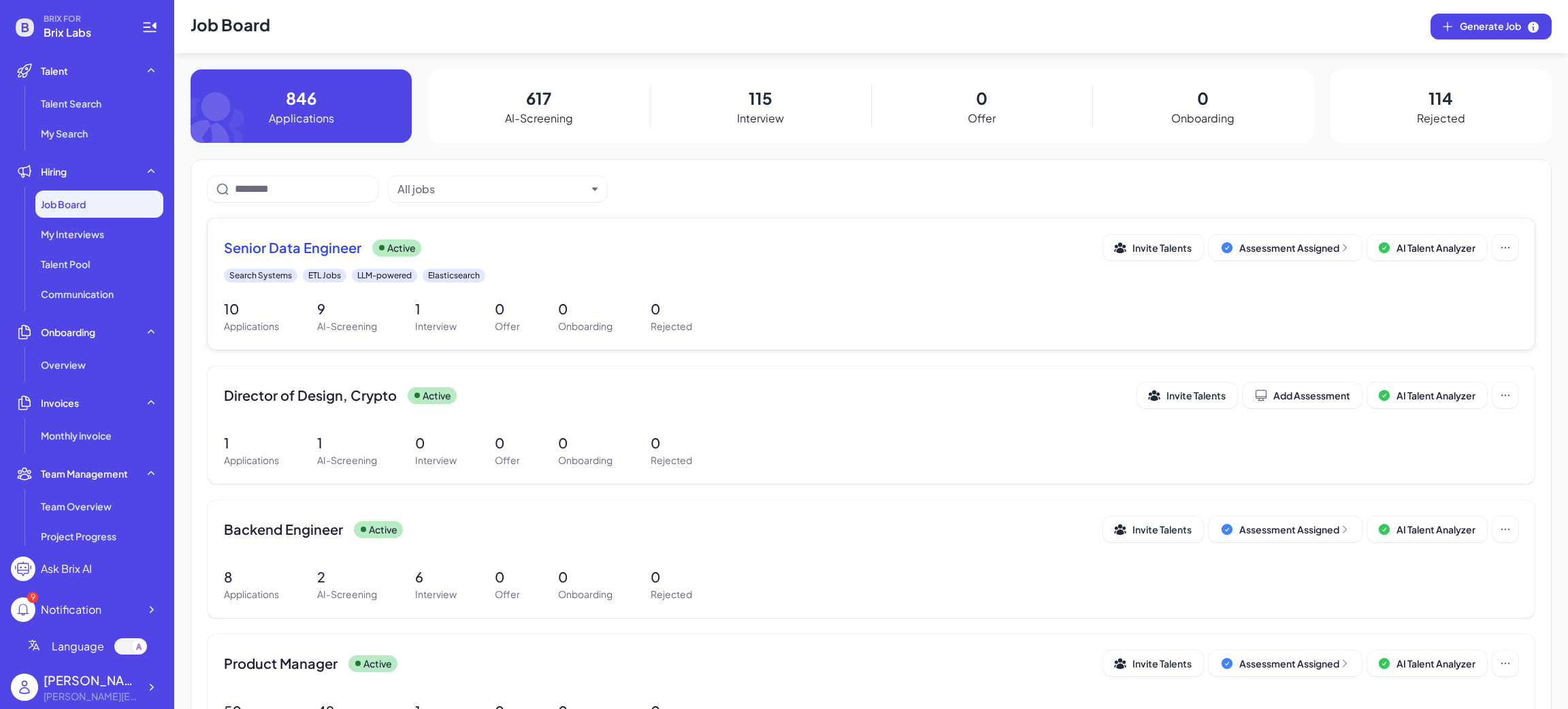
click at [630, 253] on div "Senior Data Engineer Active" at bounding box center [663, 248] width 880 height 19
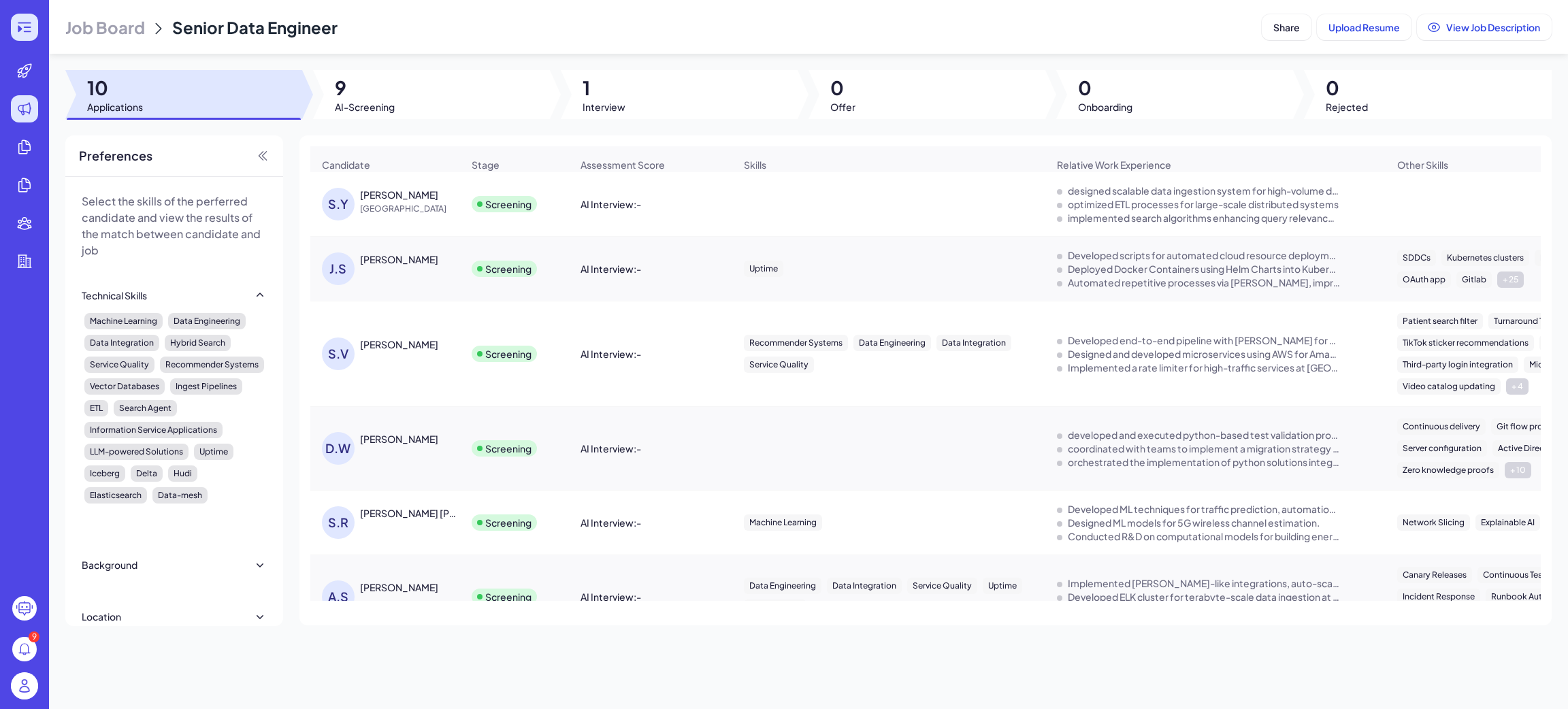
click at [30, 35] on div at bounding box center [24, 27] width 27 height 27
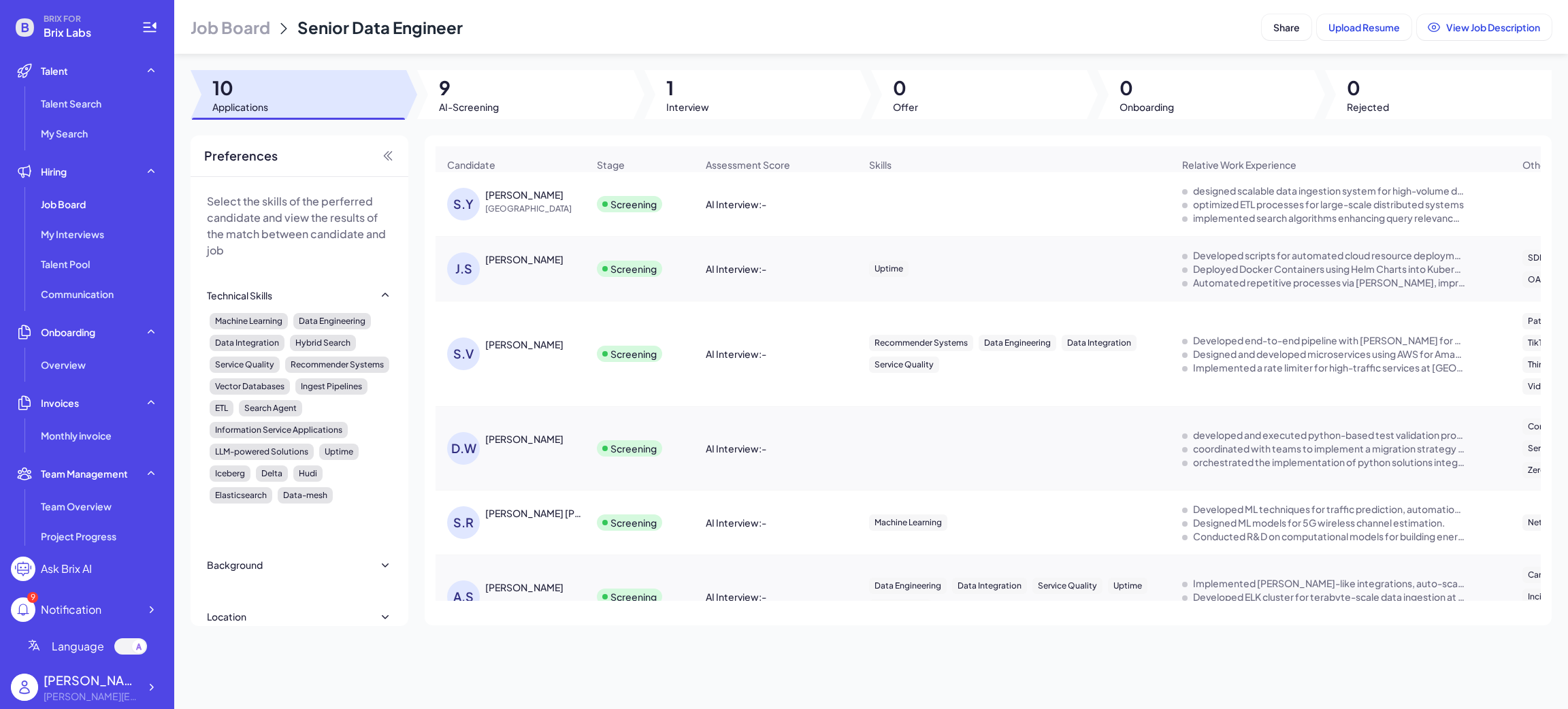
click at [256, 36] on span "Job Board" at bounding box center [230, 27] width 79 height 22
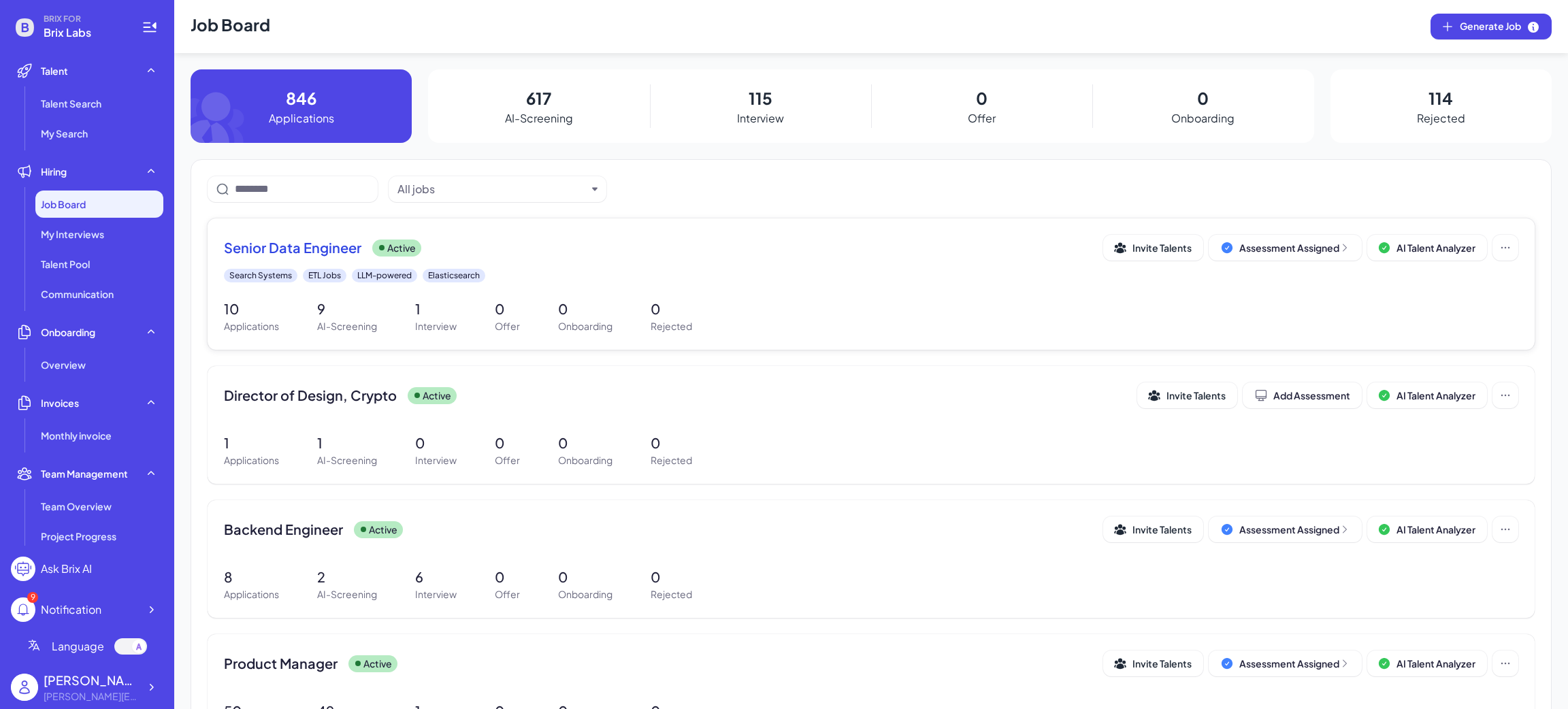
click at [525, 252] on div "Senior Data Engineer Active" at bounding box center [663, 248] width 880 height 19
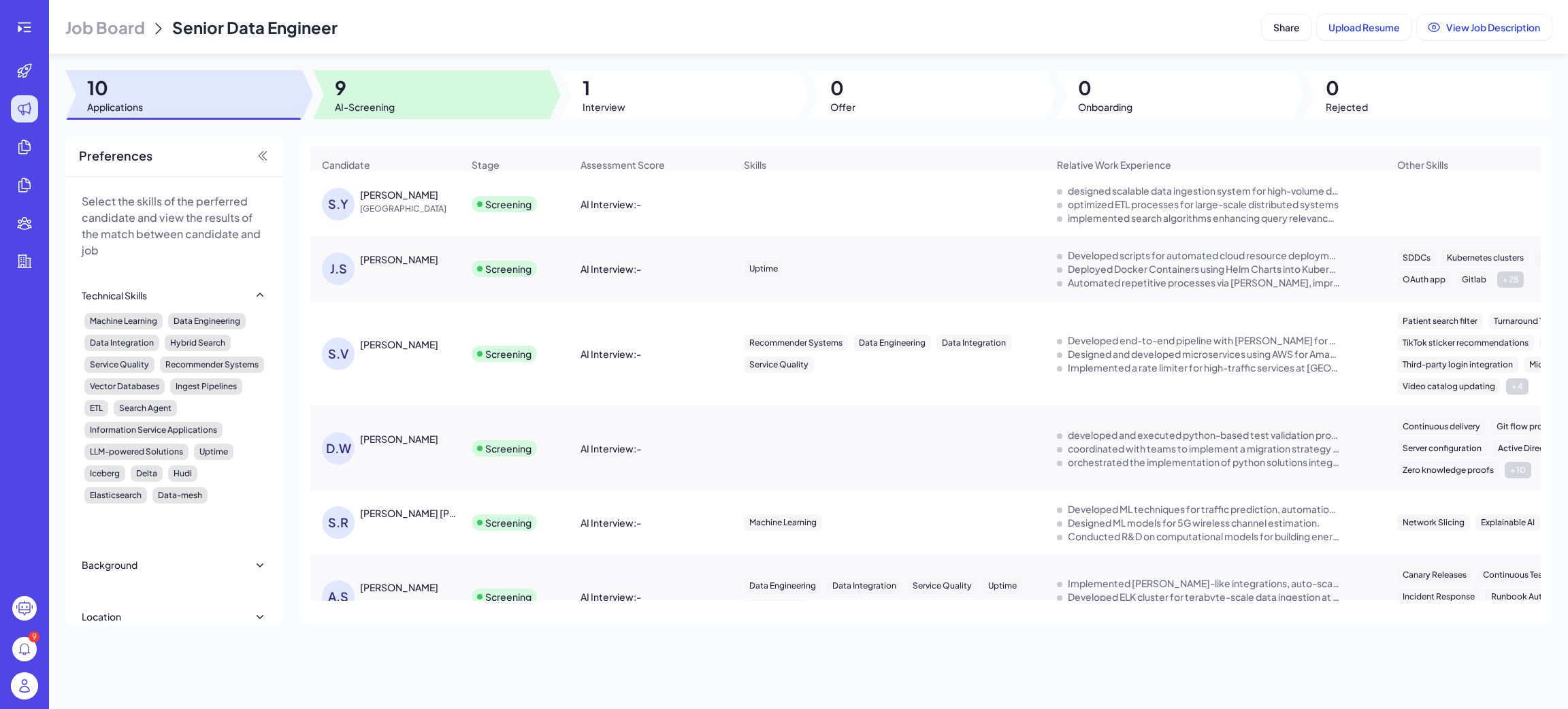
click at [415, 109] on div at bounding box center [431, 94] width 237 height 49
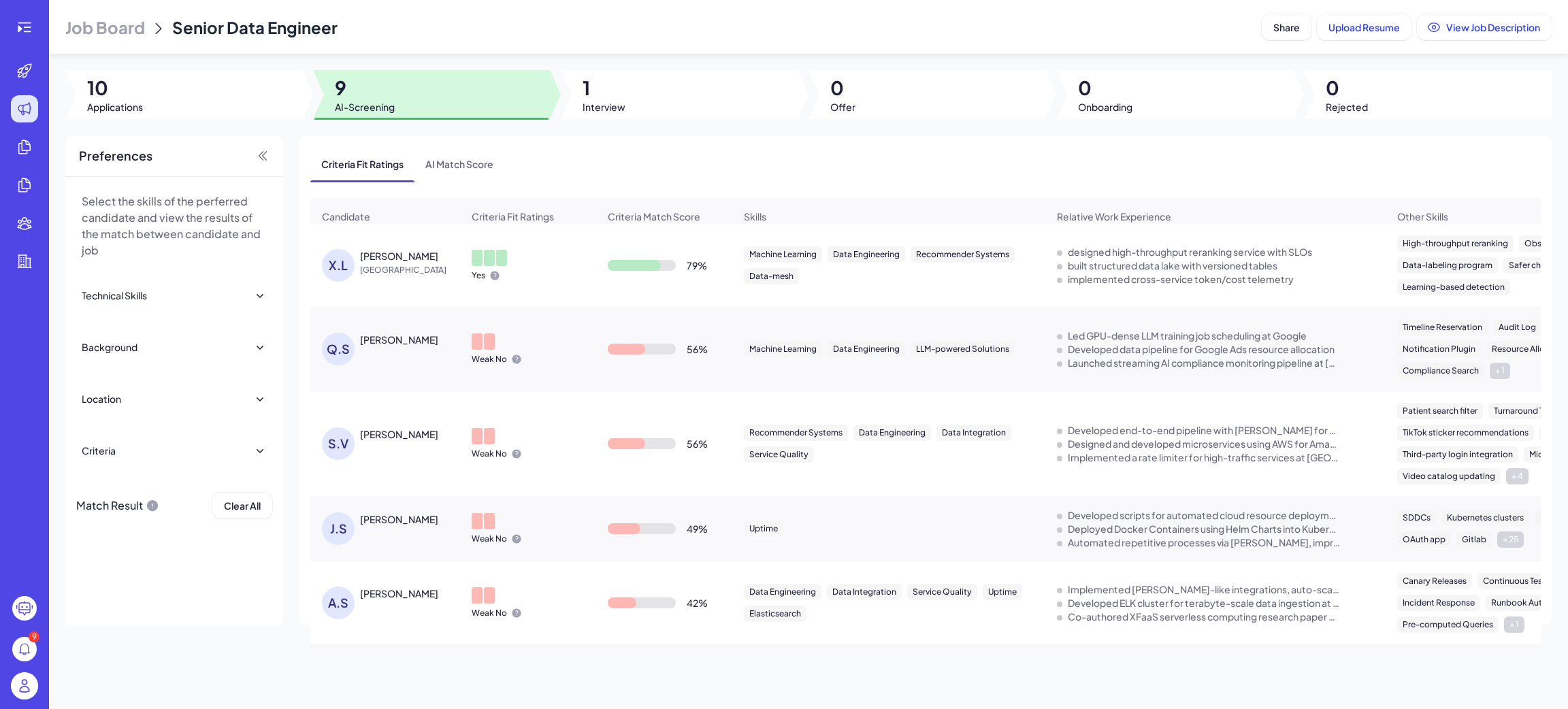
click at [403, 262] on div "Xingwei Liu" at bounding box center [399, 256] width 79 height 14
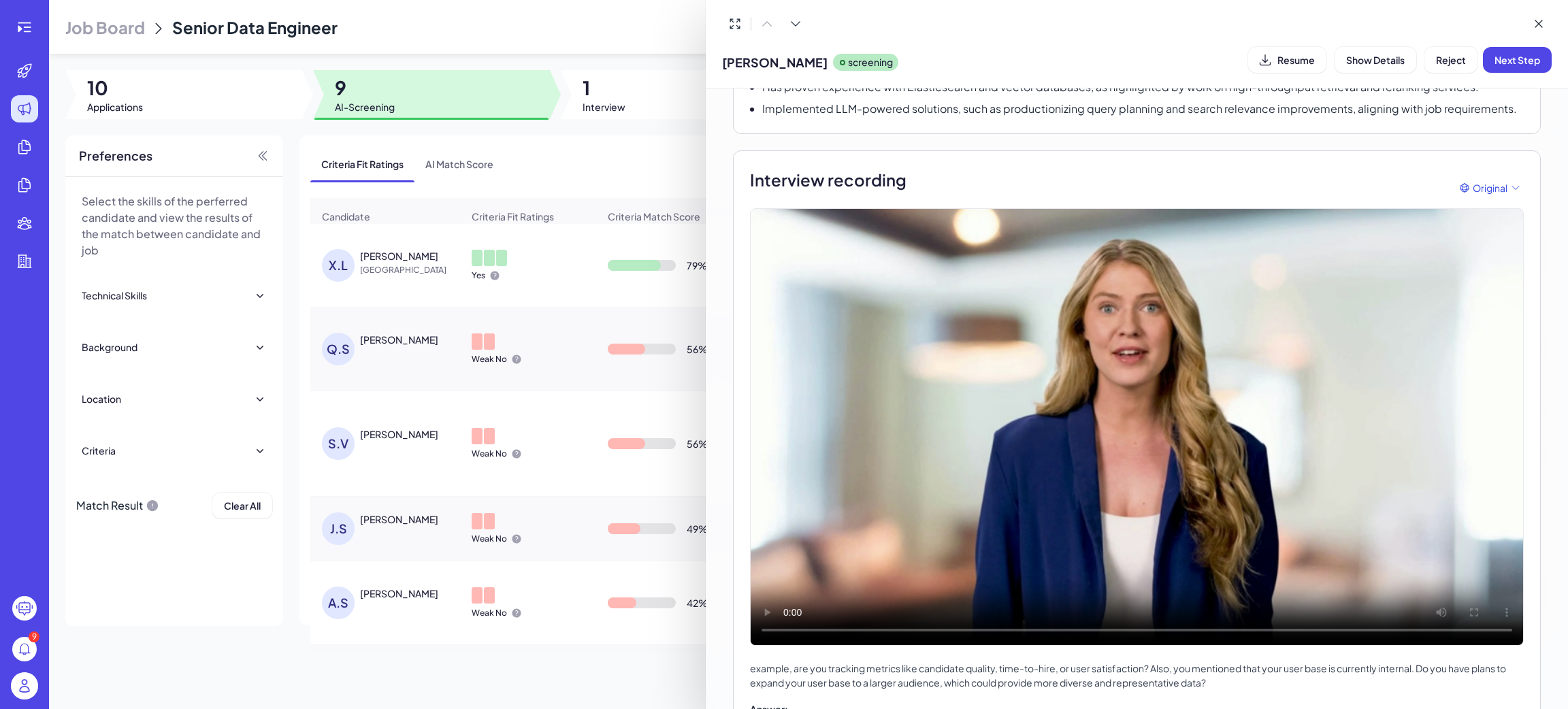
scroll to position [306, 0]
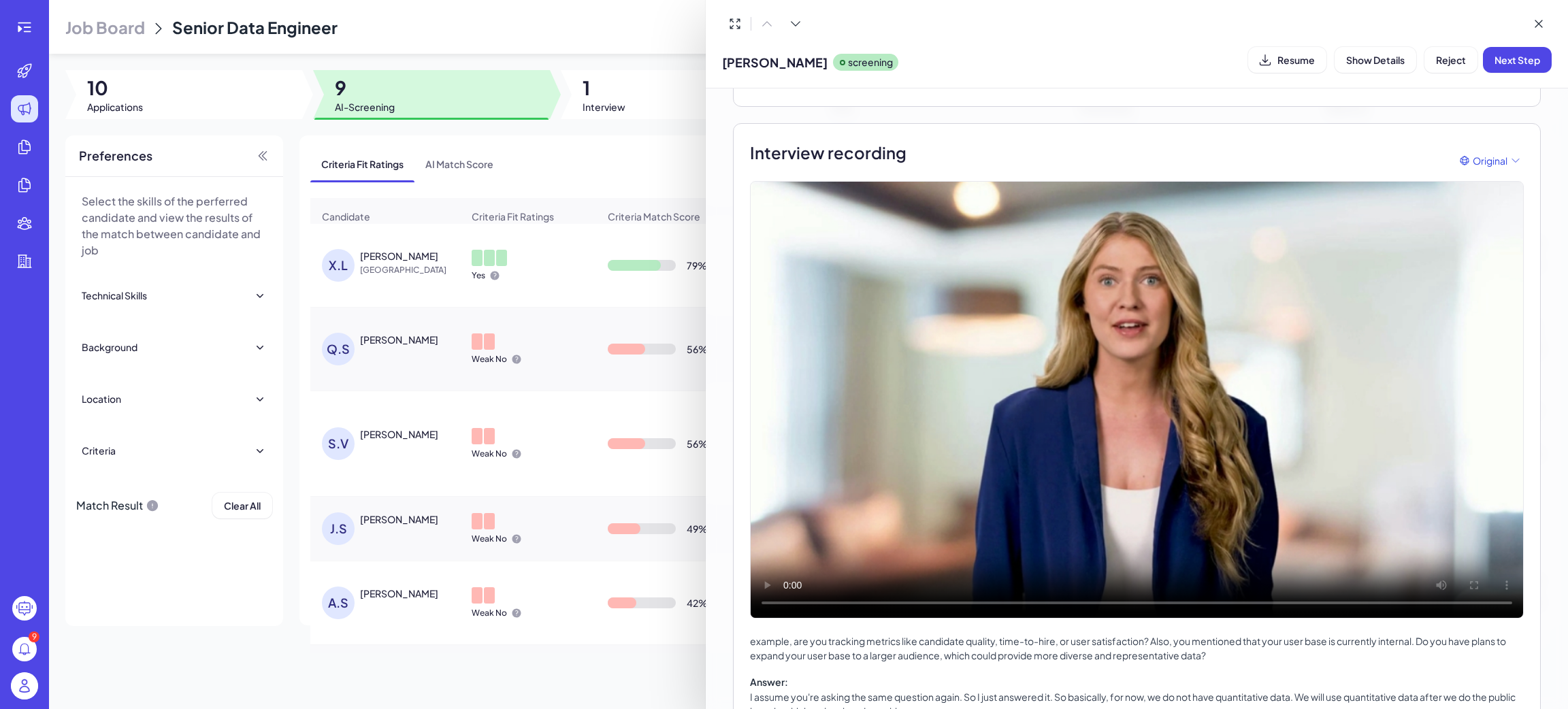
click at [585, 143] on div at bounding box center [784, 354] width 1568 height 709
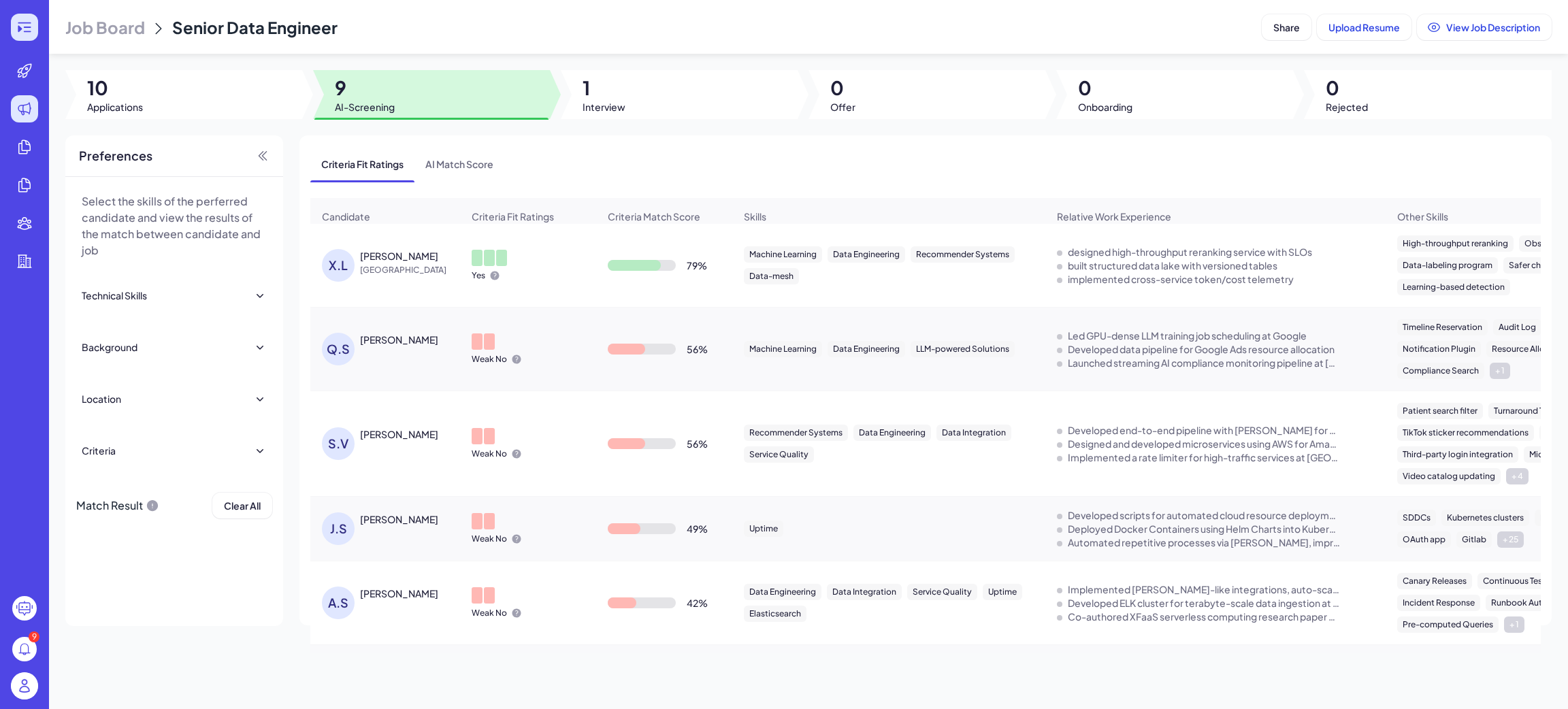
click at [23, 27] on icon at bounding box center [24, 27] width 16 height 16
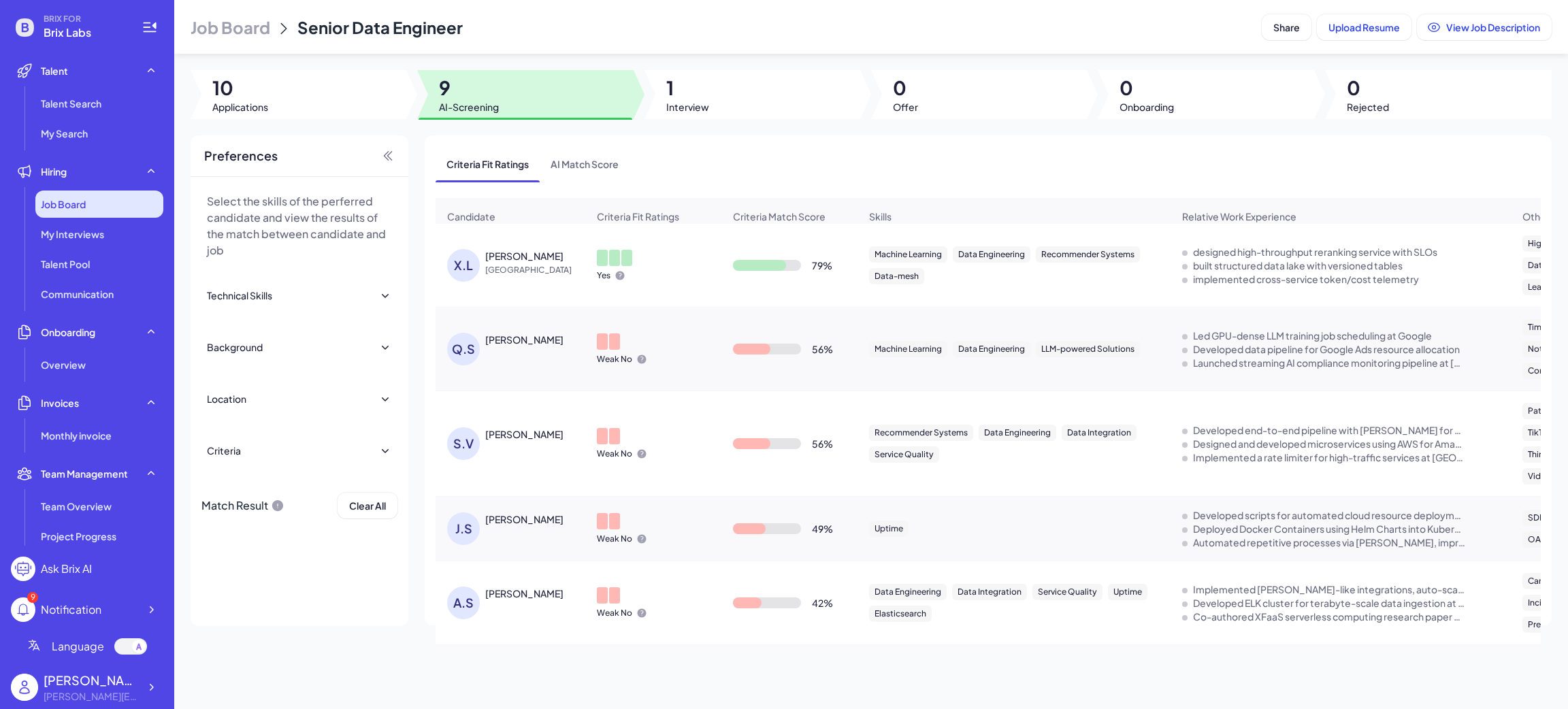
click at [60, 203] on span "Job Board" at bounding box center [63, 204] width 45 height 14
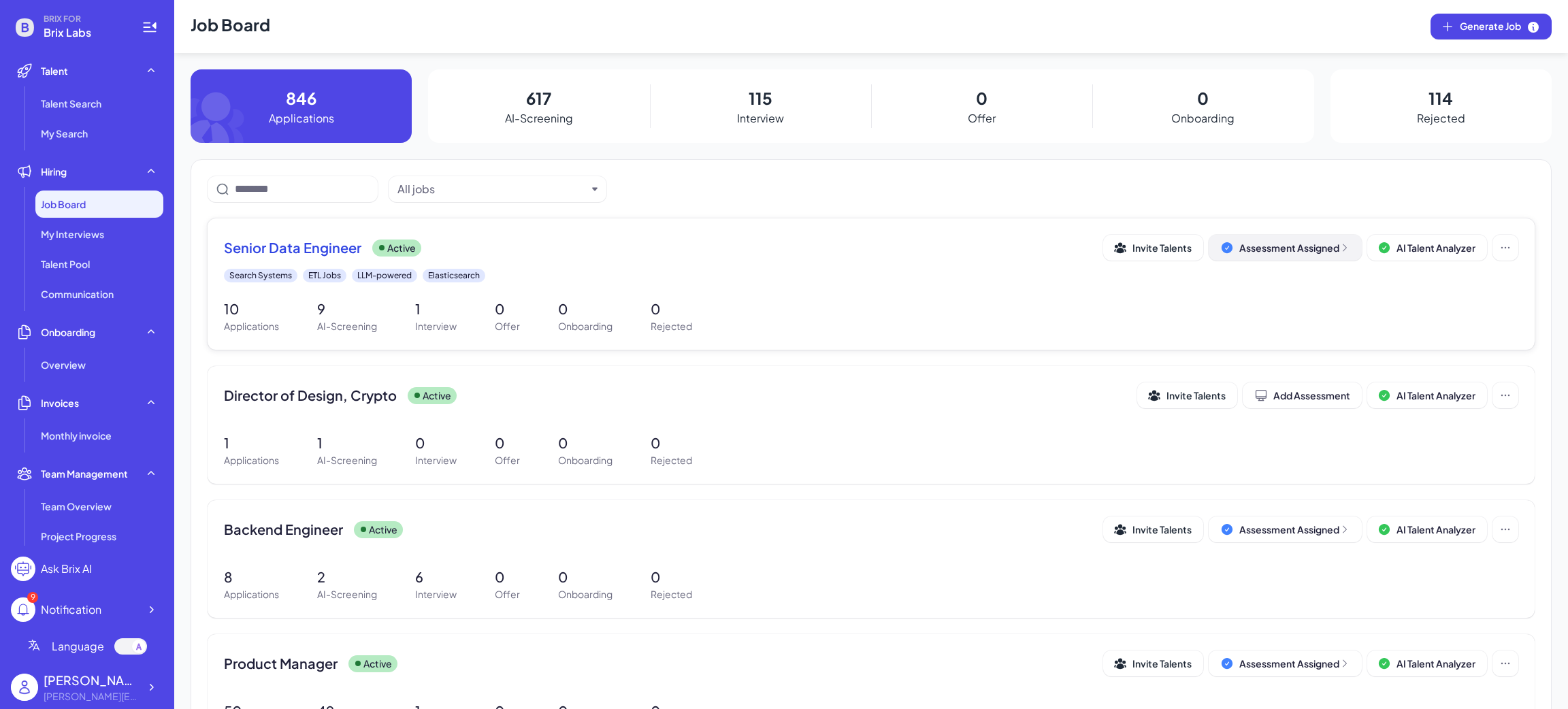
click at [1339, 246] on icon at bounding box center [1345, 248] width 11 height 11
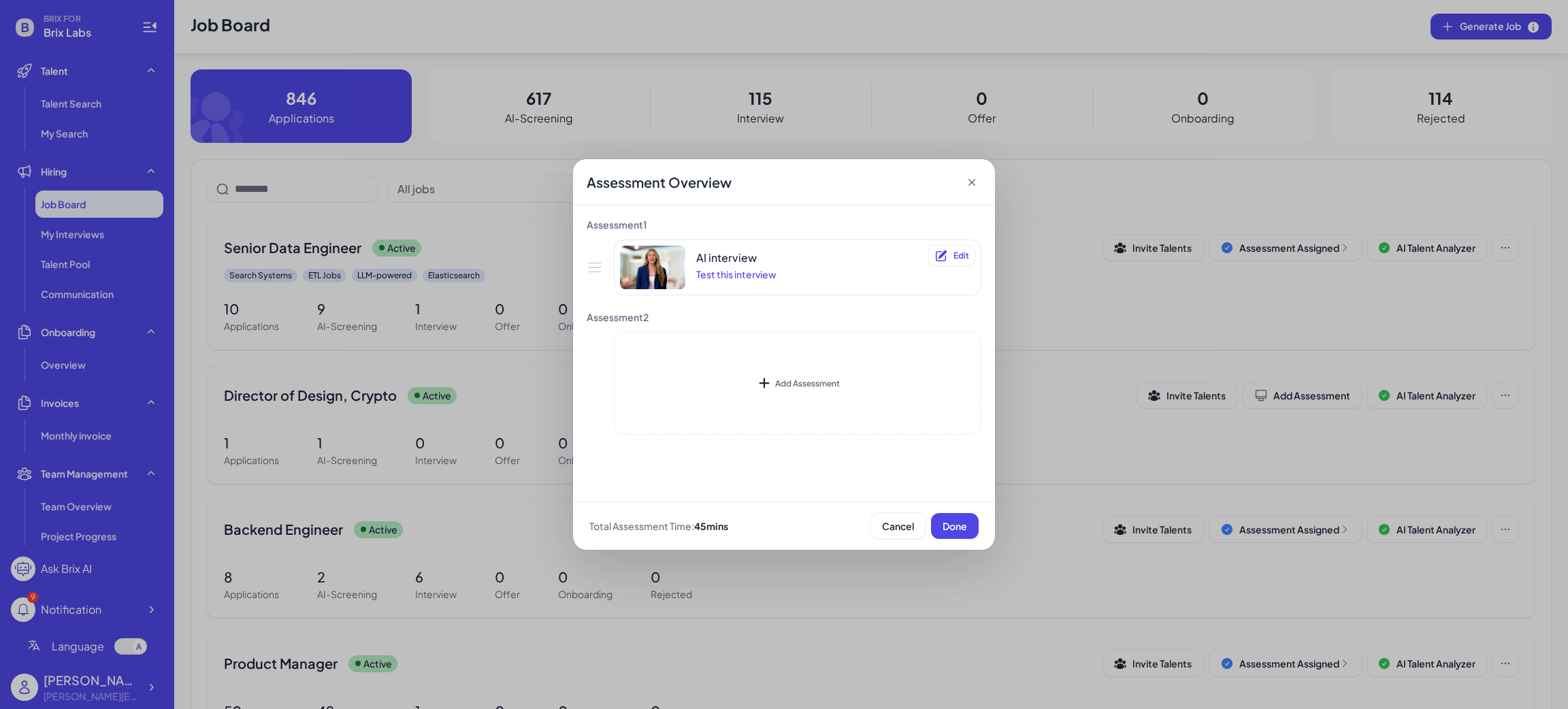
click at [970, 182] on icon at bounding box center [971, 182] width 14 height 14
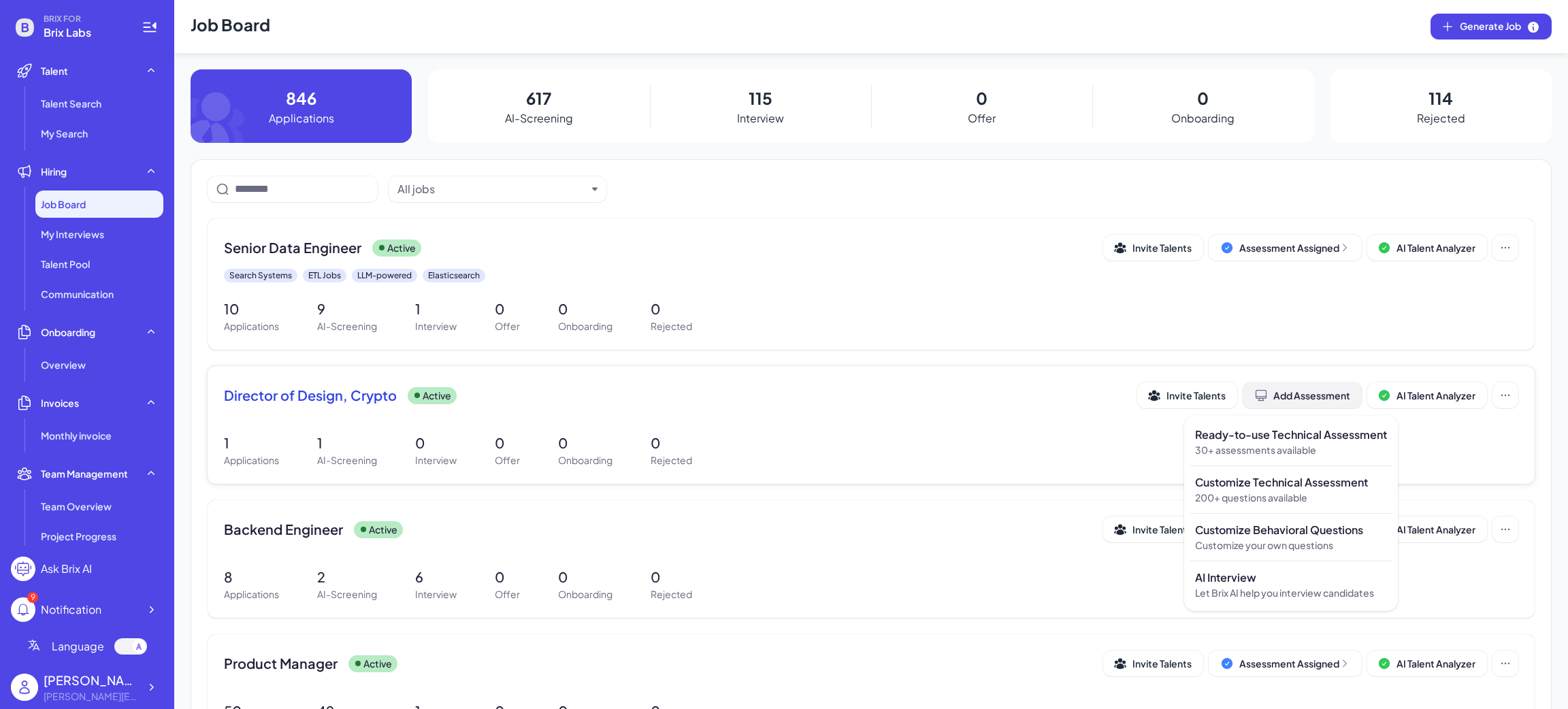
click at [1328, 393] on div "Add Assessment" at bounding box center [1302, 395] width 96 height 14
click at [1293, 441] on p "Ready-to-use Technical Assessment" at bounding box center [1290, 435] width 192 height 16
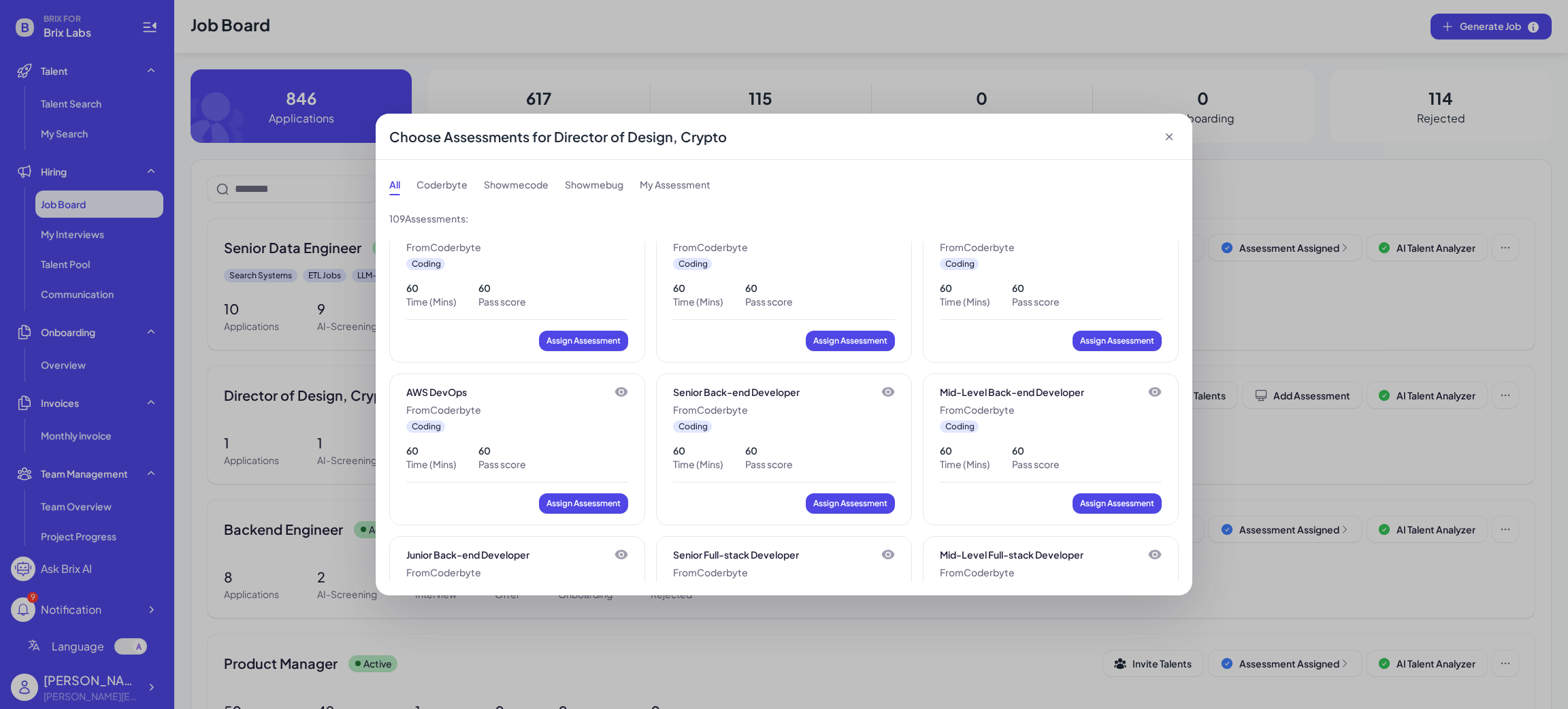
scroll to position [714, 0]
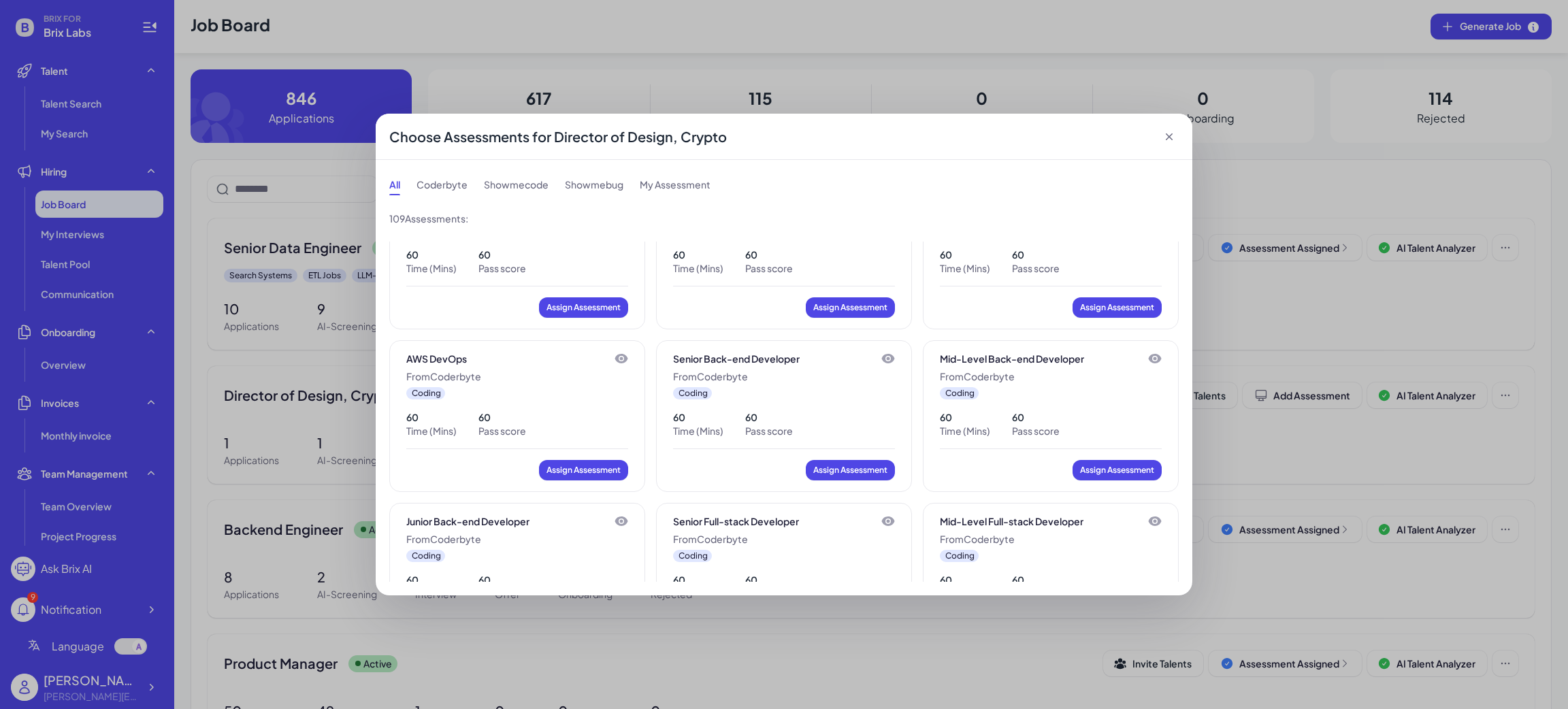
click at [619, 363] on icon at bounding box center [622, 359] width 13 height 10
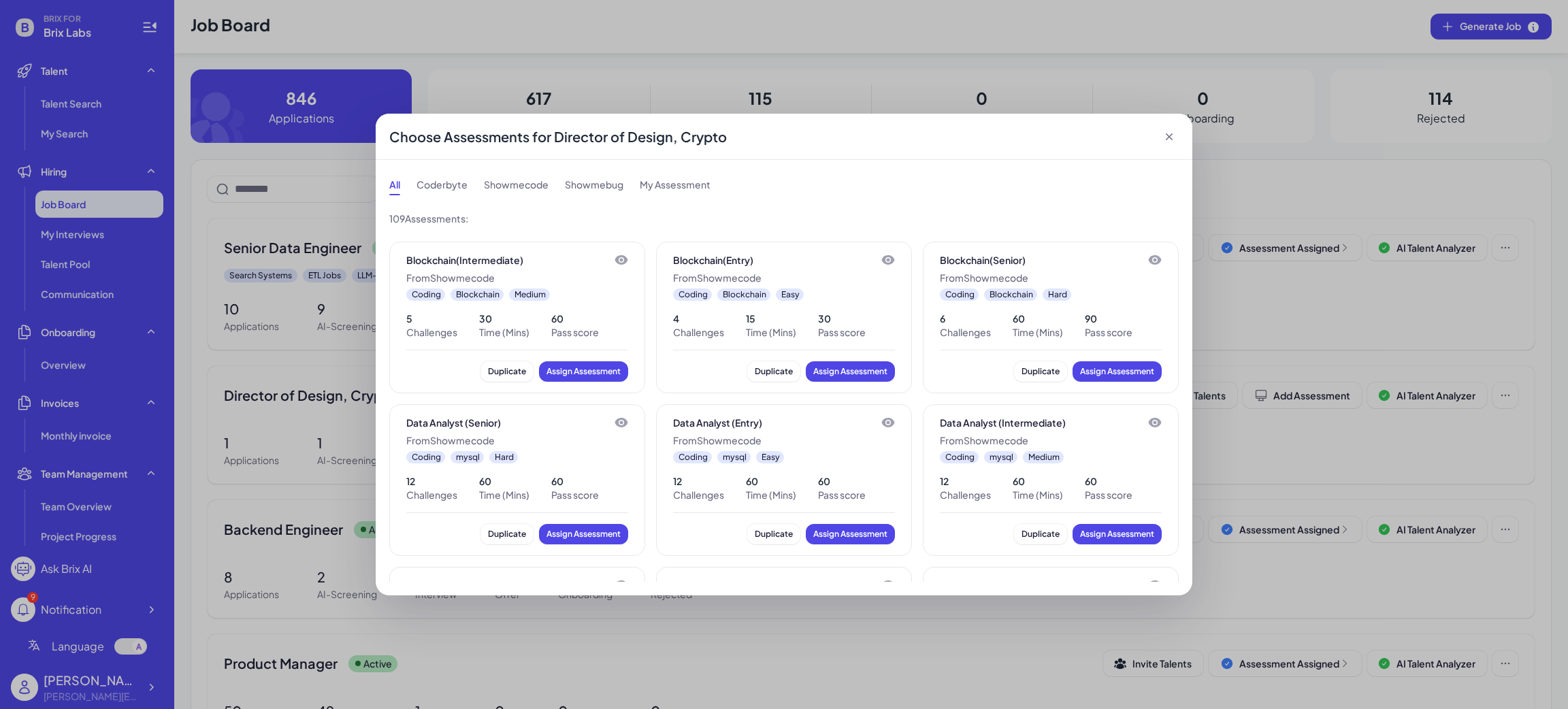
click at [885, 256] on icon at bounding box center [888, 260] width 14 height 14
click at [1303, 347] on div "Choose Assessments for Director of Design, Crypto All Coderbyte Showmecode Show…" at bounding box center [784, 354] width 1568 height 709
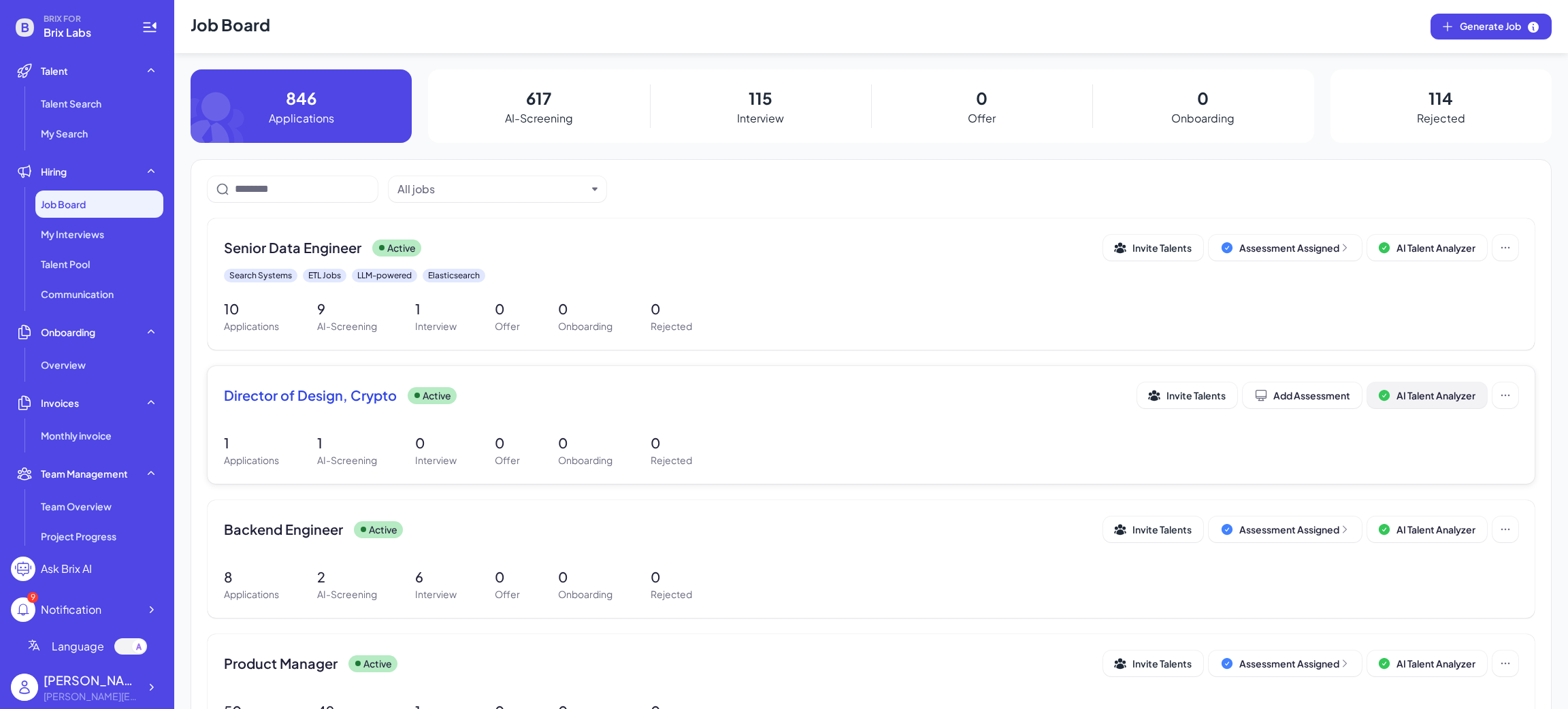
click at [1440, 391] on span "AI Talent Analyzer" at bounding box center [1435, 395] width 79 height 12
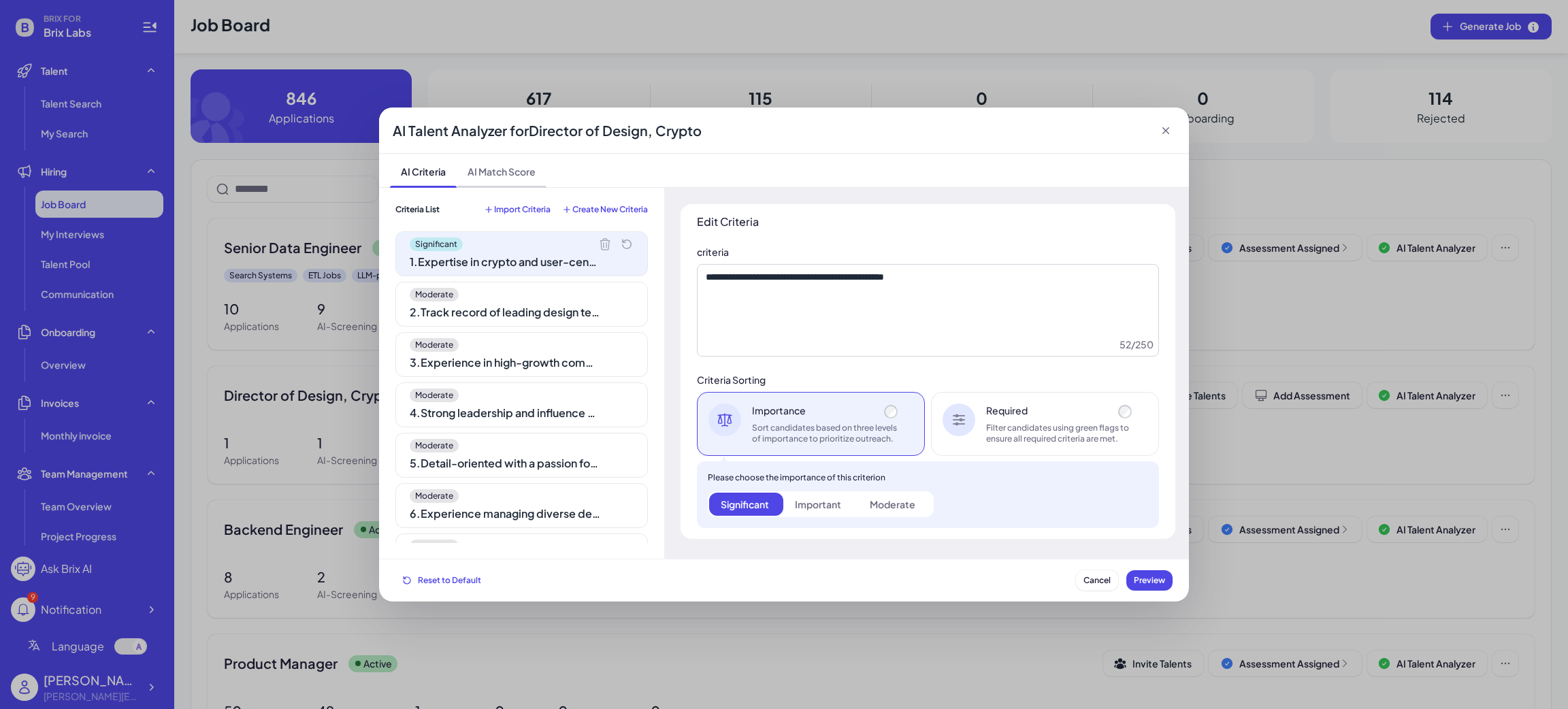
click at [483, 173] on span "AI Match Score" at bounding box center [501, 170] width 90 height 33
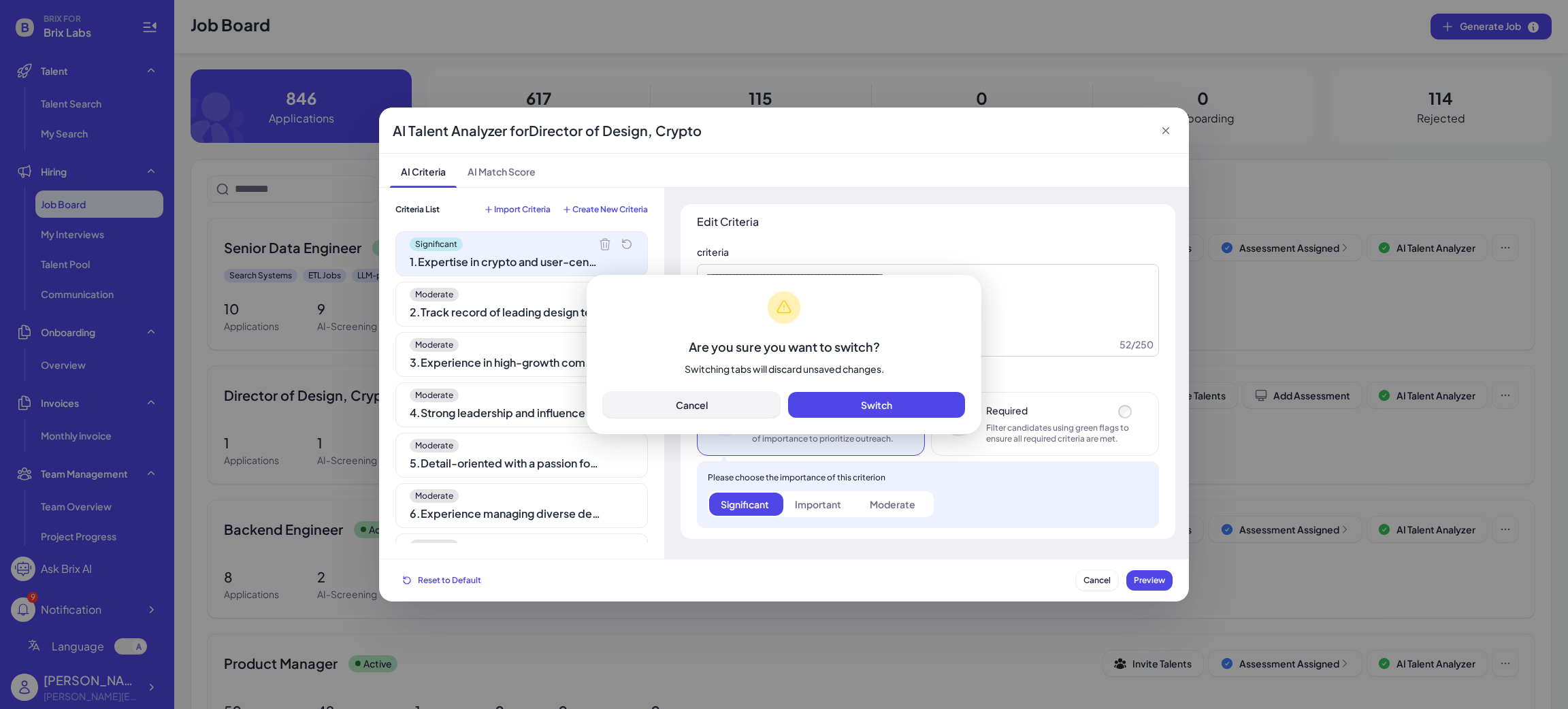
click at [714, 400] on button "Cancel" at bounding box center [691, 404] width 177 height 26
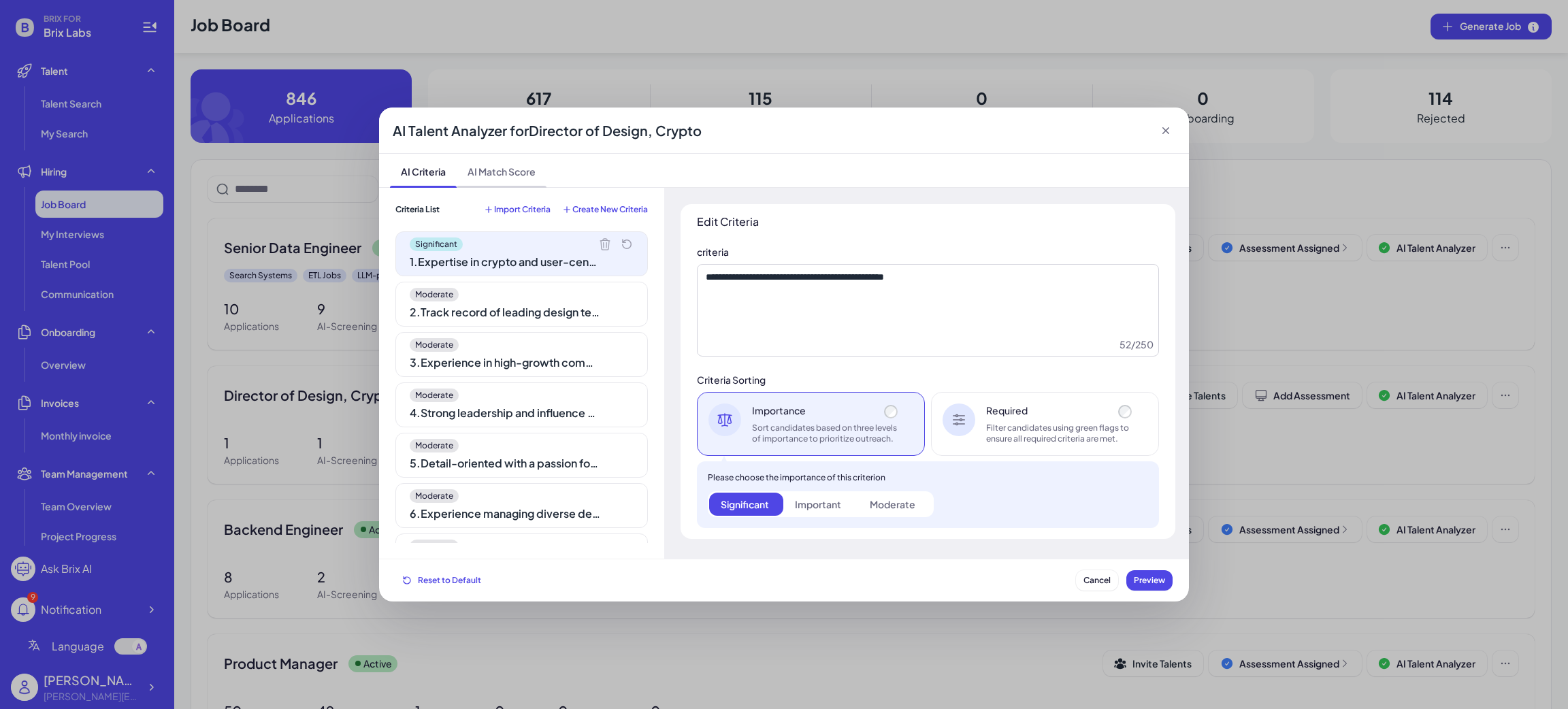
click at [488, 176] on span "AI Match Score" at bounding box center [501, 170] width 90 height 33
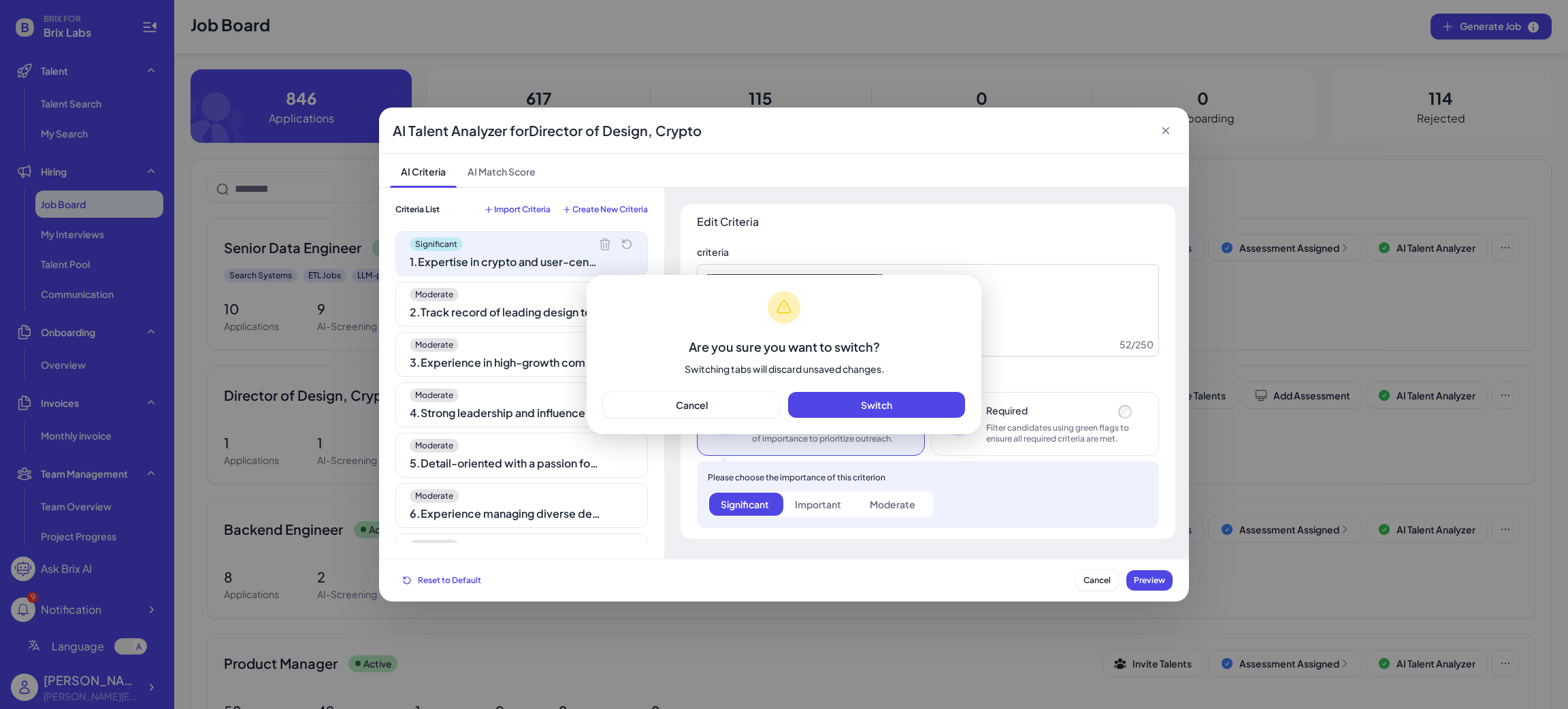
click at [428, 173] on div "Are you sure you want to switch? Switching tabs will discard unsaved changes. C…" at bounding box center [784, 354] width 1568 height 709
click at [725, 402] on button "Cancel" at bounding box center [691, 404] width 177 height 26
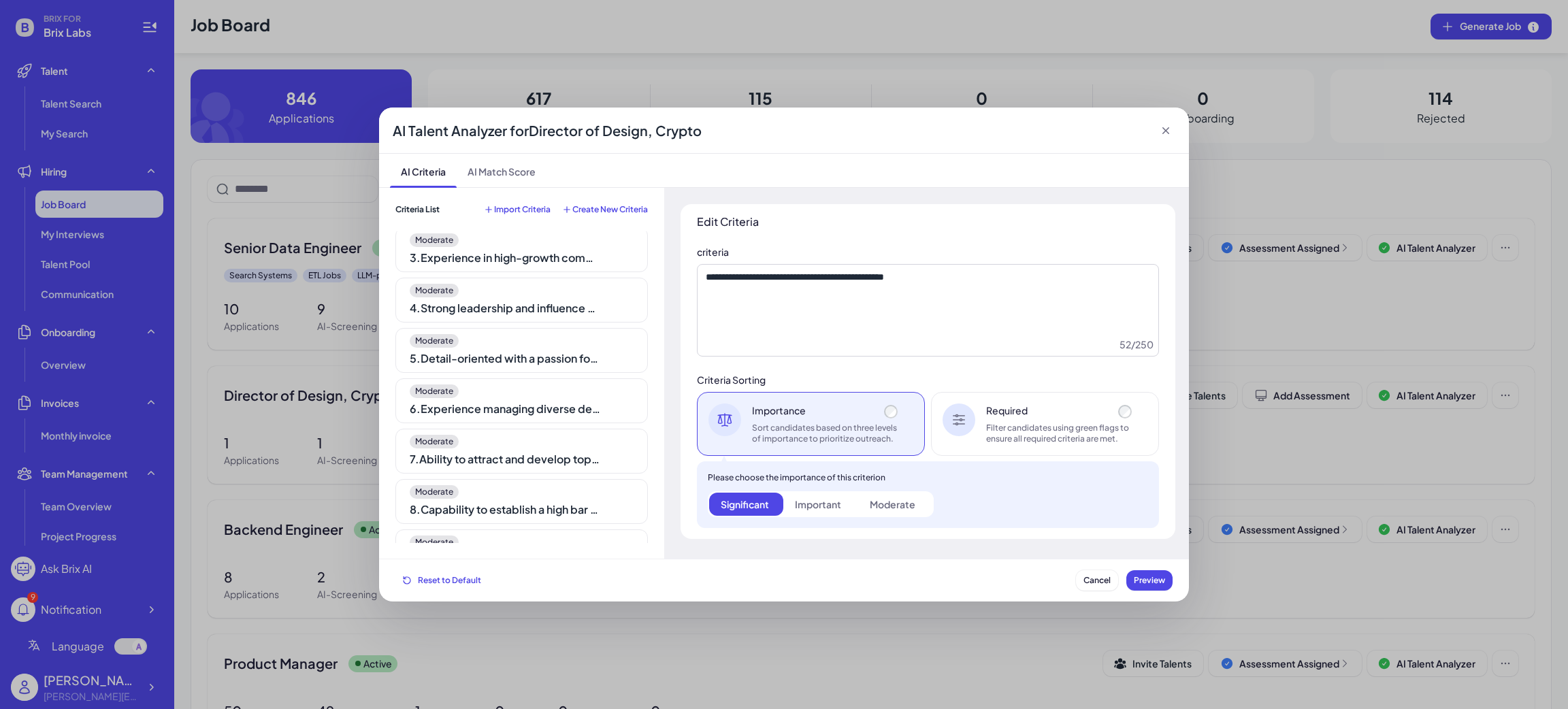
scroll to position [189, 0]
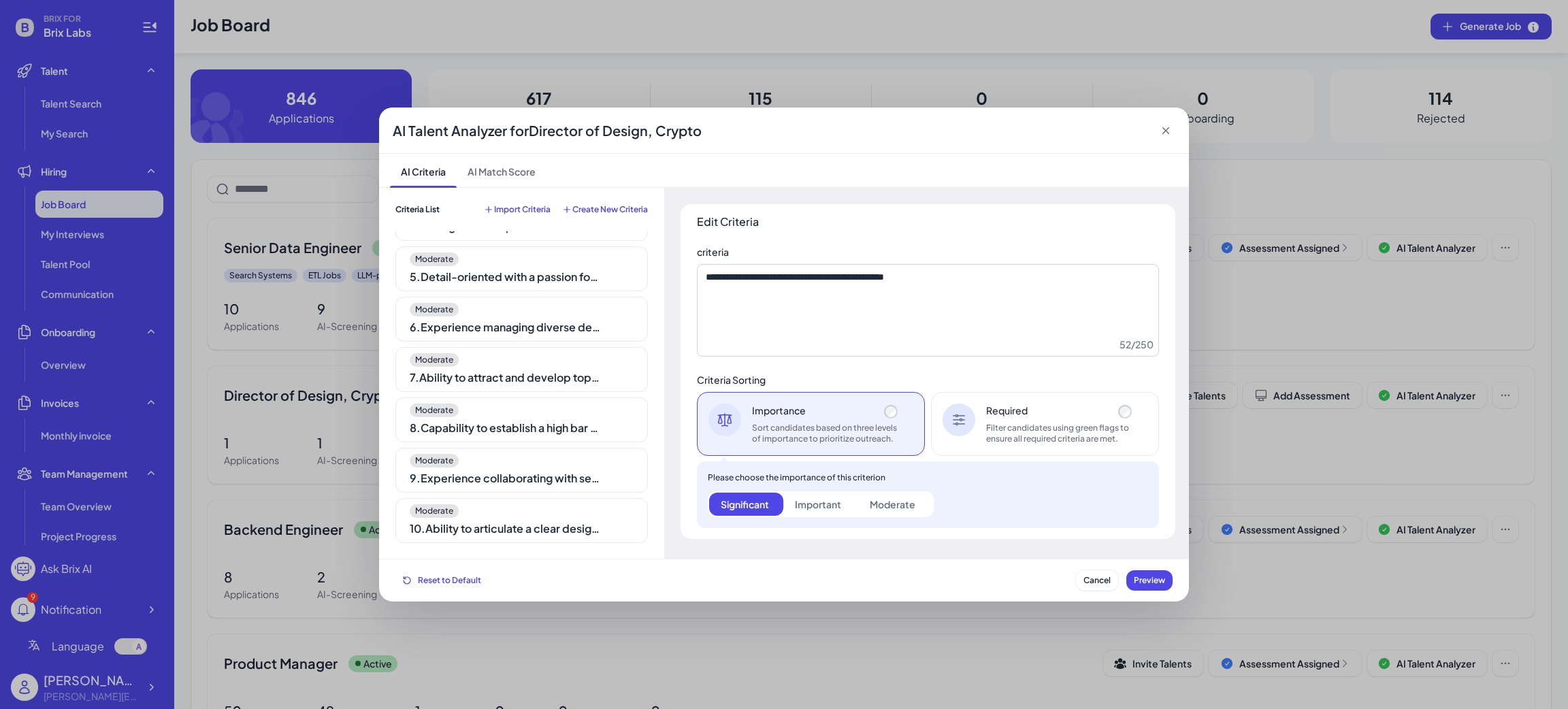
click at [493, 349] on div "Moderate 7 . Ability to attract and develop top design talent" at bounding box center [522, 369] width 253 height 45
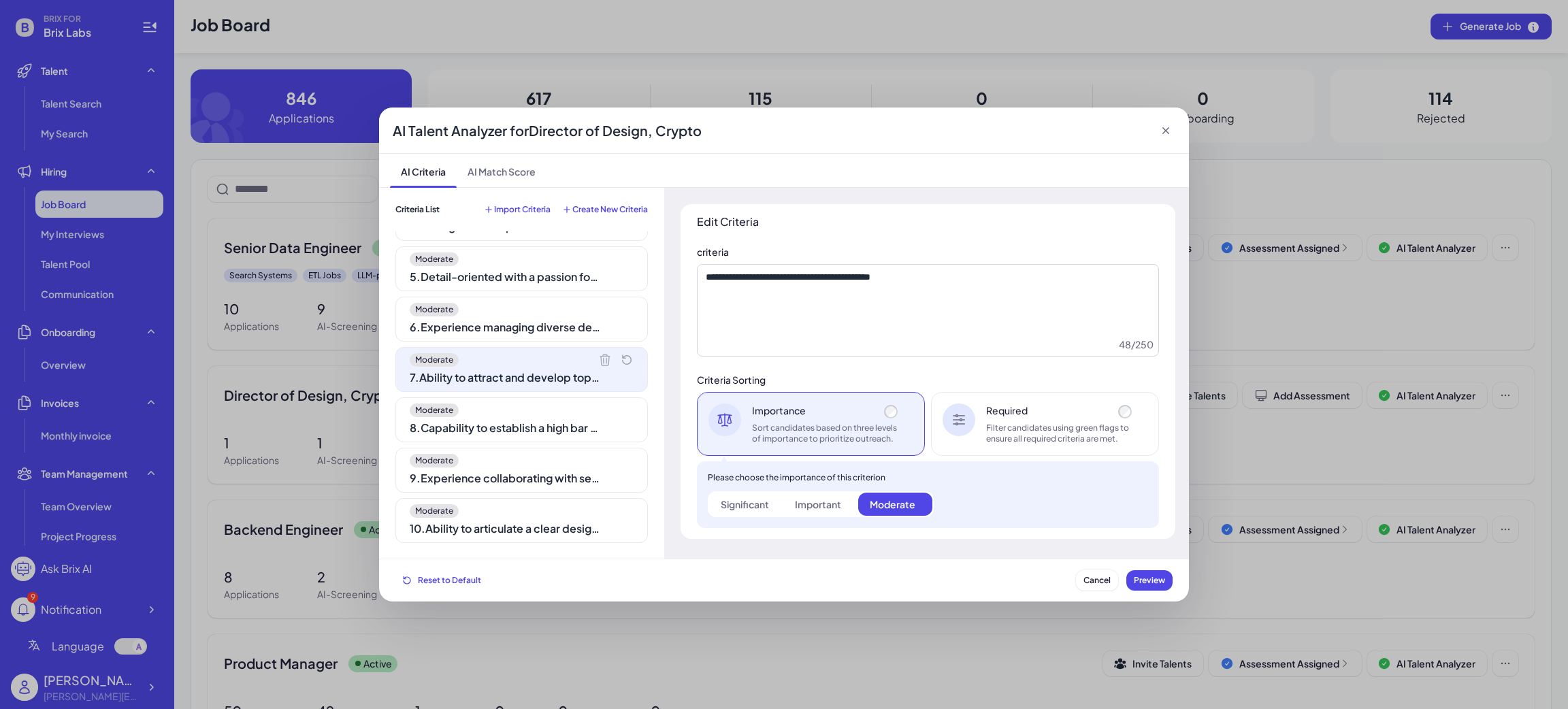
click at [517, 465] on div "Moderate" at bounding box center [522, 461] width 224 height 14
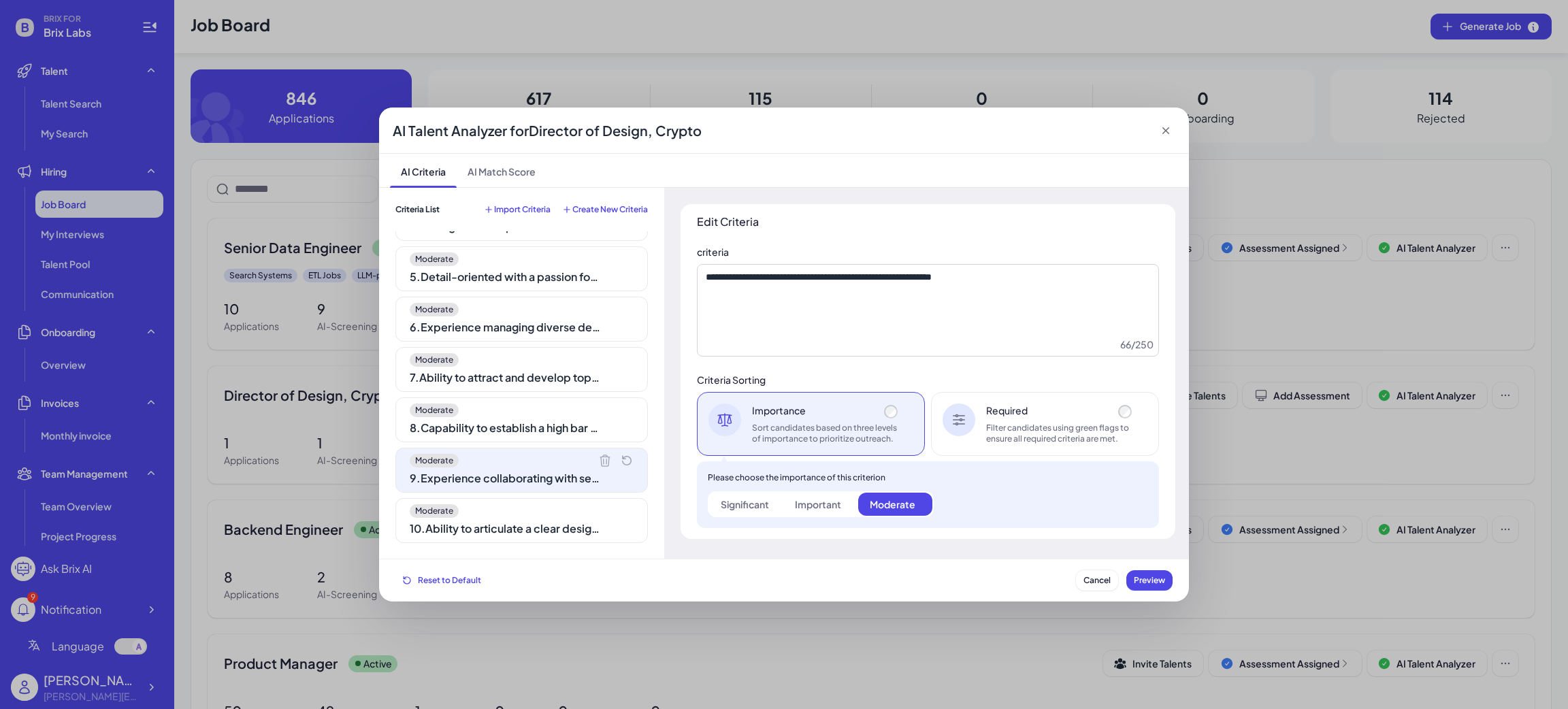
click at [497, 517] on div "Moderate" at bounding box center [522, 511] width 224 height 14
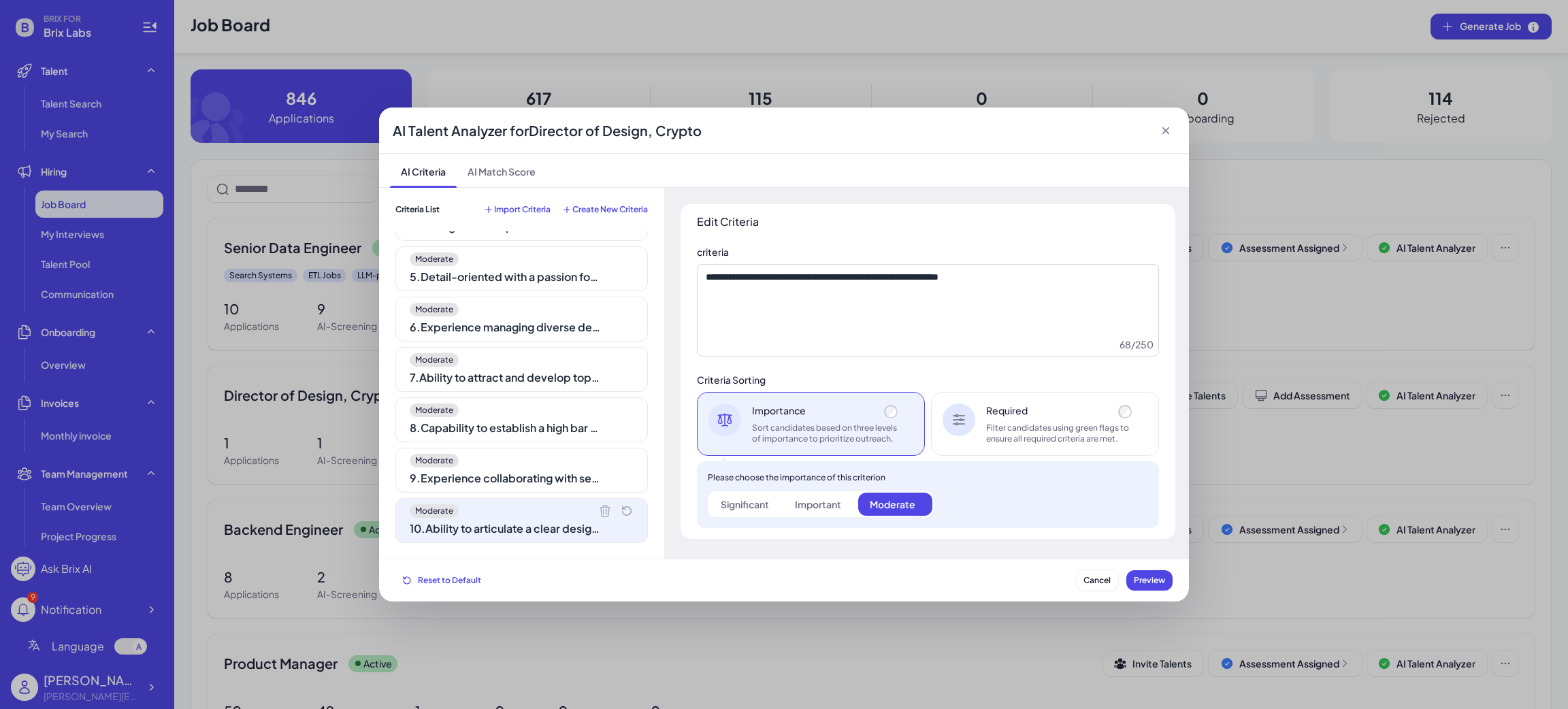
click at [475, 399] on div "Moderate 8 . Capability to establish a high bar for design quality and user exp…" at bounding box center [522, 420] width 253 height 45
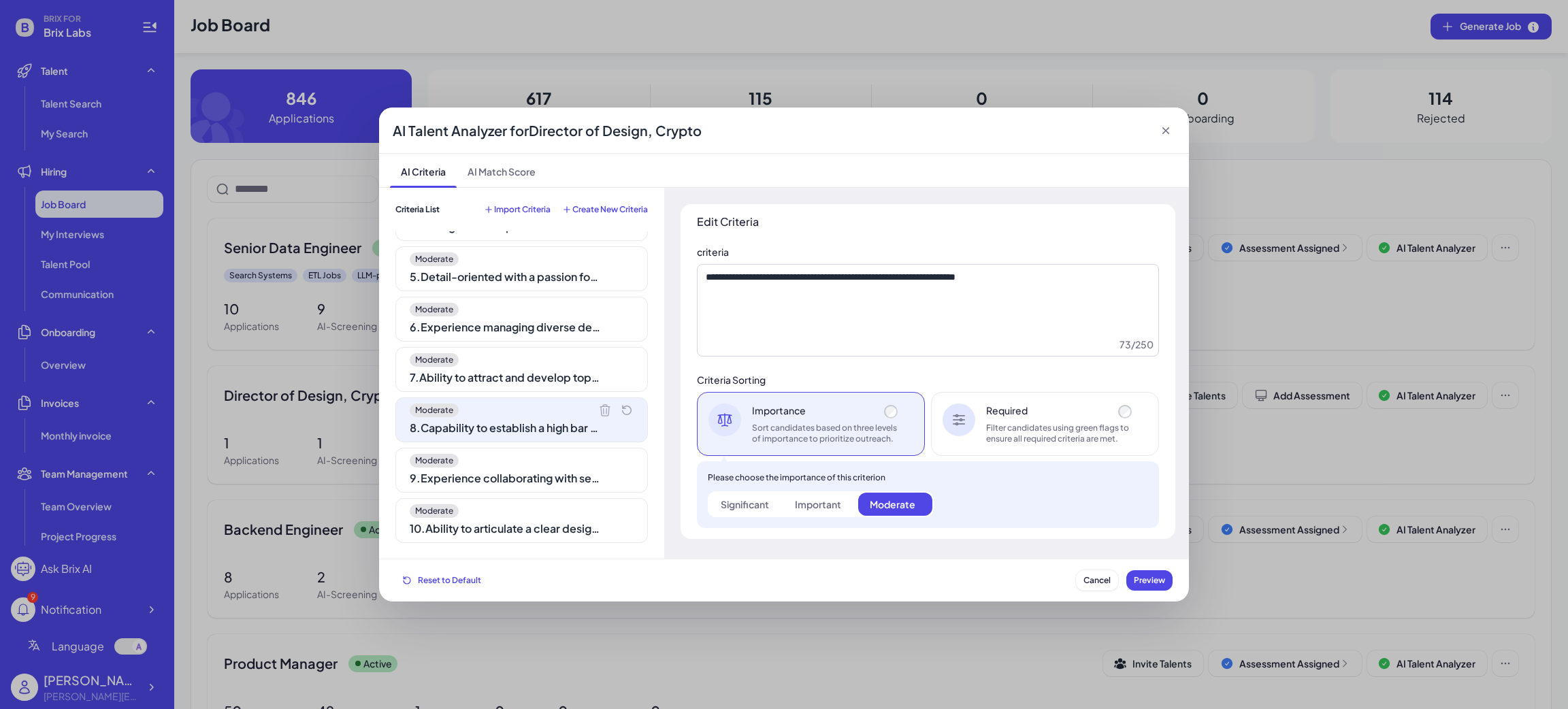
click at [504, 321] on div "6 . Experience managing diverse design teams" at bounding box center [505, 327] width 190 height 16
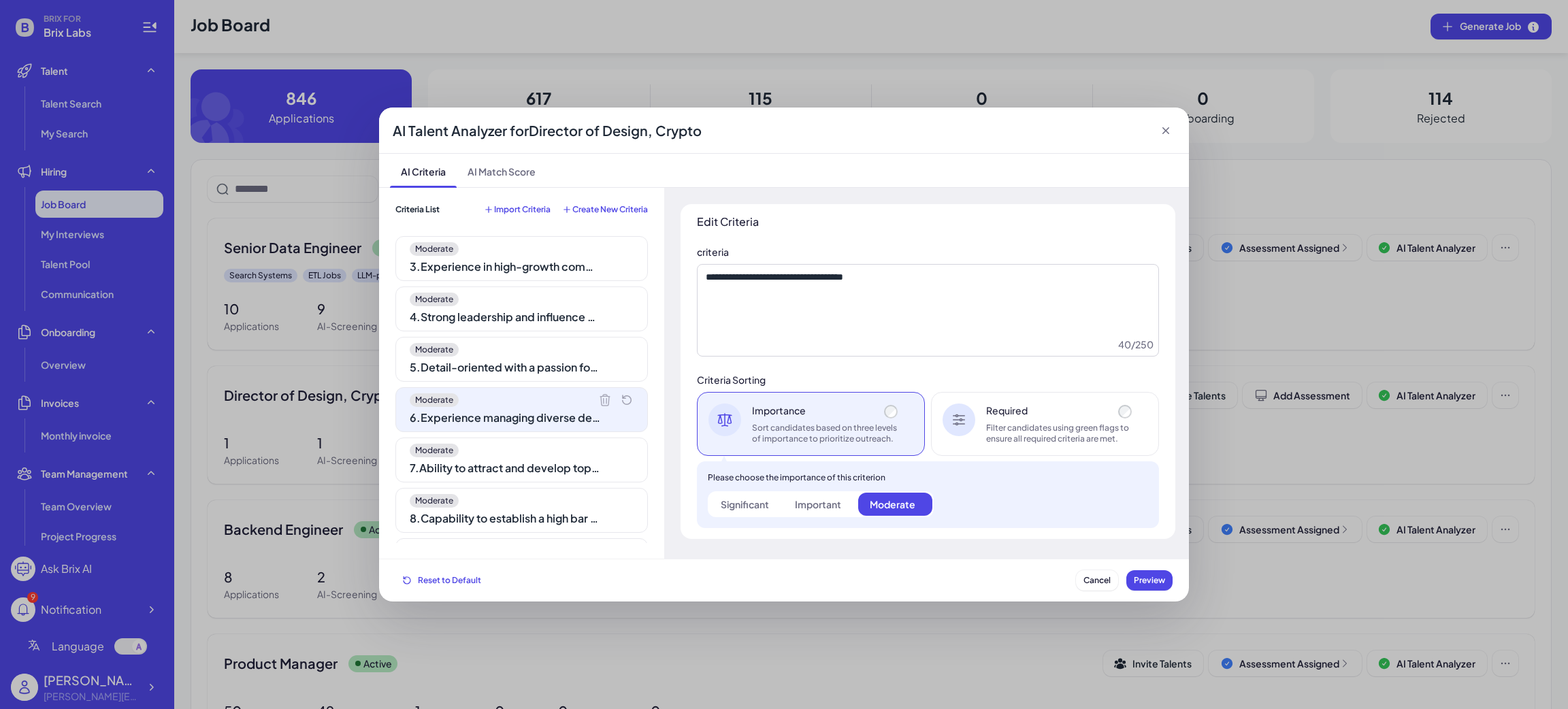
scroll to position [0, 0]
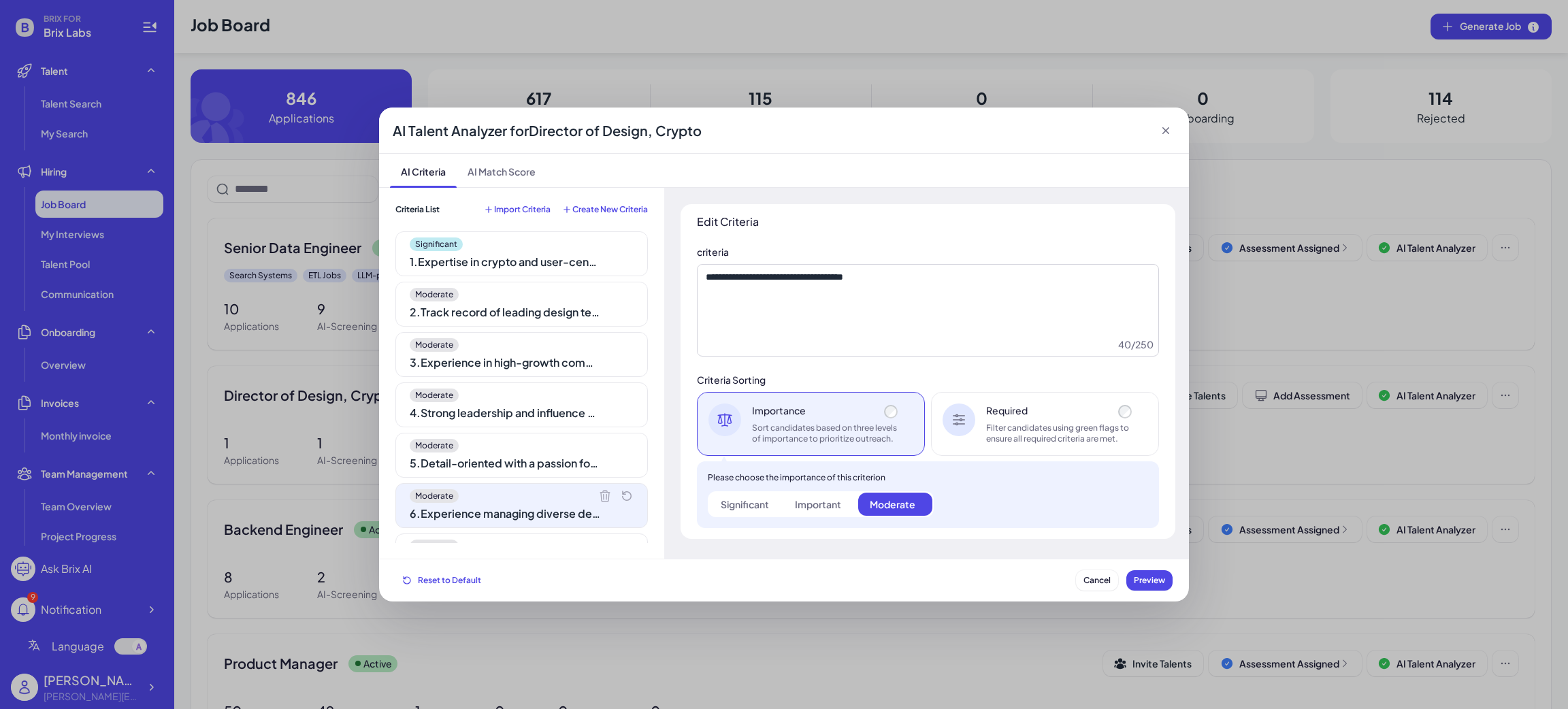
click at [471, 316] on div "2 . Track record of leading design teams at the Director level" at bounding box center [505, 312] width 190 height 16
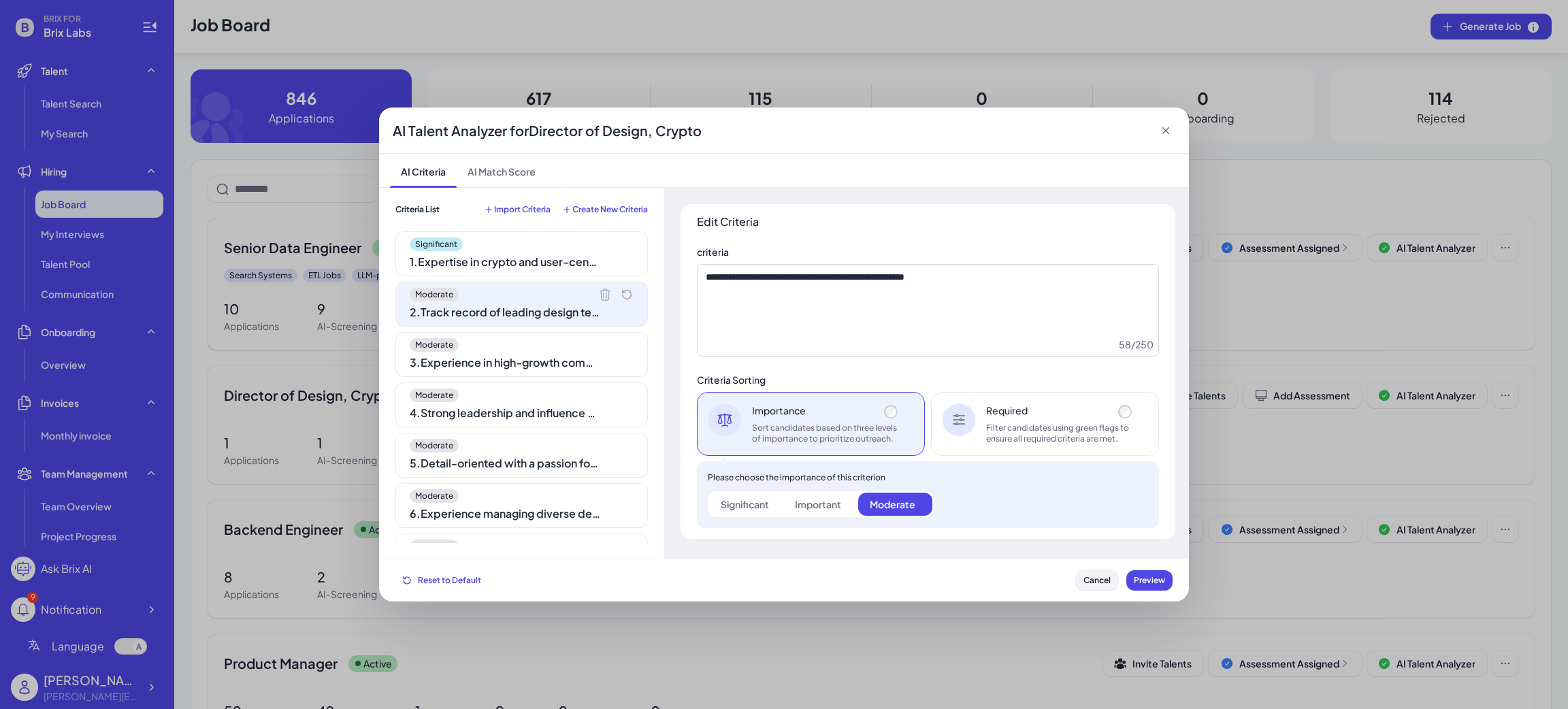
click at [1096, 571] on button "Cancel" at bounding box center [1096, 580] width 42 height 21
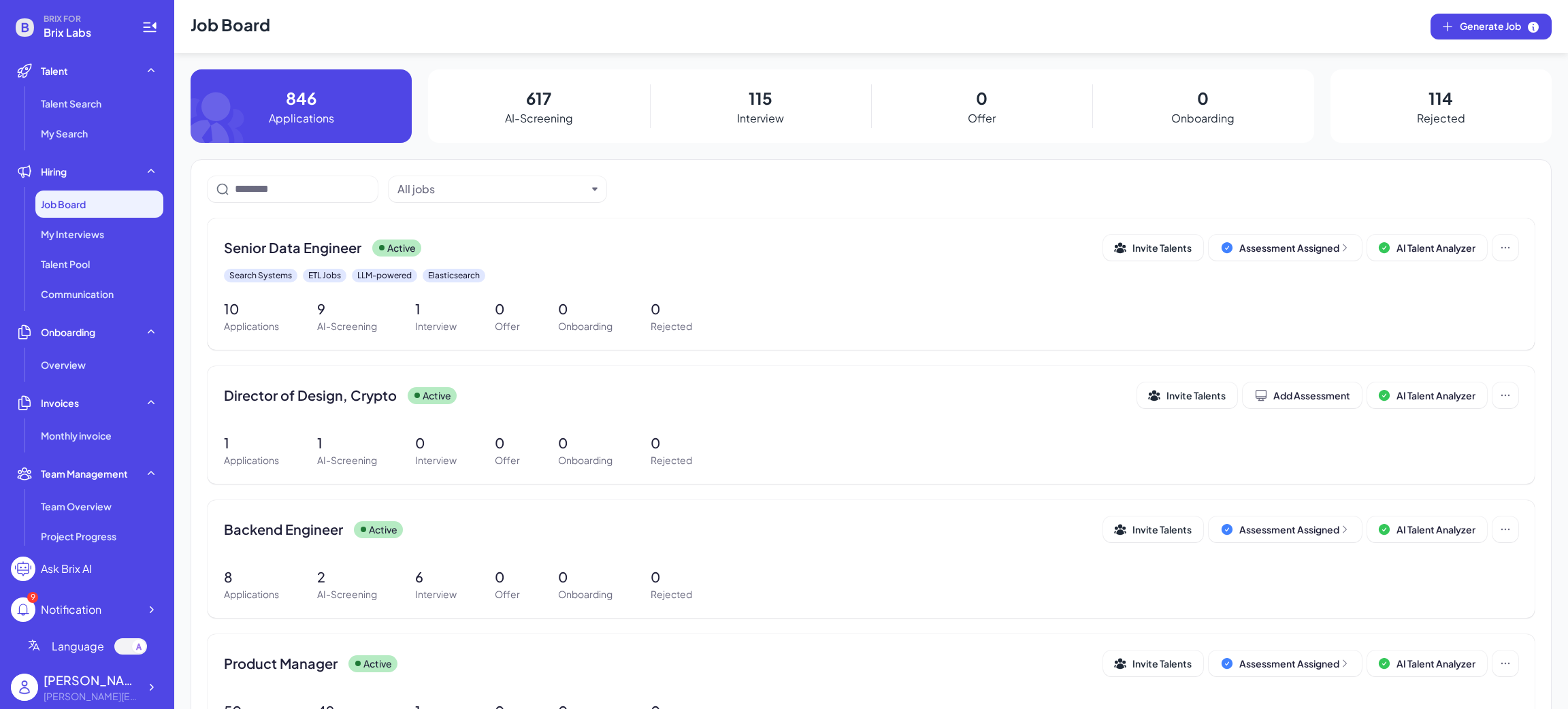
click at [737, 88] on div "115 Interview" at bounding box center [760, 106] width 221 height 73
click at [750, 96] on p "115" at bounding box center [760, 98] width 24 height 24
click at [549, 102] on div "617 AI-Screening" at bounding box center [539, 106] width 221 height 73
click at [558, 105] on div "617 AI-Screening" at bounding box center [539, 106] width 221 height 73
click at [526, 107] on p "617" at bounding box center [539, 98] width 25 height 24
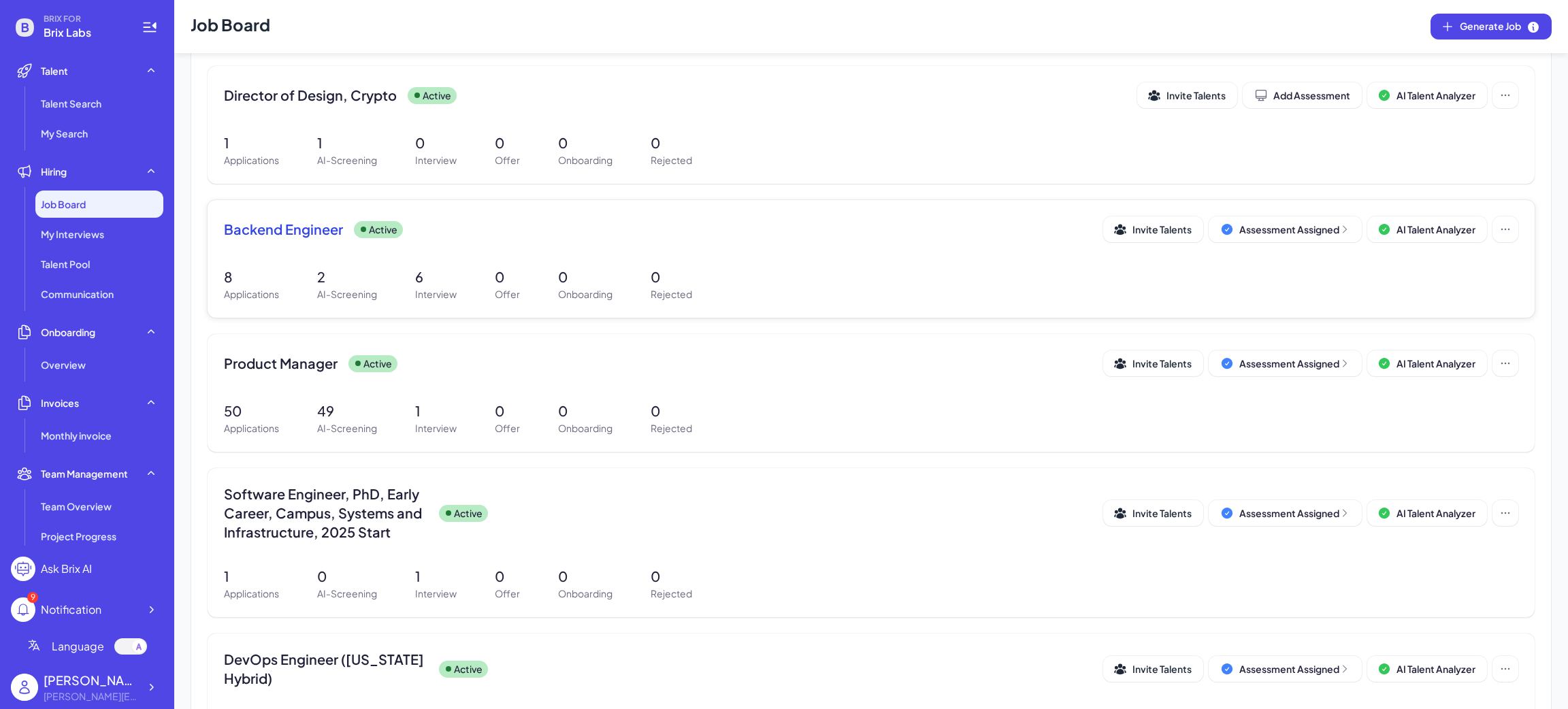
scroll to position [306, 0]
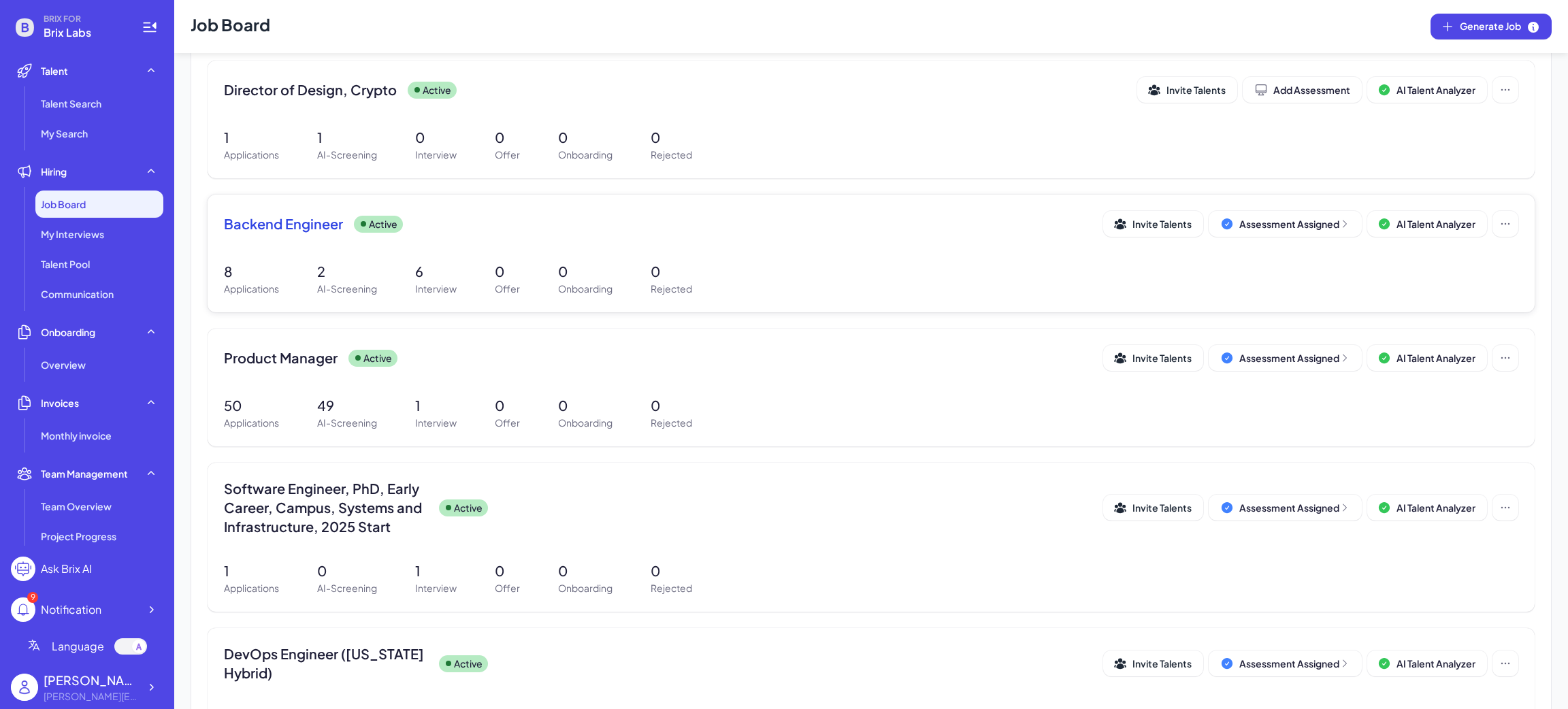
click at [309, 235] on div "Backend Engineer Active Invite Talents Assessment Assigned AI Talent Analyzer" at bounding box center [871, 223] width 1295 height 26
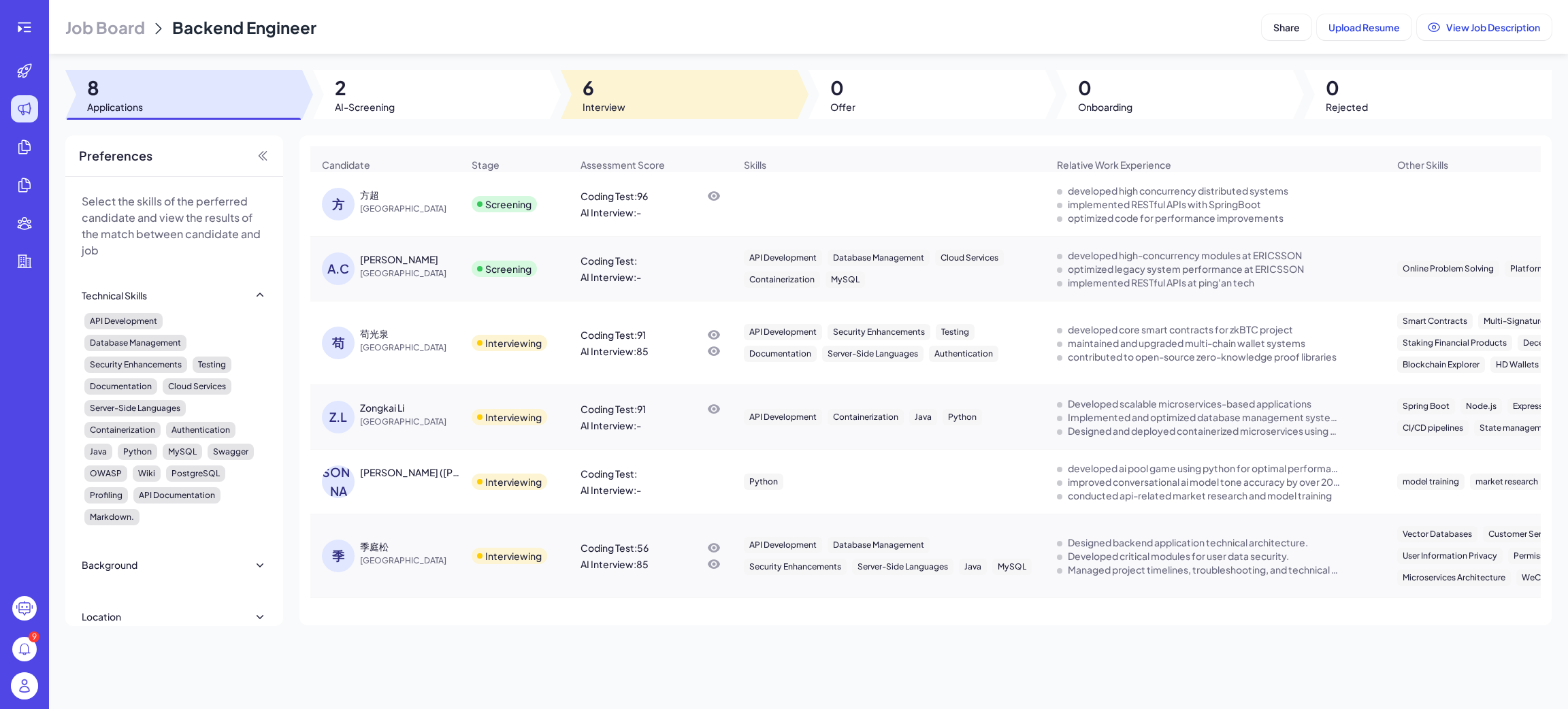
click at [603, 94] on span "6" at bounding box center [604, 87] width 43 height 24
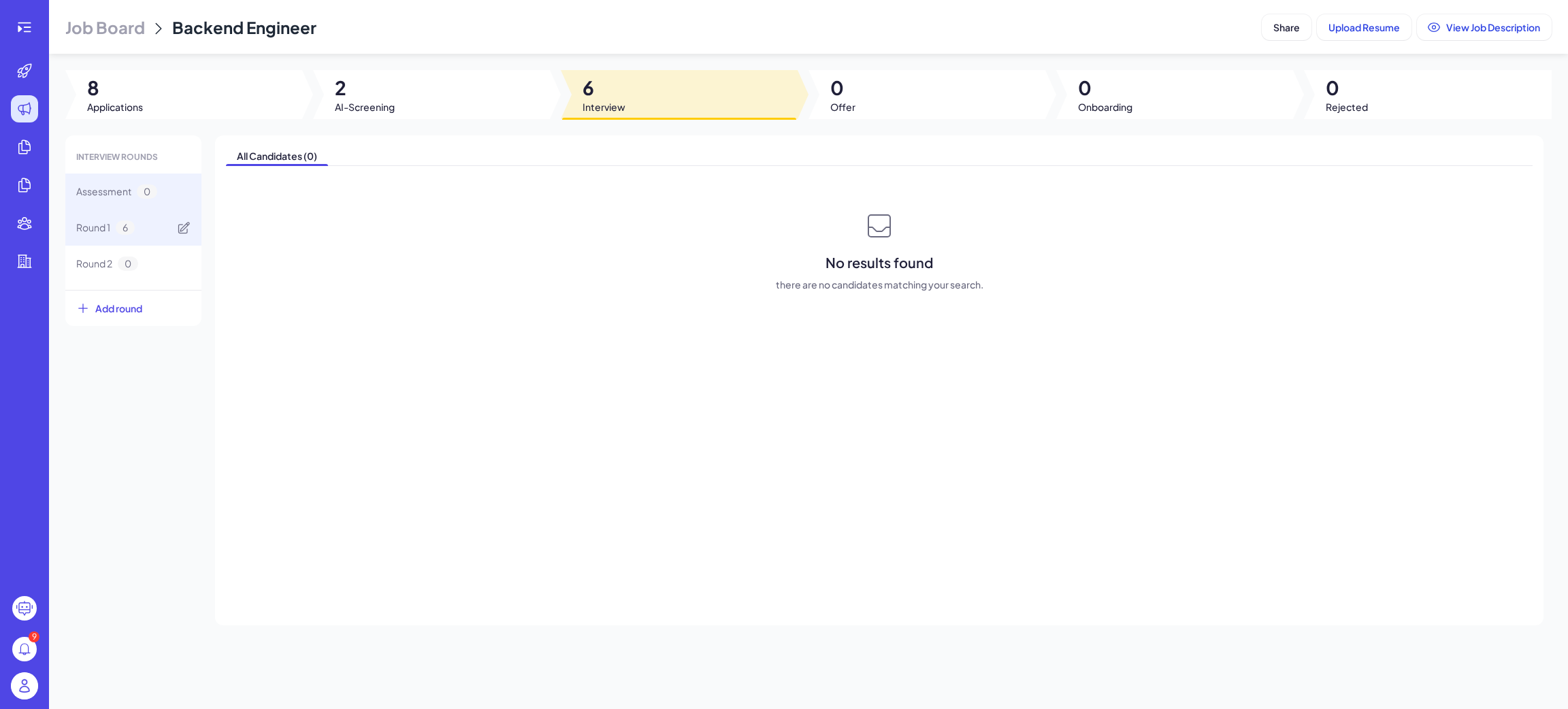
click at [137, 230] on div "Round 1 6" at bounding box center [133, 227] width 136 height 36
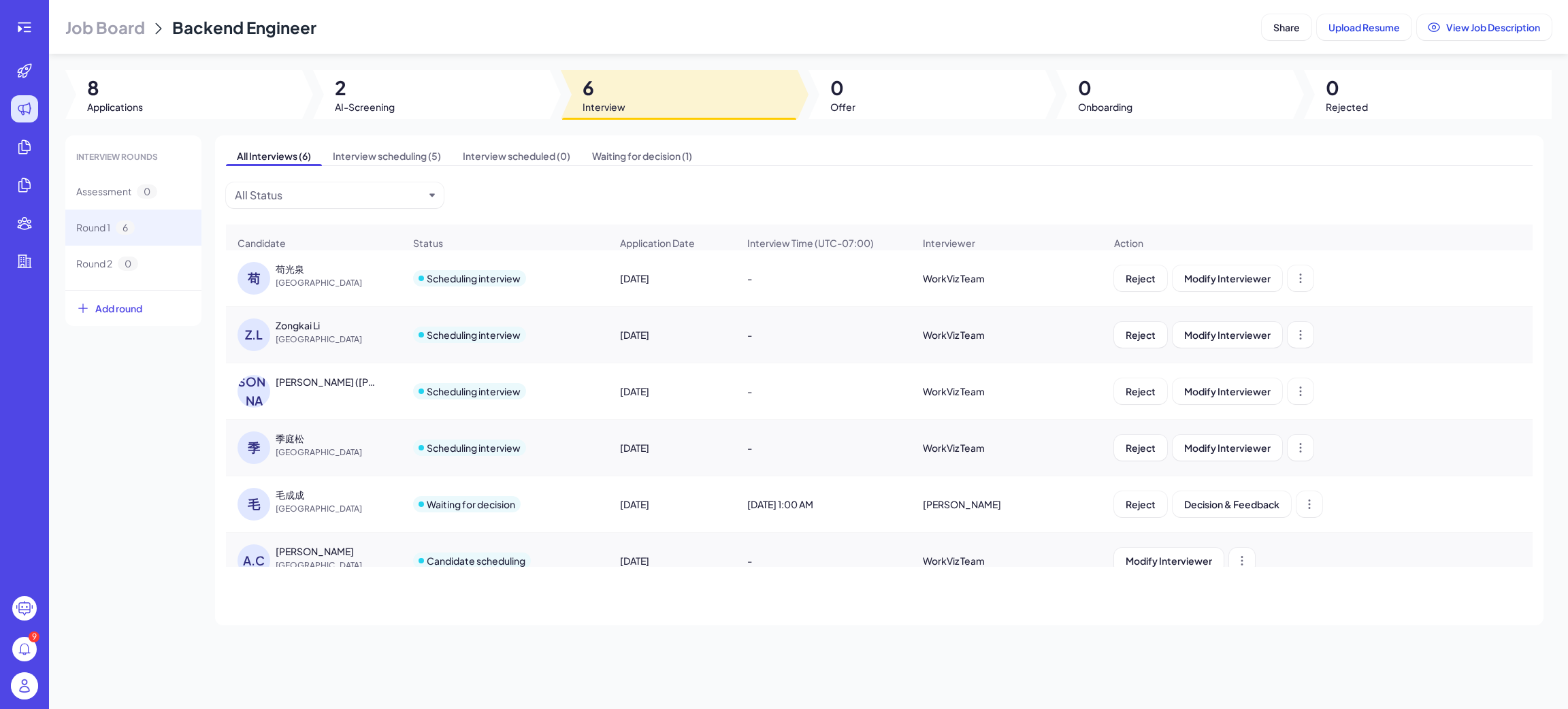
click at [352, 289] on span "China" at bounding box center [326, 283] width 102 height 14
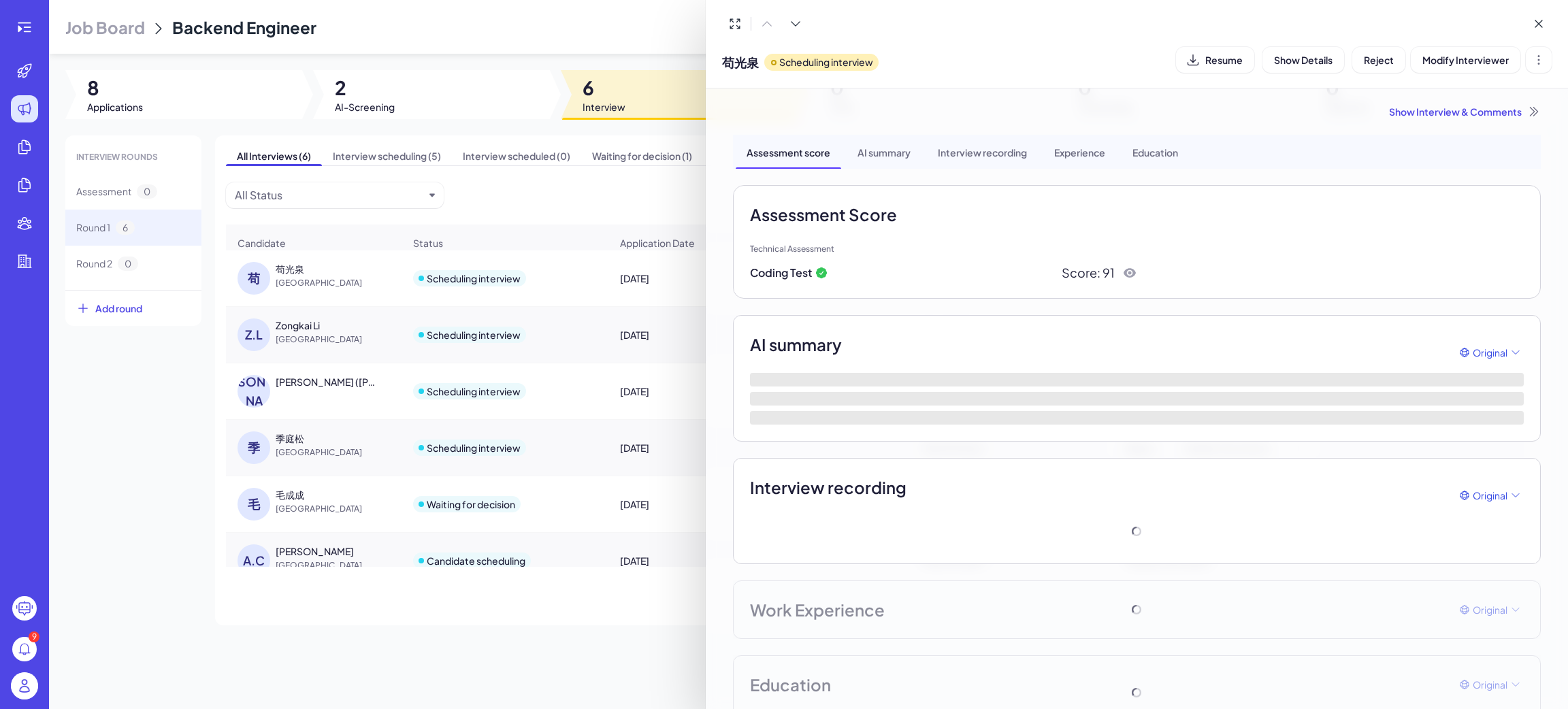
click at [900, 281] on div "Coding Test Score: 91" at bounding box center [943, 272] width 387 height 18
click at [1129, 272] on icon at bounding box center [1129, 273] width 12 height 10
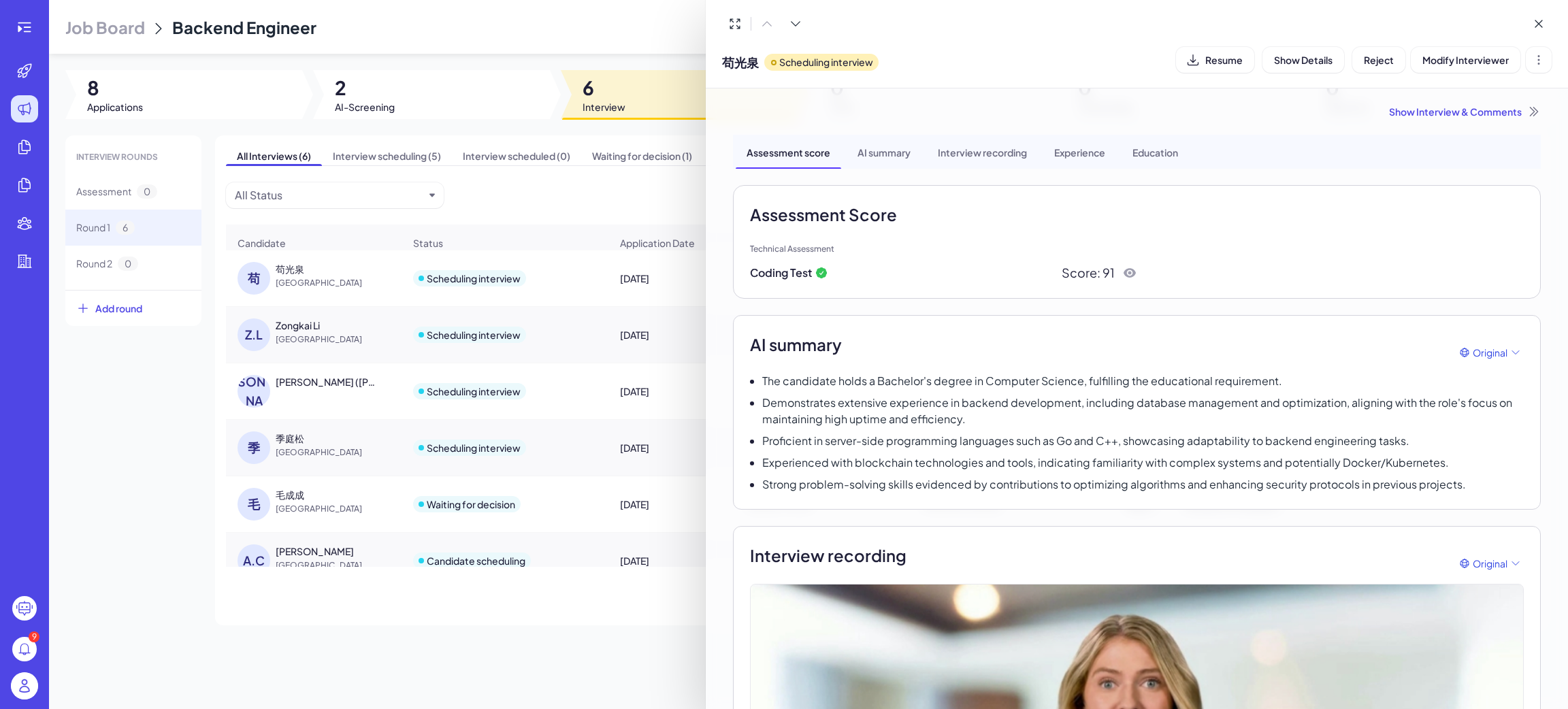
click at [95, 501] on div at bounding box center [784, 354] width 1568 height 709
